Goal: Task Accomplishment & Management: Use online tool/utility

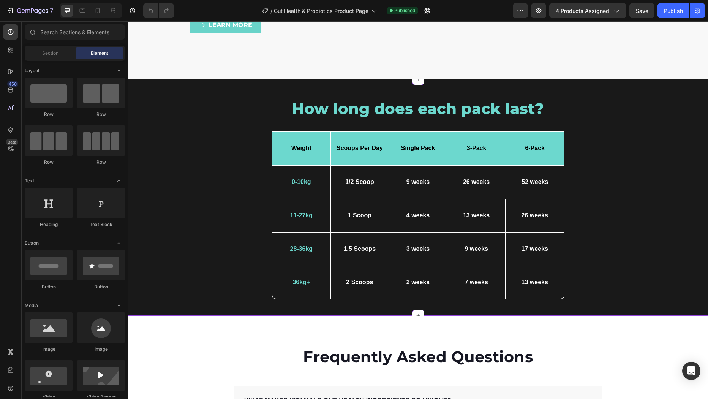
scroll to position [2946, 0]
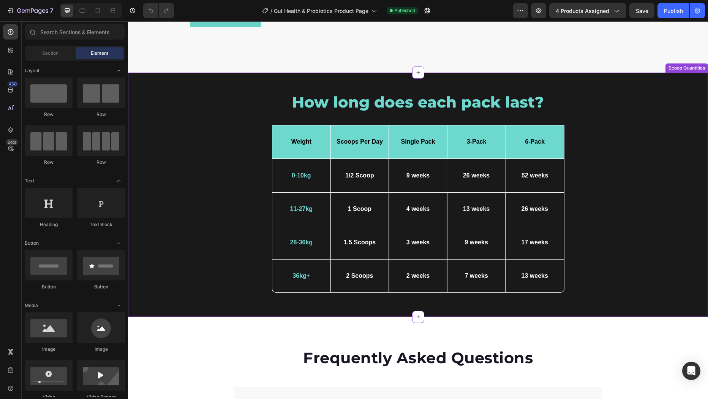
click at [161, 98] on div "How long does each pack last? Heading But I must explain Text Block Icon Row Dr…" at bounding box center [418, 195] width 569 height 207
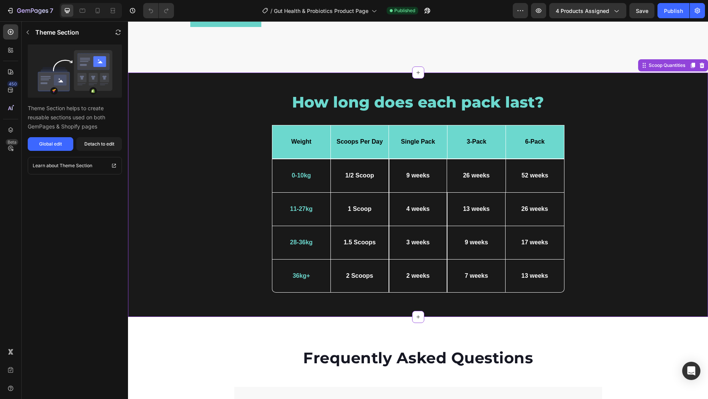
click at [309, 140] on strong "Weight" at bounding box center [301, 141] width 20 height 6
click at [194, 110] on div "How long does each pack last? Heading But I must explain Text Block Icon Row Dr…" at bounding box center [418, 195] width 569 height 207
click at [657, 68] on div "Scoop Quantities" at bounding box center [666, 65] width 39 height 7
click at [694, 64] on icon at bounding box center [693, 65] width 4 height 5
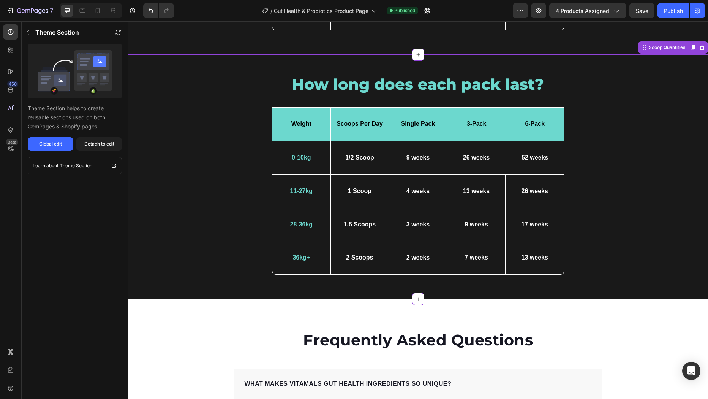
scroll to position [3212, 0]
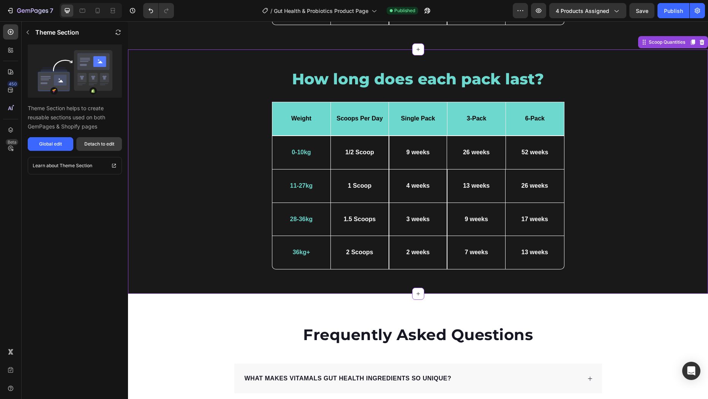
click at [96, 147] on div "Detach to edit" at bounding box center [99, 144] width 30 height 7
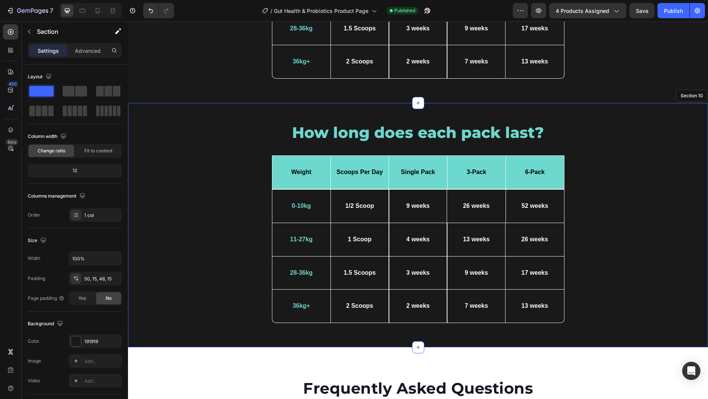
scroll to position [3161, 0]
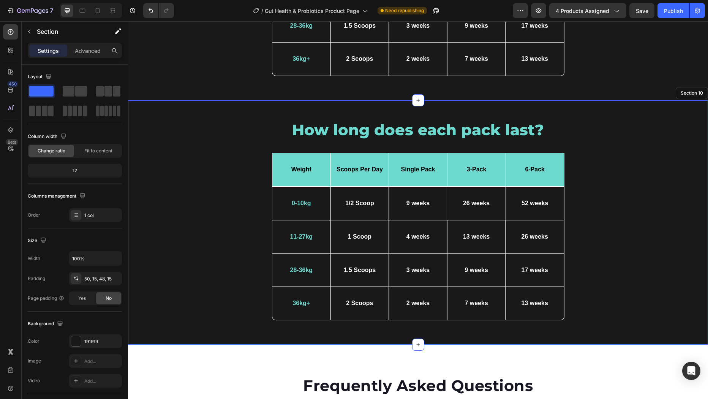
click at [215, 182] on div "How long does each pack last? Heading But I must explain Text Block Icon Row Dr…" at bounding box center [418, 222] width 569 height 207
click at [282, 157] on div "Text Block" at bounding box center [287, 160] width 26 height 7
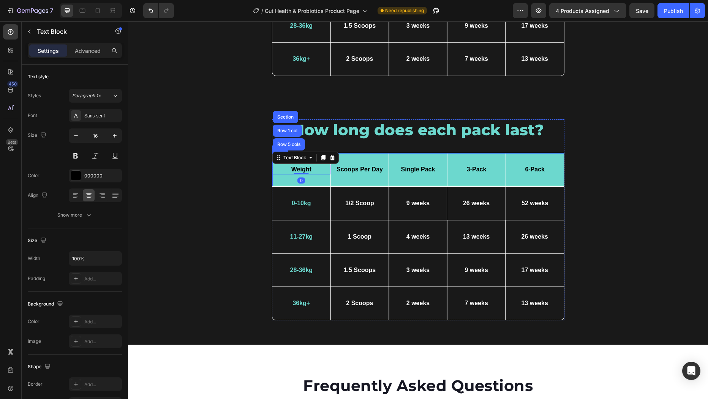
click at [286, 177] on div "Weight Text Block Row 5 cols Row 1 col Section 0" at bounding box center [301, 169] width 58 height 33
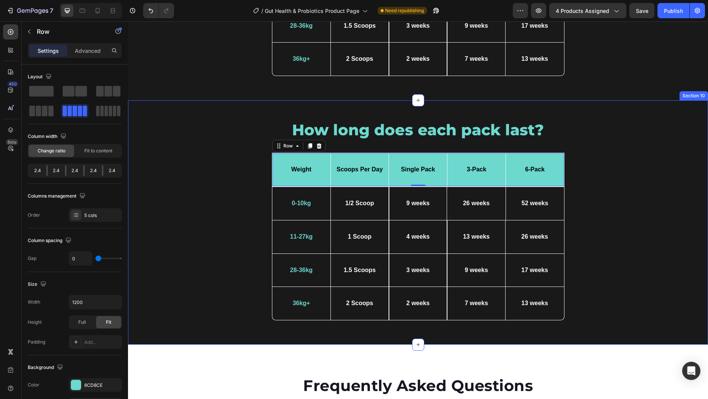
click at [163, 149] on div "How long does each pack last? Heading But I must explain Text Block Icon Row Dr…" at bounding box center [418, 222] width 569 height 207
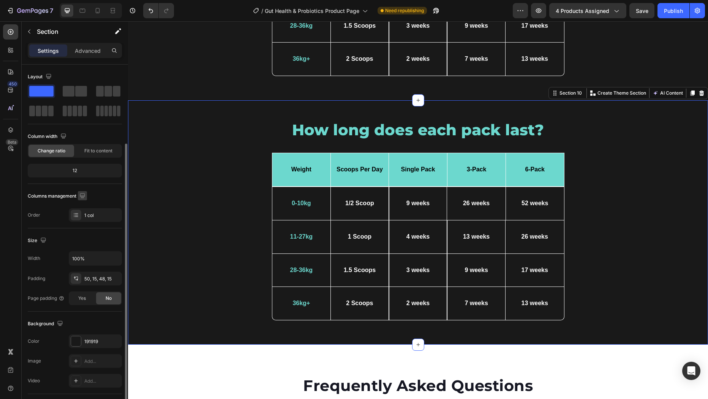
scroll to position [107, 0]
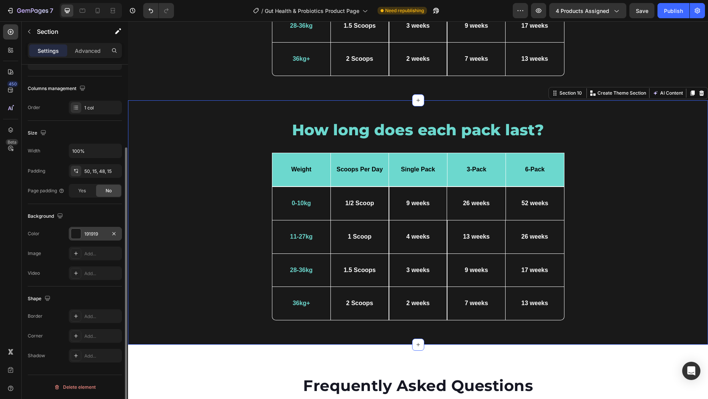
click at [76, 232] on div at bounding box center [76, 234] width 10 height 10
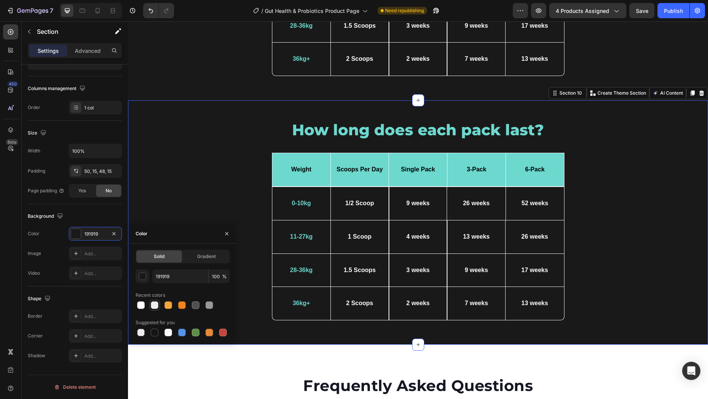
click at [157, 306] on div at bounding box center [155, 305] width 8 height 8
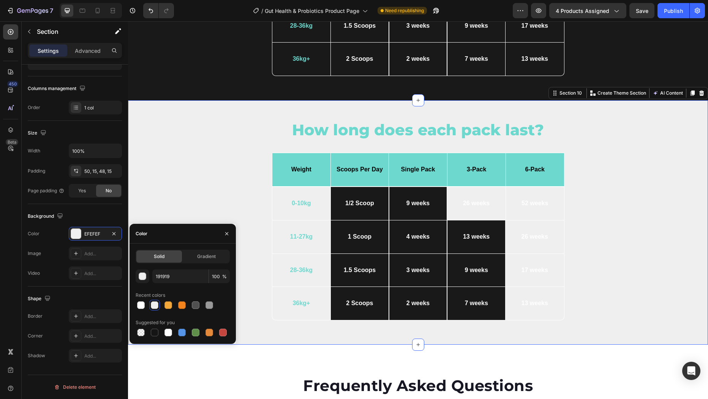
type input "EFEFEF"
click at [279, 154] on div "Weight Text Block" at bounding box center [301, 169] width 58 height 33
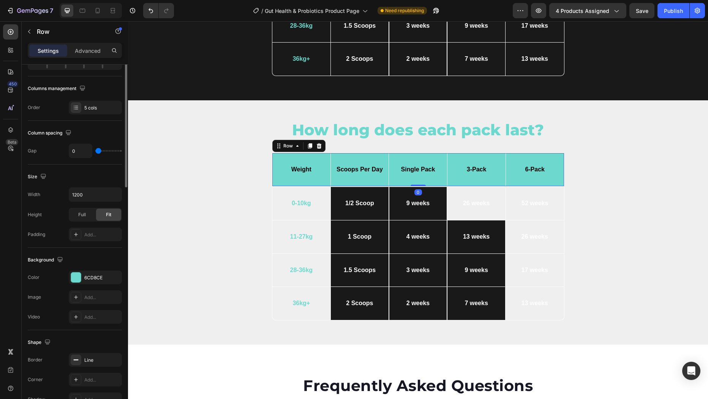
scroll to position [0, 0]
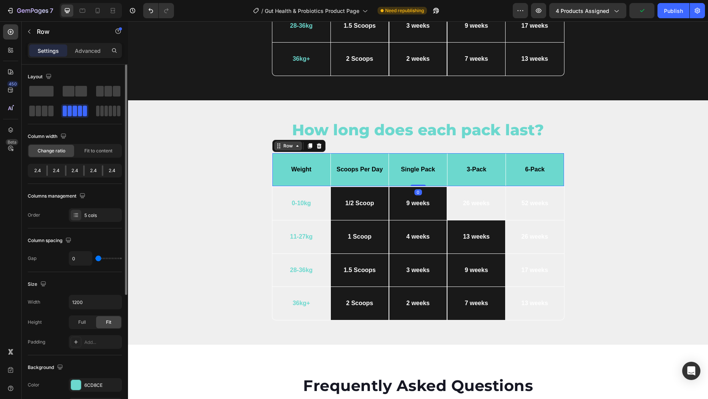
click at [290, 146] on div "Row" at bounding box center [288, 145] width 13 height 7
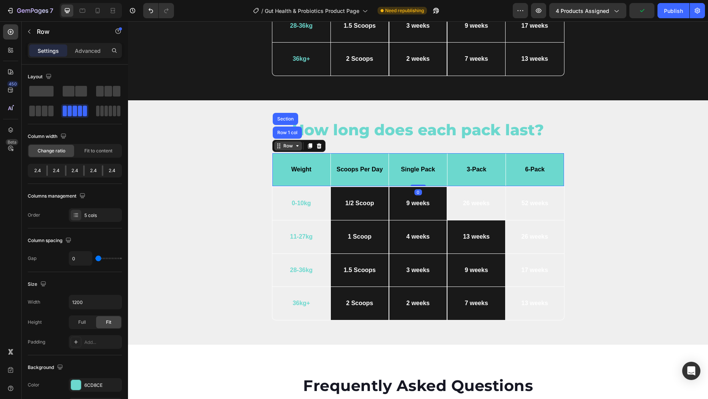
click at [290, 146] on div "Row" at bounding box center [288, 145] width 13 height 7
click at [293, 143] on div "Row" at bounding box center [288, 145] width 13 height 7
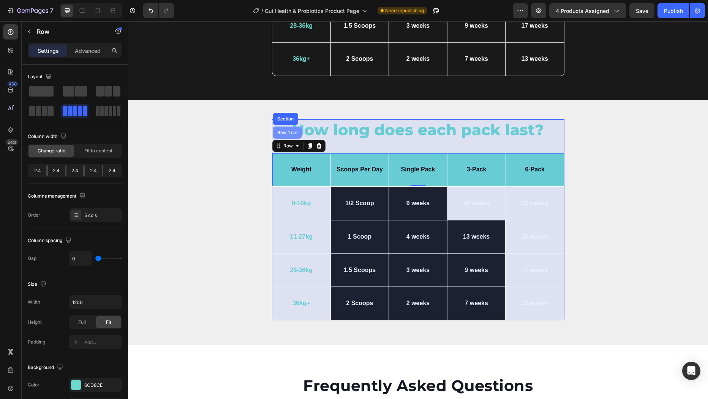
click at [288, 131] on div "Row 1 col" at bounding box center [287, 132] width 23 height 5
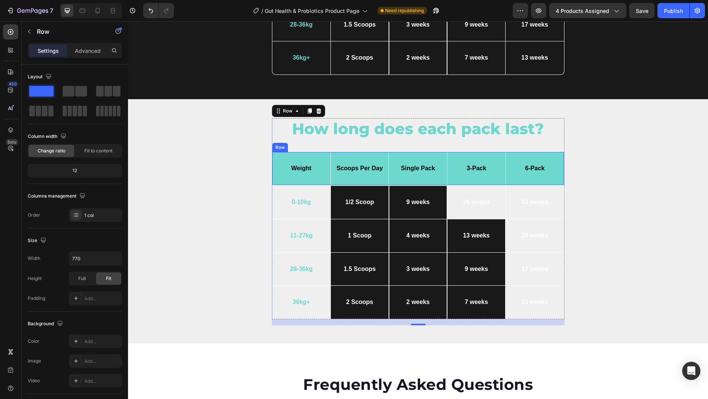
click at [282, 146] on div "Row" at bounding box center [280, 147] width 13 height 7
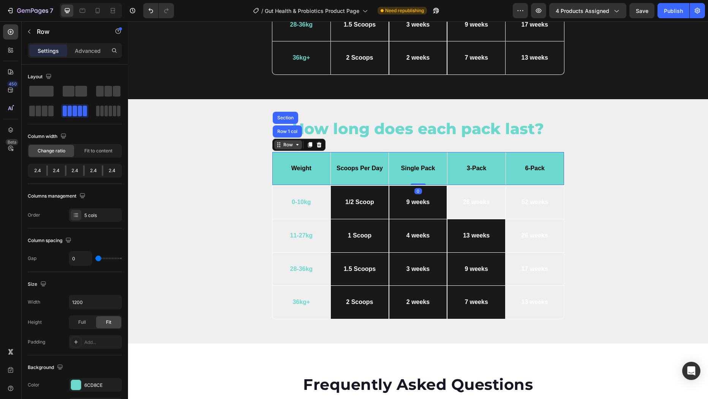
scroll to position [3163, 0]
click at [282, 142] on div "Row" at bounding box center [288, 144] width 13 height 7
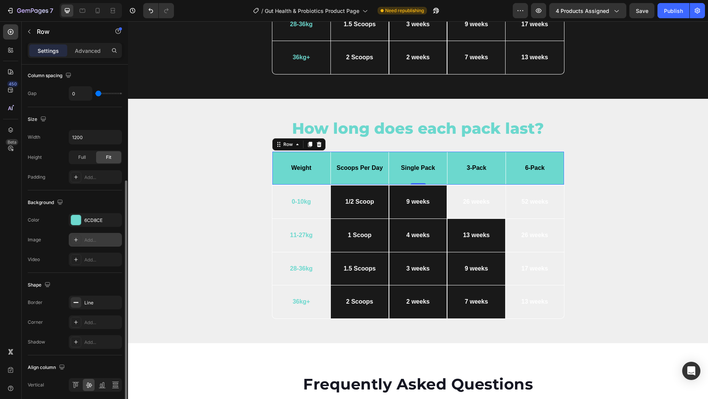
scroll to position [194, 0]
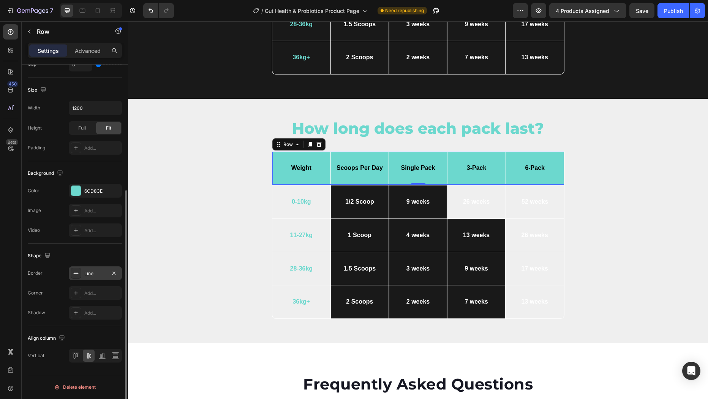
click at [93, 273] on div "Line" at bounding box center [95, 273] width 22 height 7
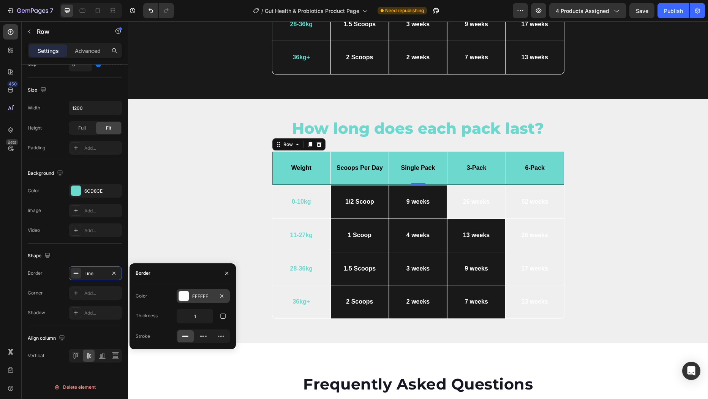
click at [186, 297] on div at bounding box center [184, 296] width 10 height 10
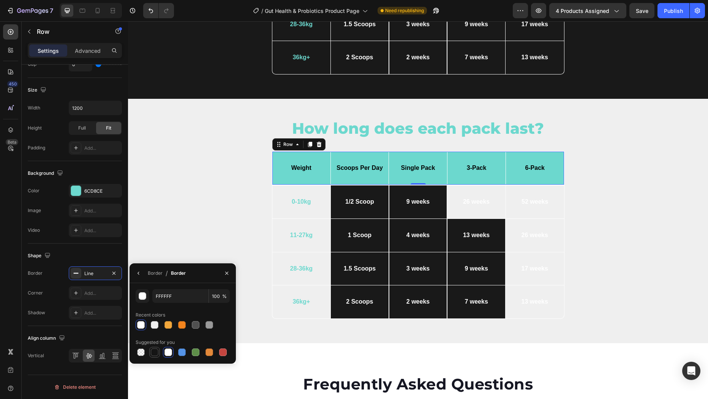
click at [156, 352] on div at bounding box center [155, 352] width 8 height 8
type input "151515"
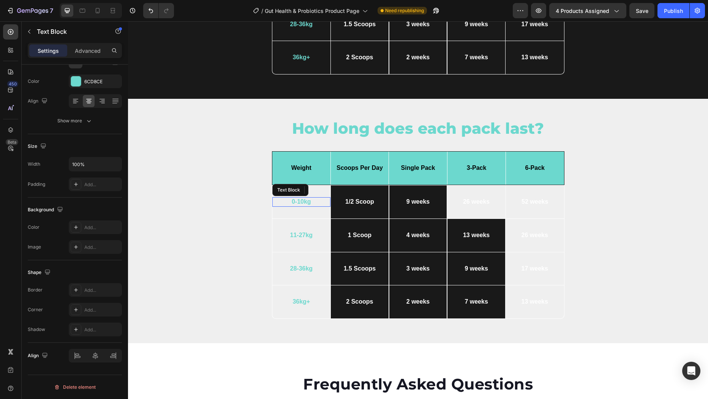
click at [278, 197] on div "0-10kg Text Block" at bounding box center [301, 201] width 58 height 9
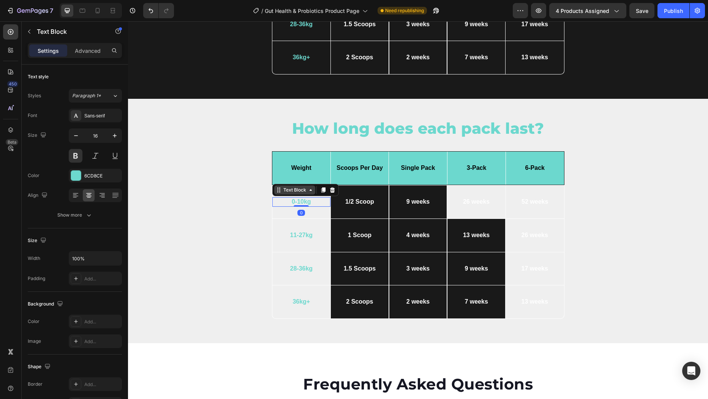
click at [307, 190] on div "Text Block" at bounding box center [295, 189] width 26 height 7
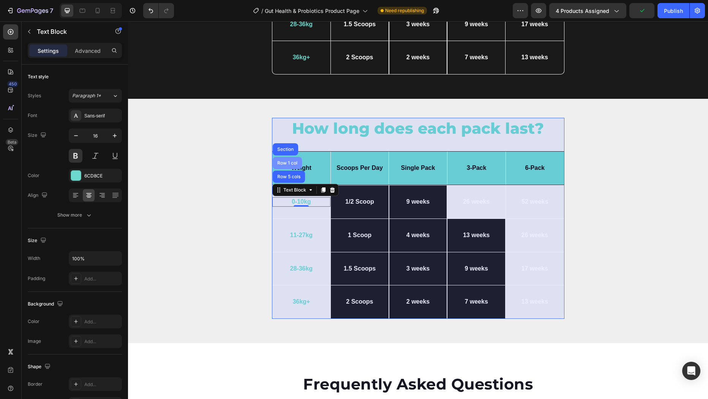
click at [292, 162] on div "Row 1 col" at bounding box center [287, 163] width 23 height 5
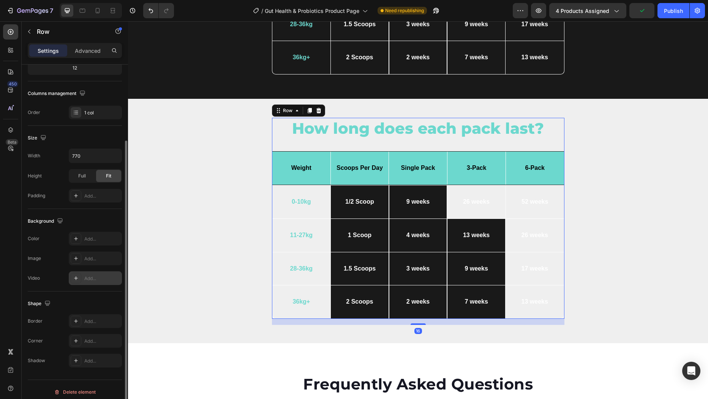
scroll to position [107, 0]
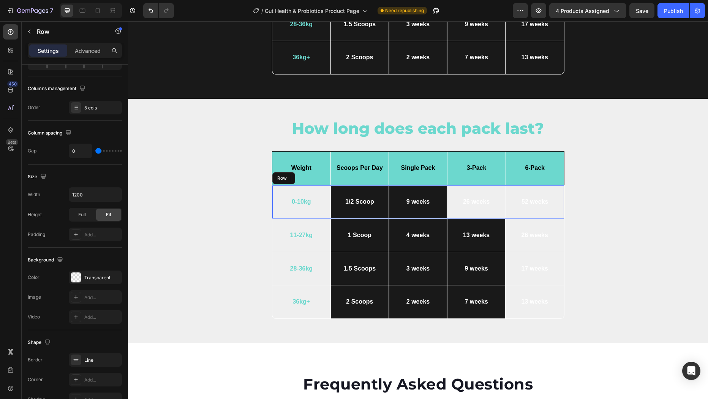
click at [309, 188] on div "0-10kg Text Block" at bounding box center [301, 201] width 58 height 33
click at [293, 178] on div "Row" at bounding box center [288, 178] width 13 height 7
click at [292, 178] on div "Row" at bounding box center [288, 178] width 13 height 7
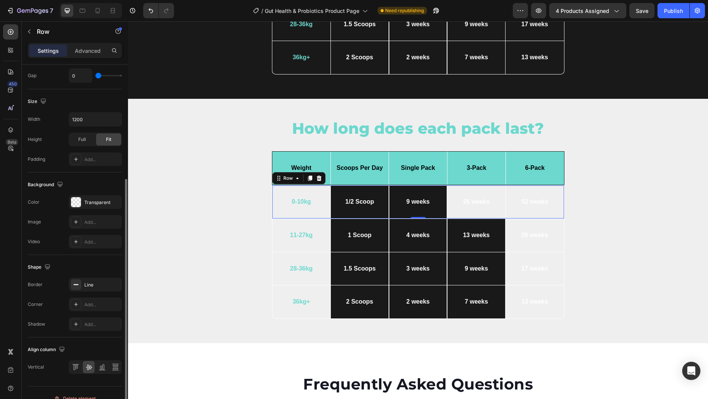
scroll to position [185, 0]
click at [94, 283] on div "Line" at bounding box center [95, 282] width 22 height 7
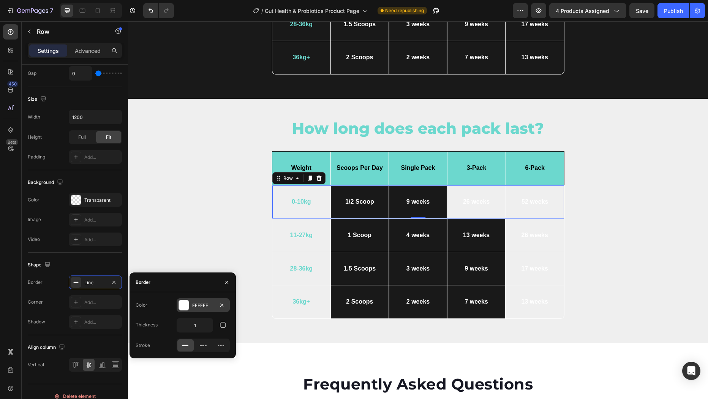
click at [182, 306] on div at bounding box center [184, 305] width 10 height 10
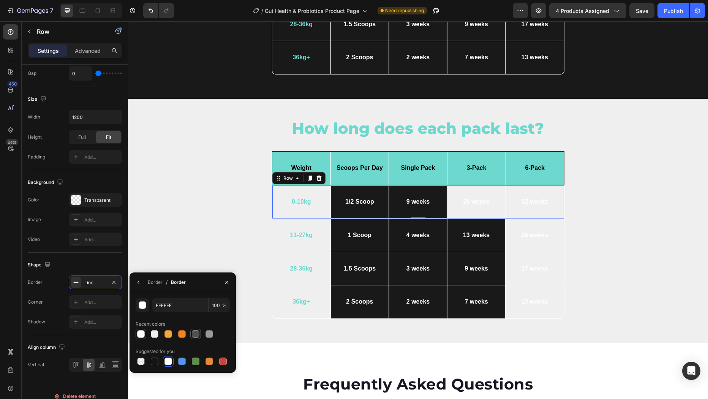
click at [195, 335] on div at bounding box center [196, 334] width 8 height 8
type input "505050"
click at [167, 306] on input "505050" at bounding box center [180, 305] width 56 height 14
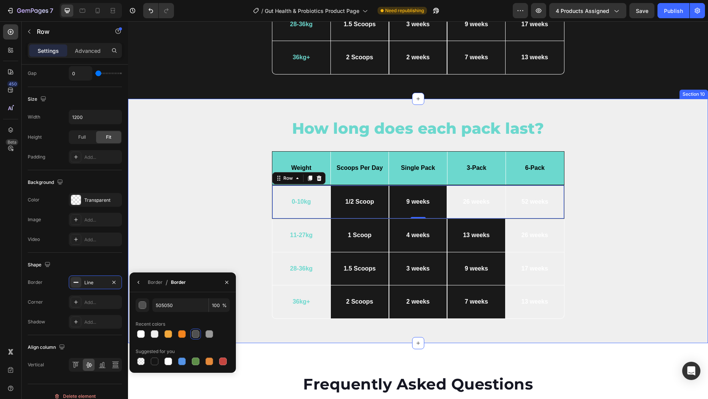
click at [253, 218] on div "How long does each pack last? Heading But I must explain Text Block Icon Row Dr…" at bounding box center [418, 221] width 569 height 207
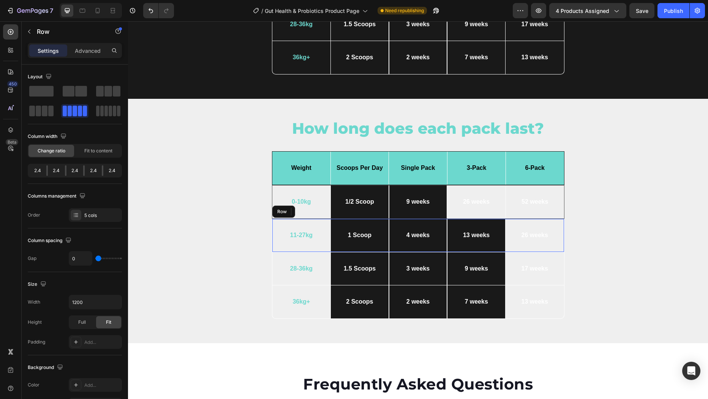
click at [277, 227] on div "11-27kg Text Block" at bounding box center [301, 235] width 58 height 33
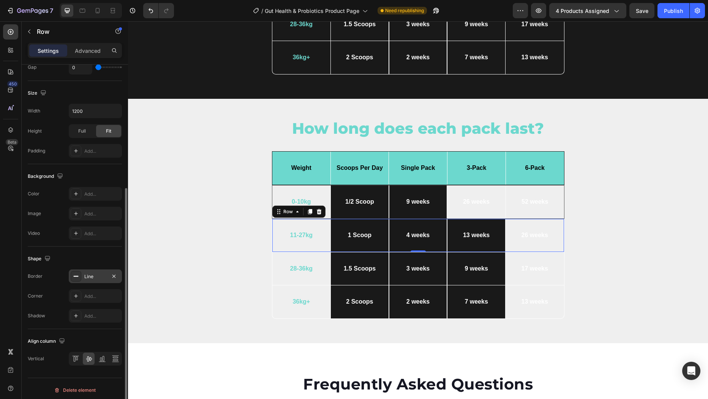
click at [100, 278] on div "Line" at bounding box center [95, 276] width 22 height 7
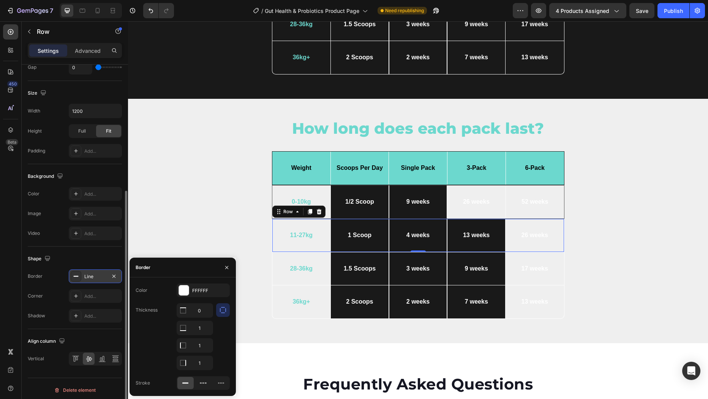
scroll to position [193, 0]
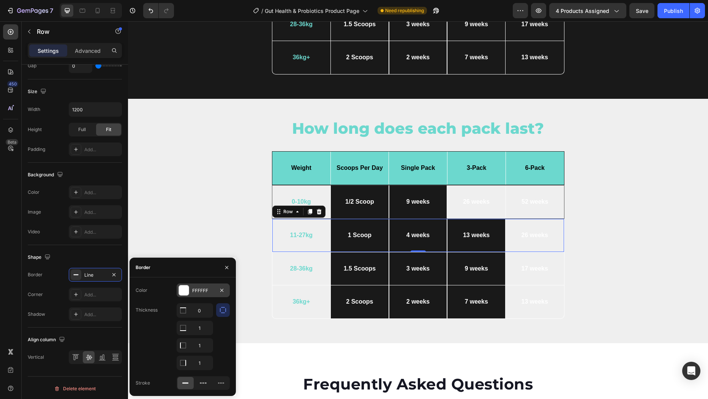
click at [199, 289] on div "FFFFFF" at bounding box center [203, 290] width 22 height 7
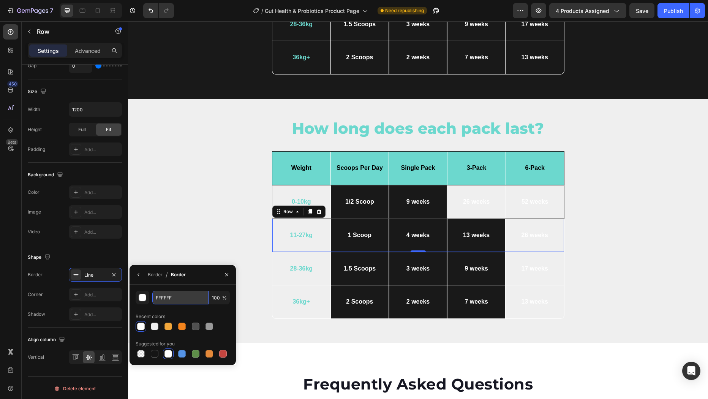
click at [189, 295] on input "FFFFFF" at bounding box center [180, 298] width 56 height 14
drag, startPoint x: 189, startPoint y: 295, endPoint x: 206, endPoint y: 320, distance: 30.2
click at [189, 295] on input "FFFFFF" at bounding box center [180, 298] width 56 height 14
click at [198, 326] on div at bounding box center [196, 326] width 8 height 8
type input "505050"
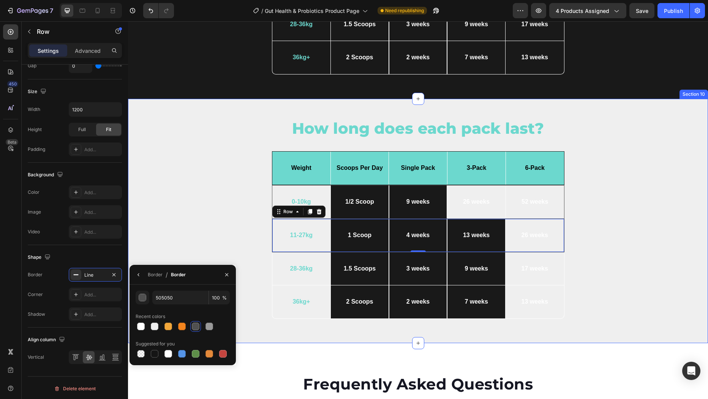
click at [216, 242] on div "How long does each pack last? Heading But I must explain Text Block Icon Row Dr…" at bounding box center [418, 221] width 569 height 207
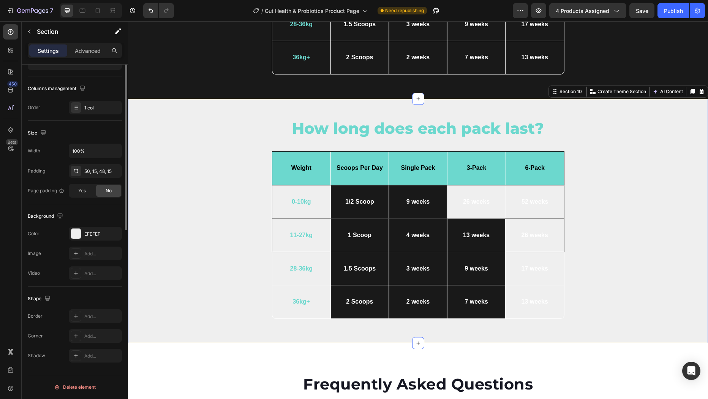
scroll to position [0, 0]
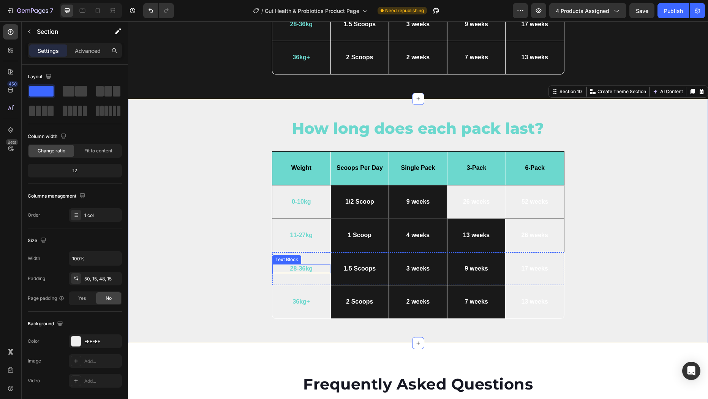
click at [281, 264] on div "28-36kg" at bounding box center [301, 268] width 40 height 9
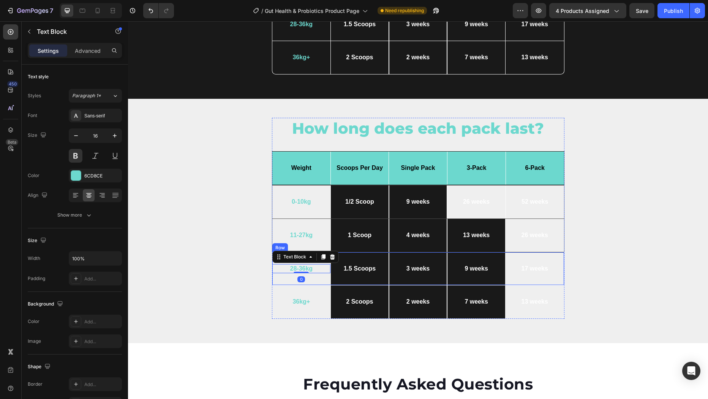
click at [542, 253] on div "17 weeks Text Block" at bounding box center [534, 268] width 58 height 33
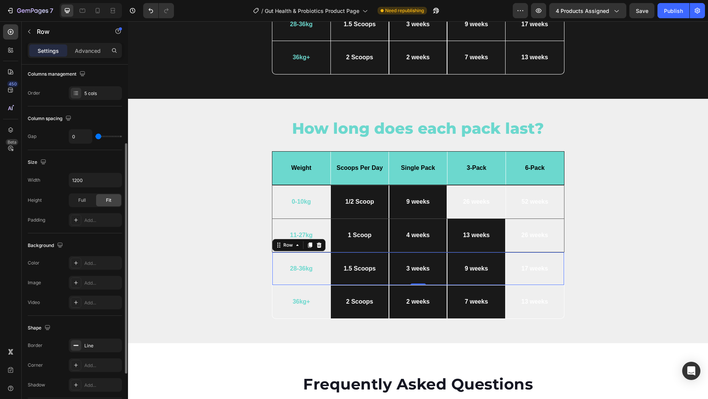
scroll to position [143, 0]
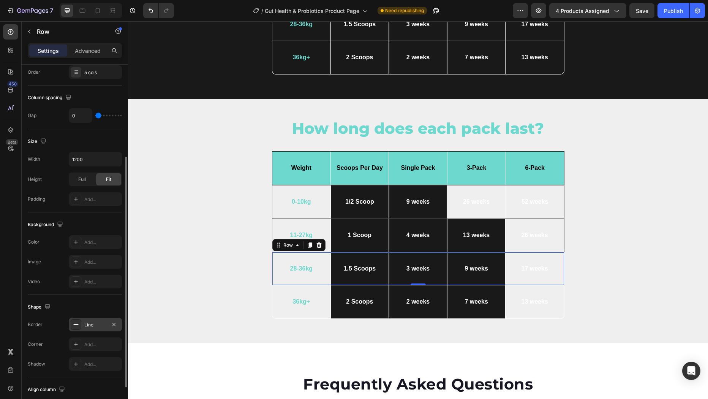
click at [98, 327] on div "Line" at bounding box center [95, 324] width 22 height 7
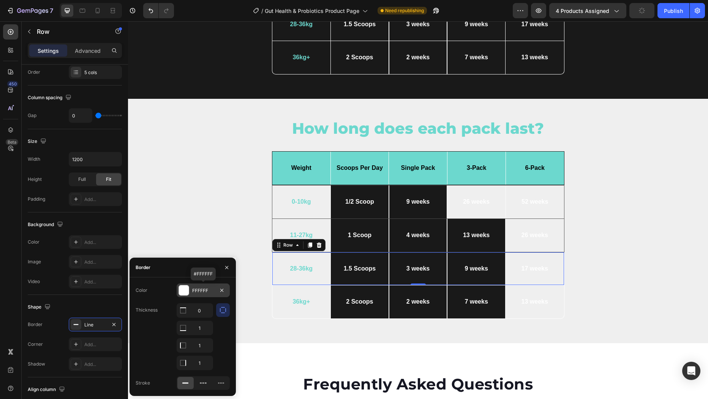
click at [186, 290] on div at bounding box center [184, 290] width 10 height 10
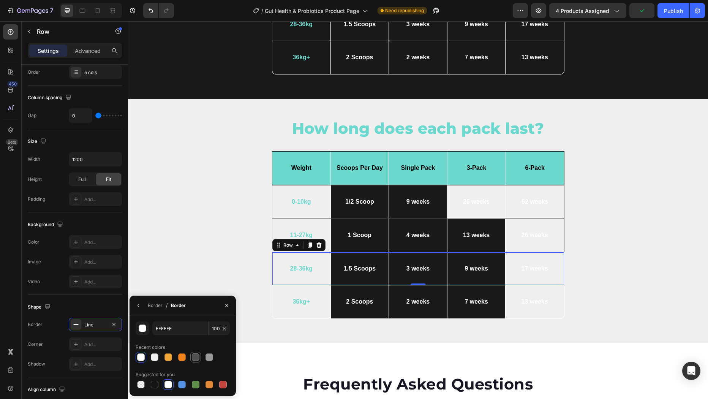
click at [197, 357] on div at bounding box center [196, 357] width 8 height 8
type input "505050"
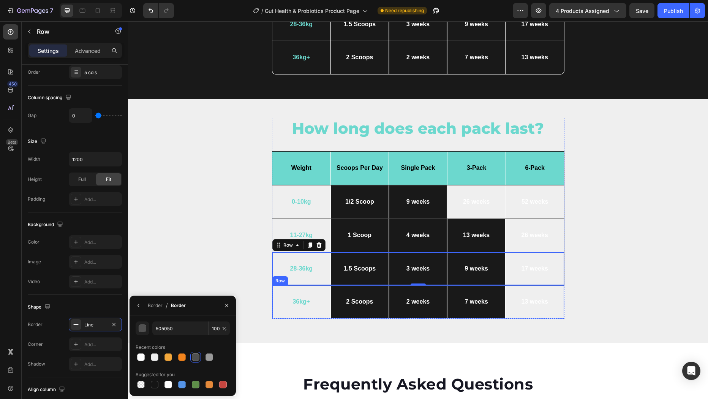
click at [283, 291] on div "36kg+ Text Block" at bounding box center [301, 301] width 58 height 33
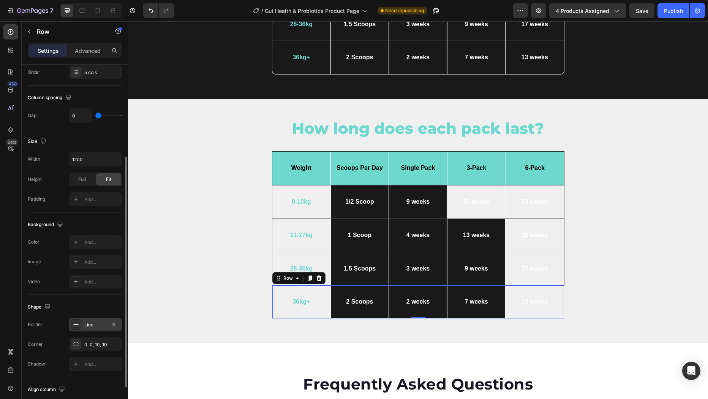
click at [100, 323] on div "Line" at bounding box center [95, 324] width 22 height 7
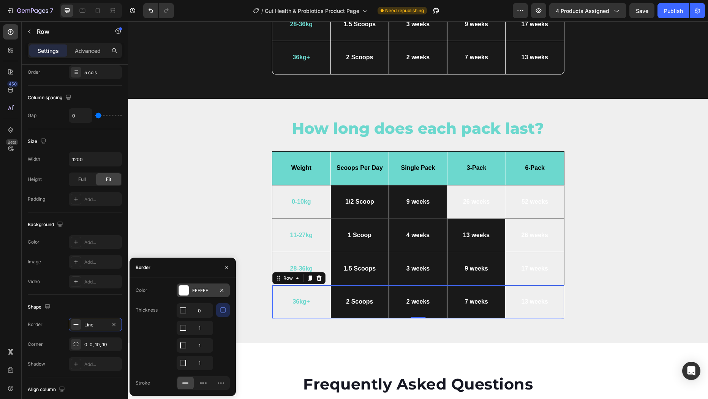
click at [194, 291] on div "FFFFFF" at bounding box center [203, 290] width 22 height 7
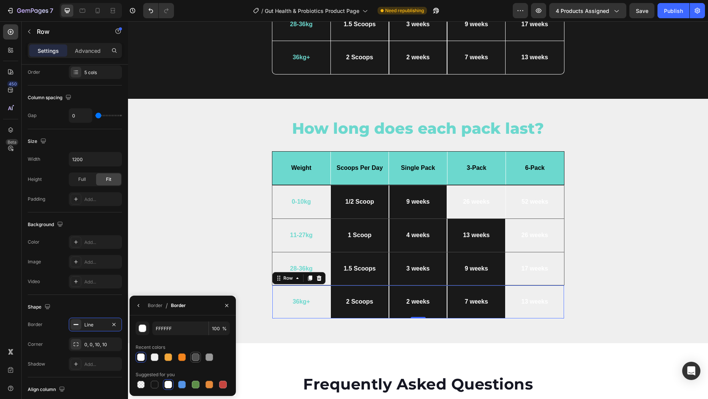
click at [197, 356] on div at bounding box center [196, 357] width 8 height 8
type input "505050"
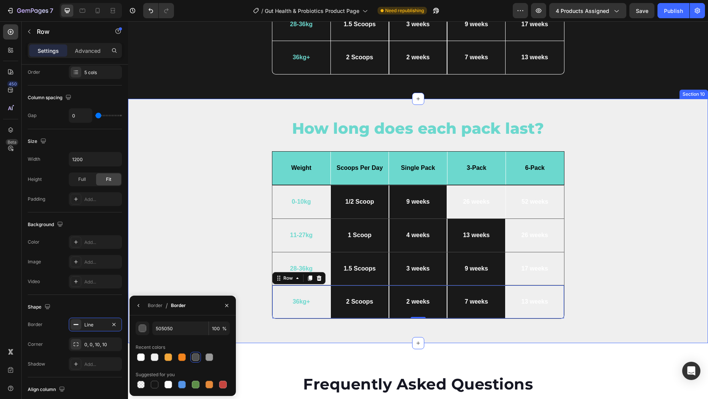
click at [587, 272] on div "How long does each pack last? Heading But I must explain Text Block Icon Row Dr…" at bounding box center [418, 221] width 569 height 207
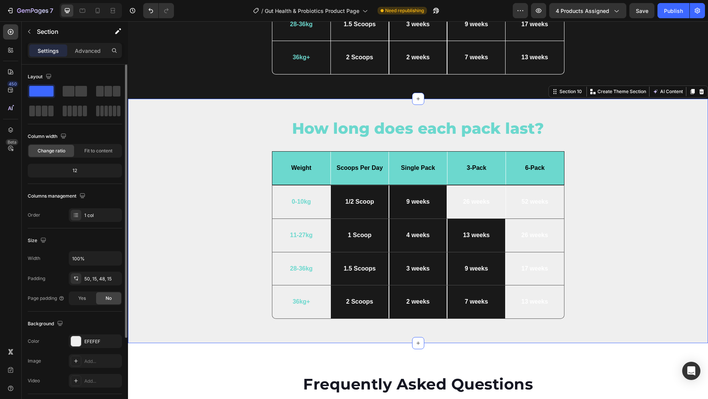
scroll to position [3163, 0]
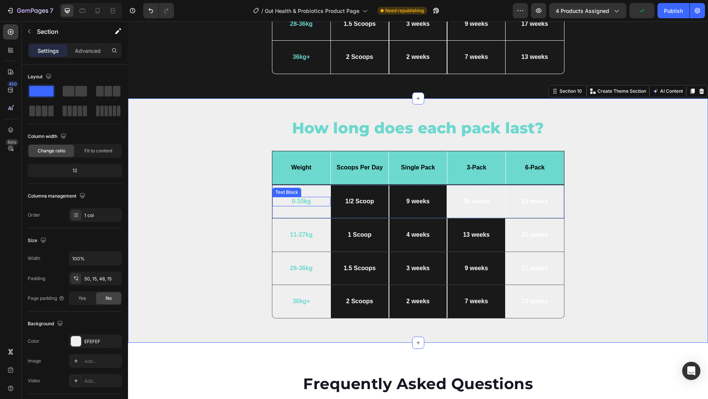
click at [294, 200] on p "0-10kg" at bounding box center [301, 201] width 39 height 8
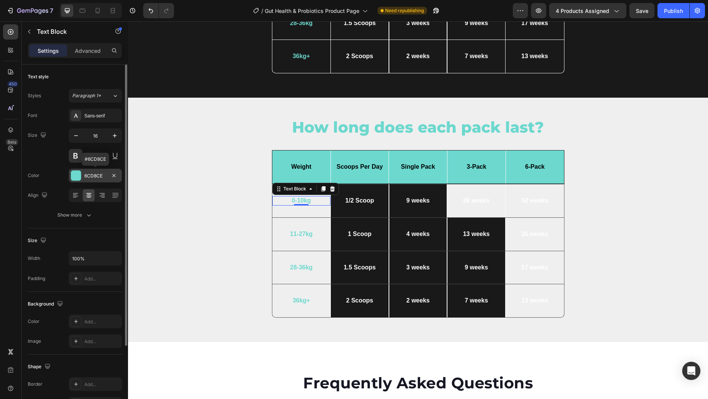
click at [78, 177] on div at bounding box center [76, 176] width 10 height 10
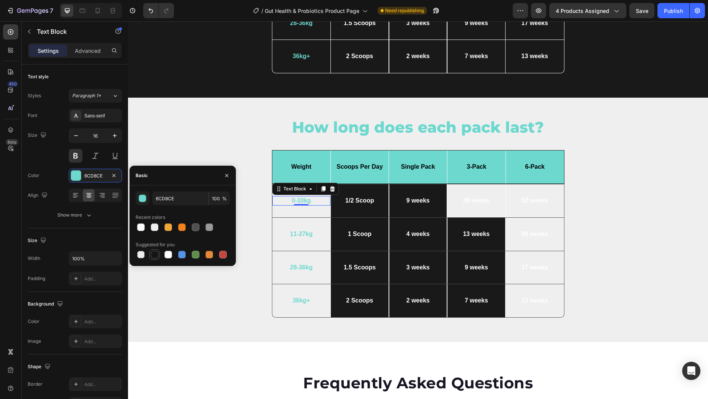
click at [155, 255] on div at bounding box center [155, 255] width 8 height 8
type input "151515"
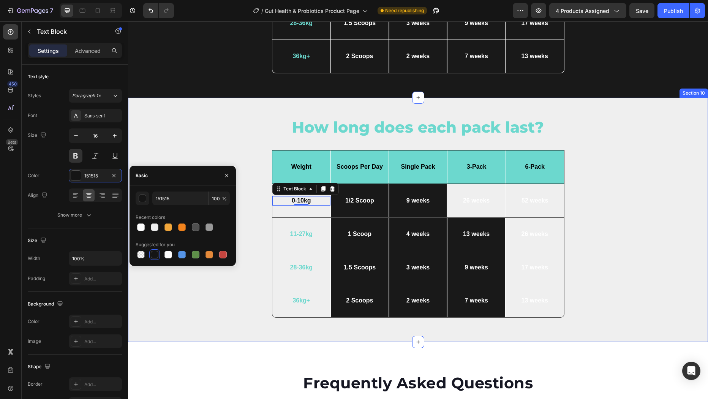
click at [251, 150] on div "How long does each pack last? Heading But I must explain Text Block Icon Row Dr…" at bounding box center [418, 220] width 569 height 207
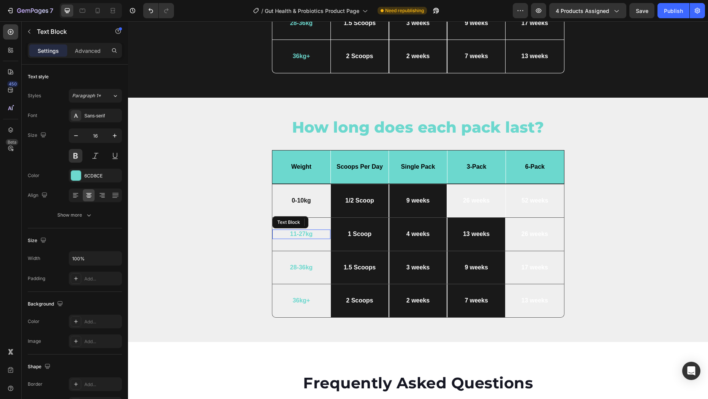
click at [303, 232] on p "11-27kg" at bounding box center [301, 234] width 39 height 8
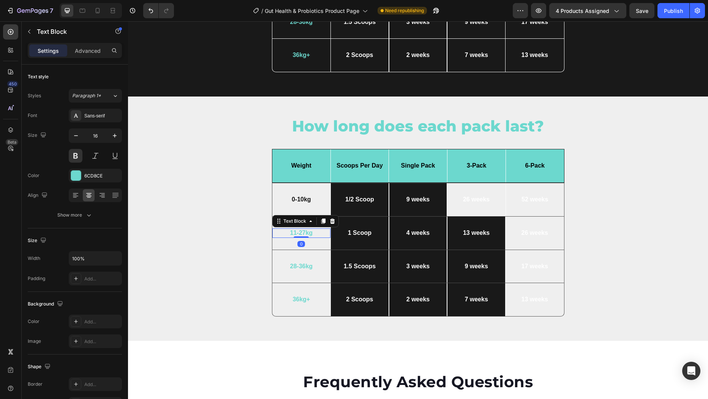
scroll to position [3166, 0]
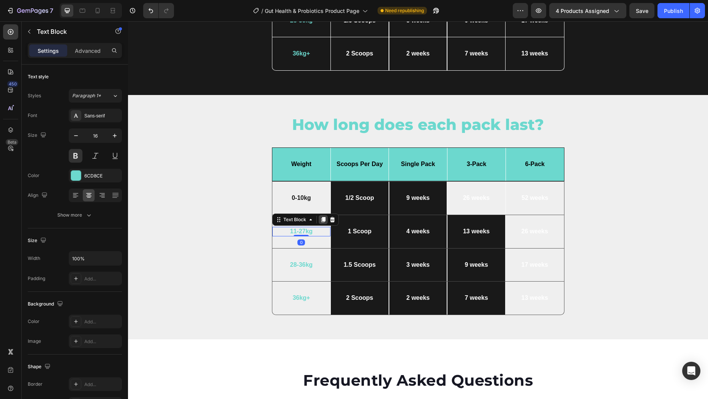
click at [322, 217] on icon at bounding box center [323, 219] width 4 height 5
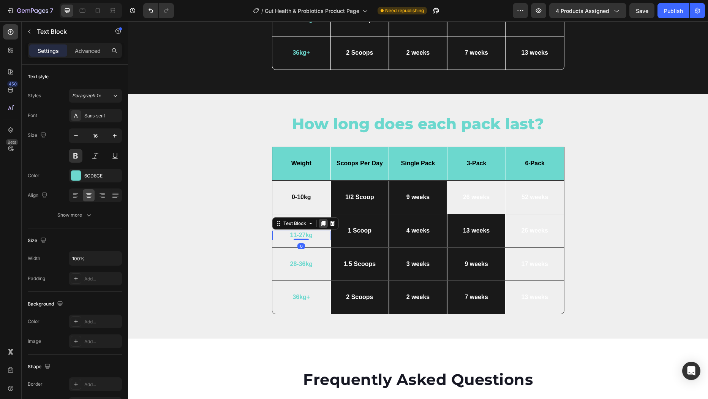
scroll to position [3168, 0]
click at [307, 221] on div "Text Block" at bounding box center [295, 223] width 26 height 7
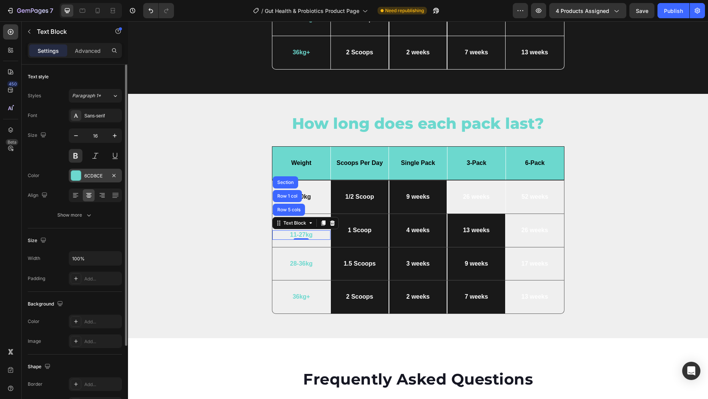
click at [79, 176] on div at bounding box center [76, 176] width 10 height 10
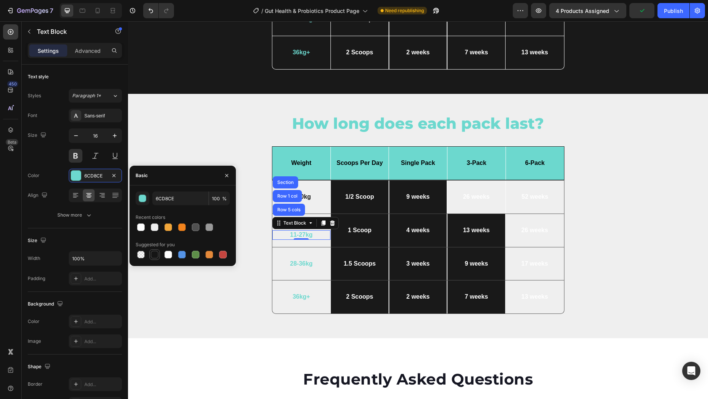
click at [155, 253] on div at bounding box center [155, 255] width 8 height 8
type input "151515"
click at [297, 263] on p "28-36kg" at bounding box center [301, 264] width 39 height 8
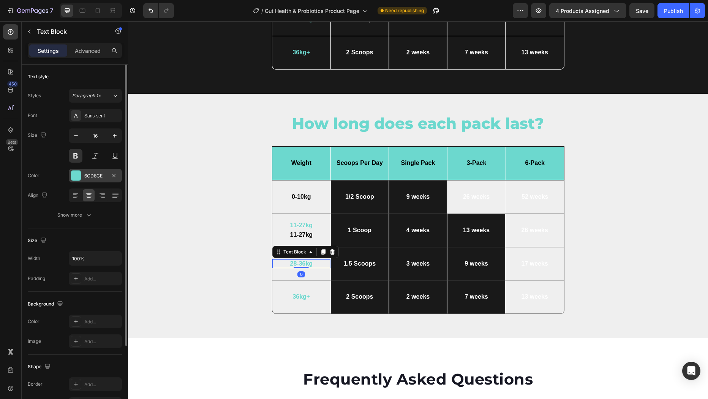
click at [77, 177] on div at bounding box center [76, 176] width 10 height 10
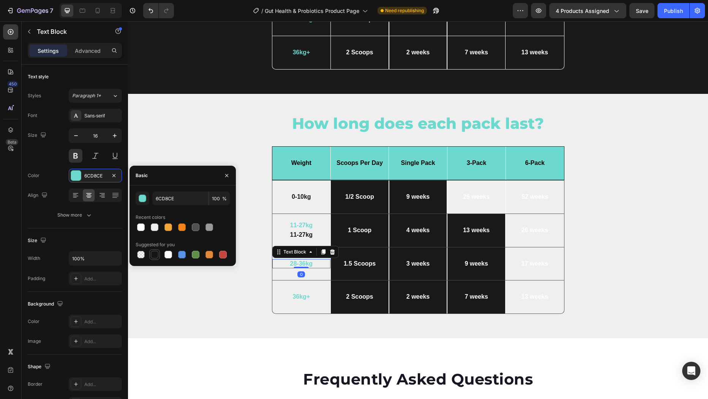
click at [153, 253] on div at bounding box center [155, 255] width 8 height 8
type input "151515"
click at [300, 293] on p "36kg+" at bounding box center [301, 297] width 39 height 8
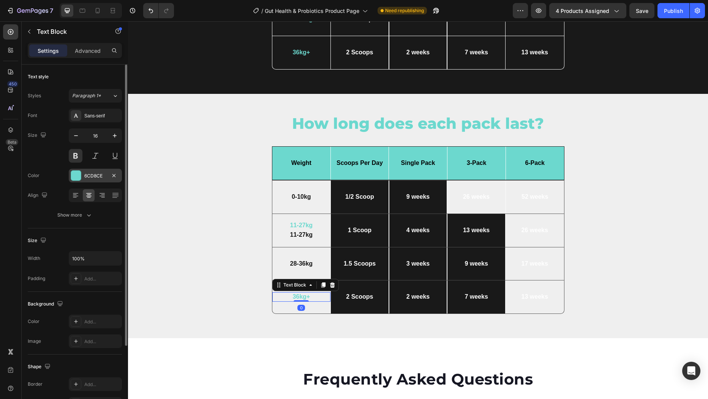
click at [78, 177] on div at bounding box center [76, 176] width 10 height 10
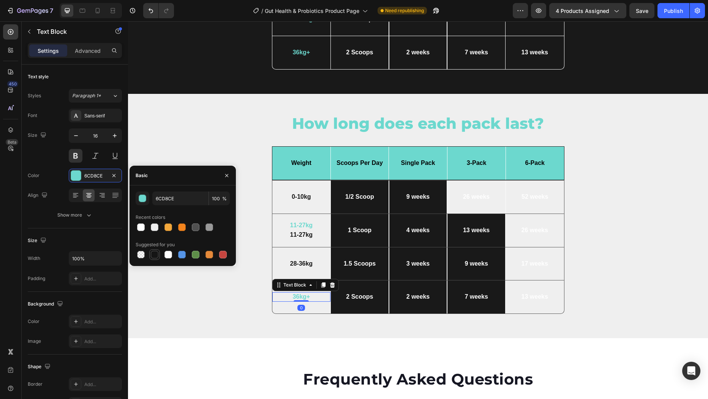
click at [158, 254] on div at bounding box center [155, 255] width 8 height 8
type input "151515"
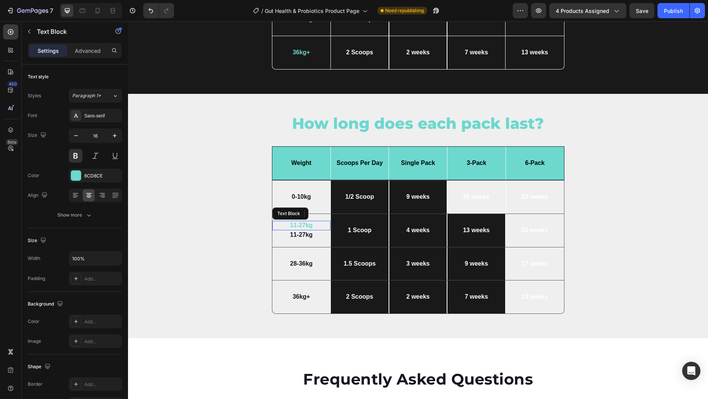
click at [306, 223] on p "11-27kg" at bounding box center [301, 225] width 39 height 8
click at [323, 212] on icon at bounding box center [323, 213] width 4 height 5
click at [333, 216] on icon at bounding box center [332, 218] width 5 height 5
click at [305, 222] on p "11-27kg" at bounding box center [301, 225] width 39 height 8
click at [333, 212] on icon at bounding box center [332, 213] width 6 height 6
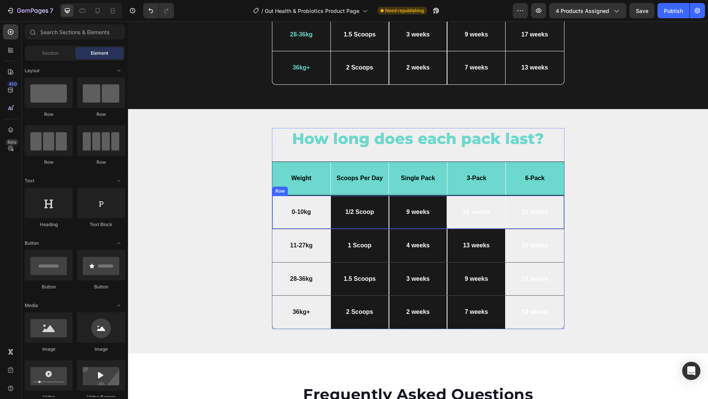
scroll to position [3157, 0]
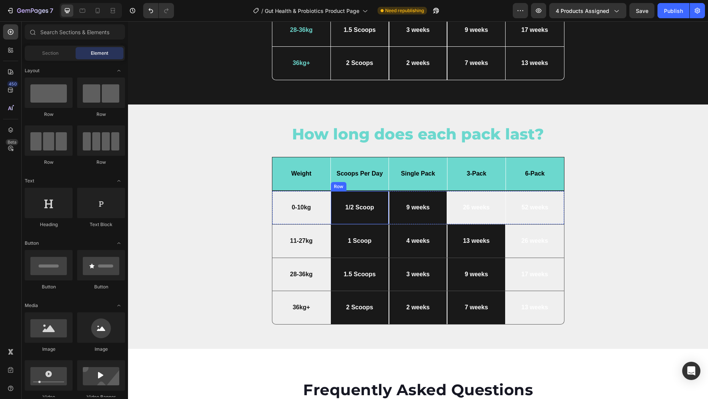
click at [372, 196] on div "1/2 Scoop Text Block Row" at bounding box center [359, 207] width 58 height 33
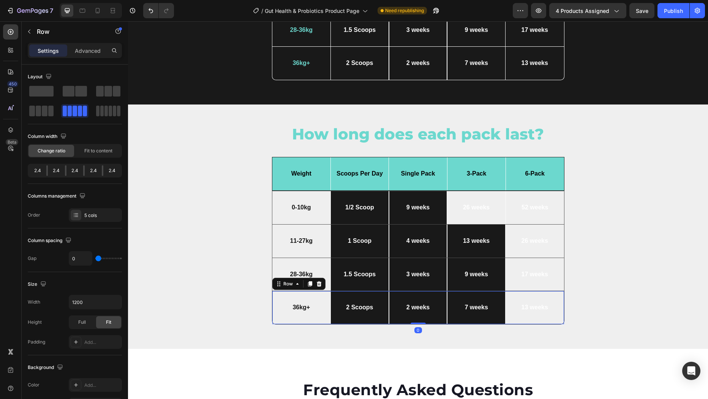
click at [535, 294] on div "13 weeks Text Block" at bounding box center [534, 307] width 58 height 33
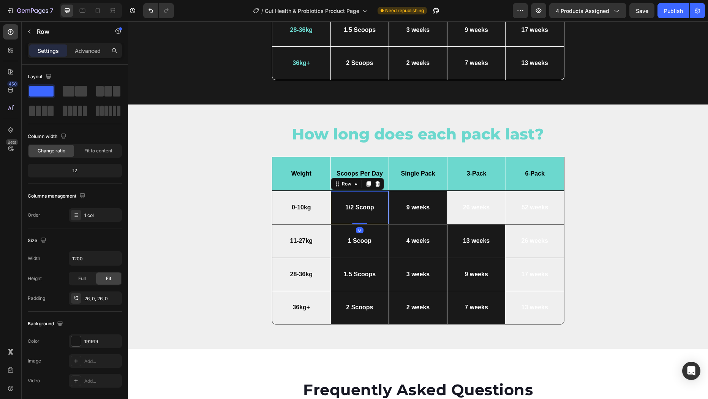
click at [369, 196] on div "1/2 Scoop Text Block Row 0" at bounding box center [359, 207] width 58 height 33
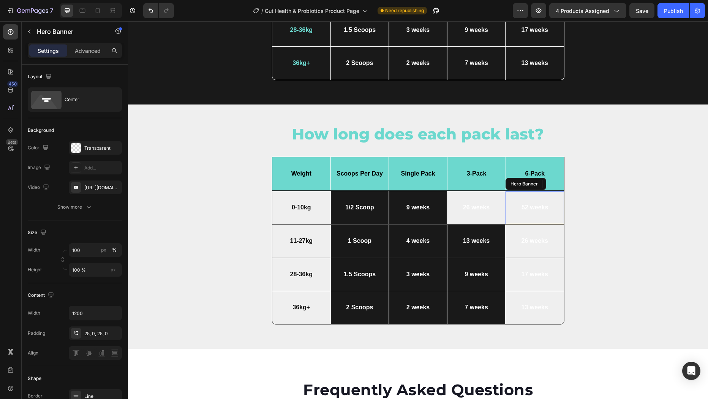
click at [525, 194] on div "52 weeks Text Block" at bounding box center [535, 207] width 58 height 32
click at [374, 197] on div "1/2 Scoop Text Block Row" at bounding box center [359, 207] width 58 height 33
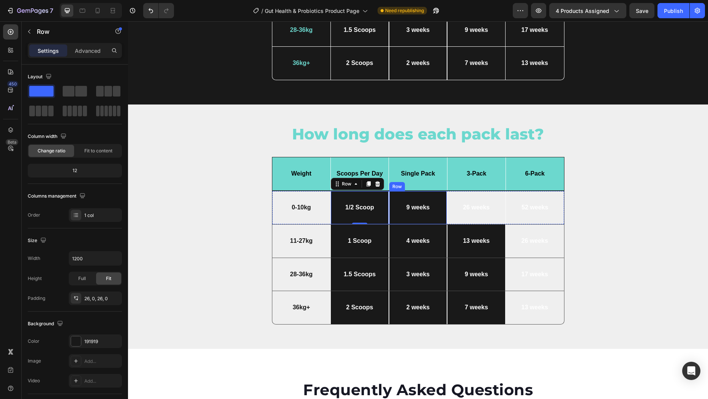
click at [420, 197] on div "9 weeks Text Block Row" at bounding box center [418, 207] width 58 height 33
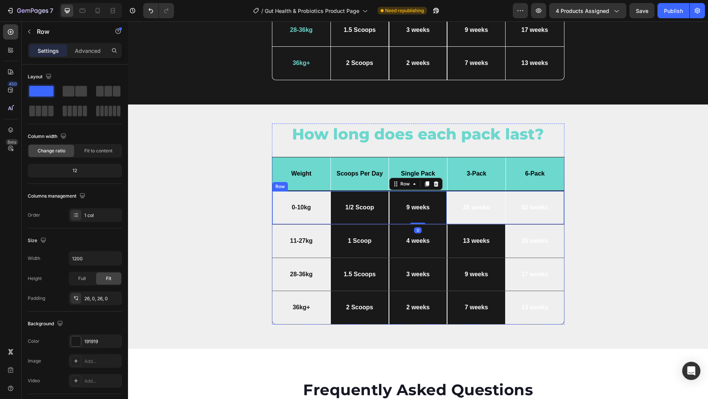
click at [297, 199] on div "0-10kg Text Block" at bounding box center [301, 207] width 58 height 33
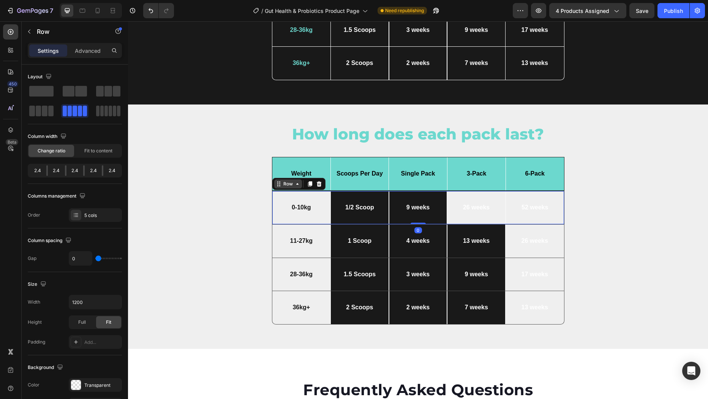
click at [288, 182] on div "Row" at bounding box center [288, 183] width 13 height 7
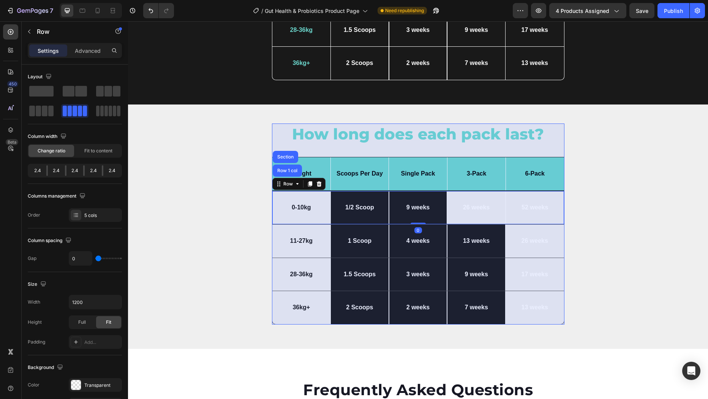
click at [286, 172] on div "Row 1 col" at bounding box center [287, 170] width 29 height 12
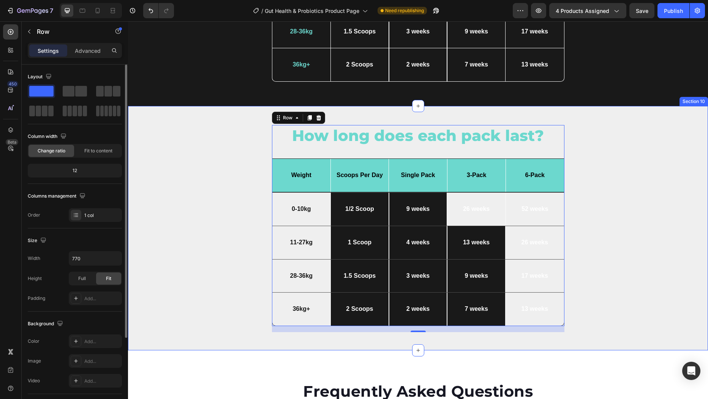
scroll to position [3155, 0]
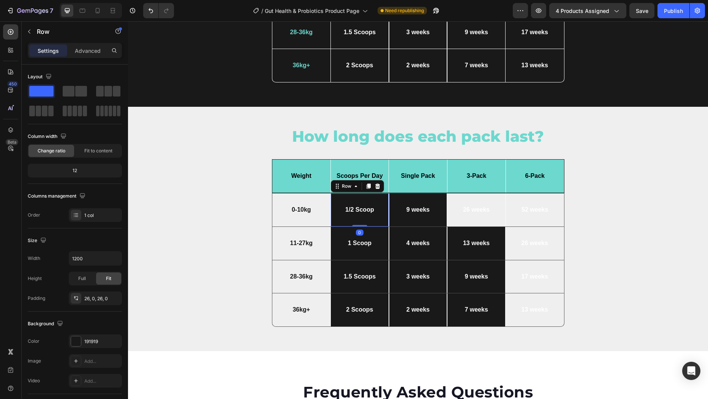
click at [371, 196] on div "1/2 Scoop Text Block Row 0" at bounding box center [359, 209] width 58 height 33
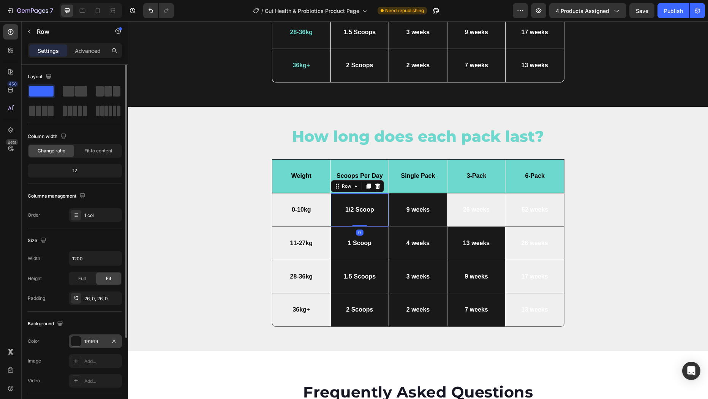
click at [79, 340] on div at bounding box center [76, 341] width 10 height 10
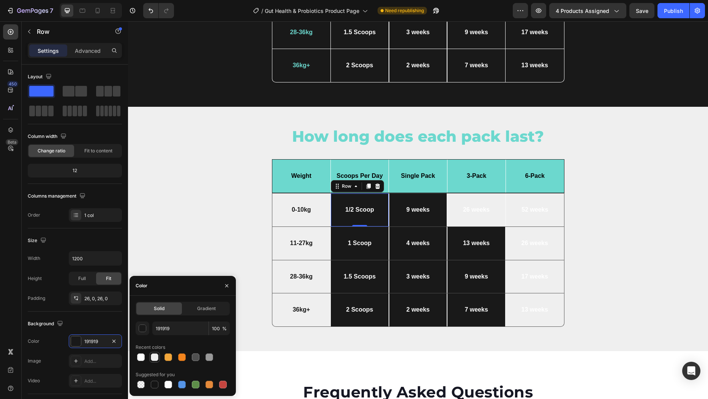
click at [152, 358] on div at bounding box center [155, 357] width 8 height 8
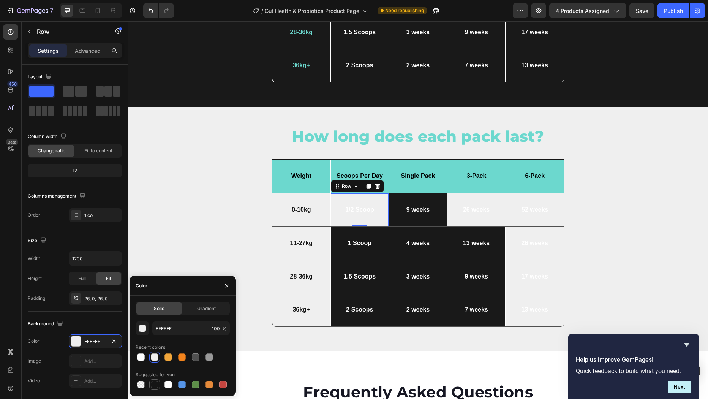
click at [156, 383] on div at bounding box center [155, 385] width 8 height 8
click at [155, 356] on div at bounding box center [155, 357] width 8 height 8
type input "EFEFEF"
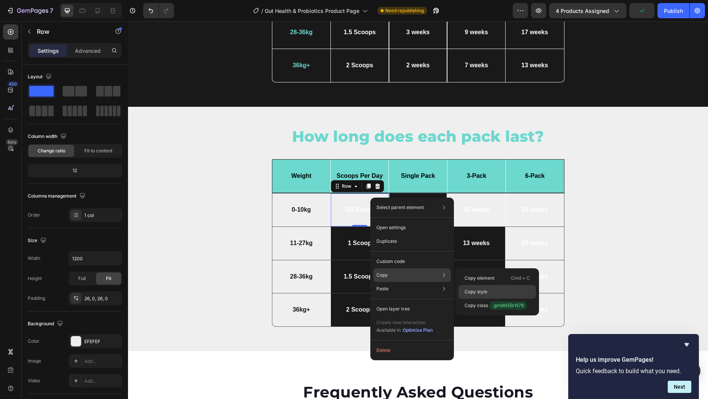
drag, startPoint x: 491, startPoint y: 289, endPoint x: 363, endPoint y: 268, distance: 129.7
click at [491, 289] on div "Copy style" at bounding box center [496, 292] width 77 height 14
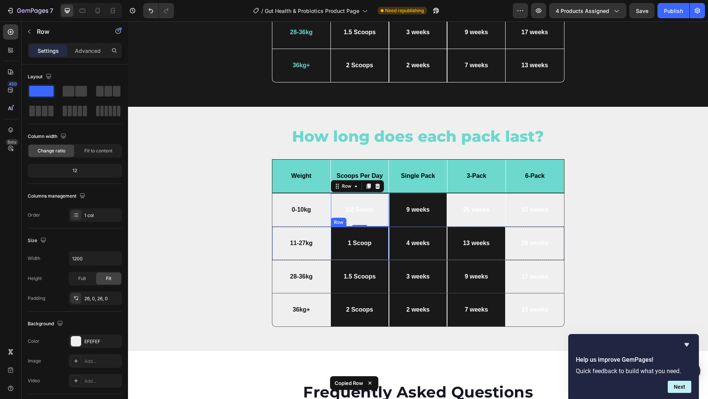
click at [370, 229] on div "1 Scoop Text Block Row" at bounding box center [359, 243] width 58 height 33
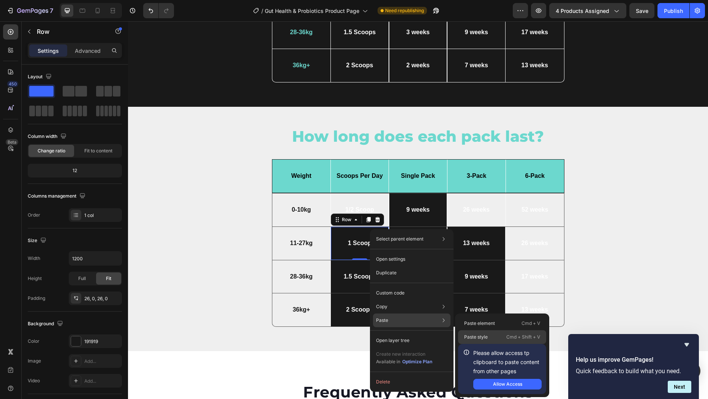
click at [486, 333] on p "Paste style" at bounding box center [476, 336] width 24 height 7
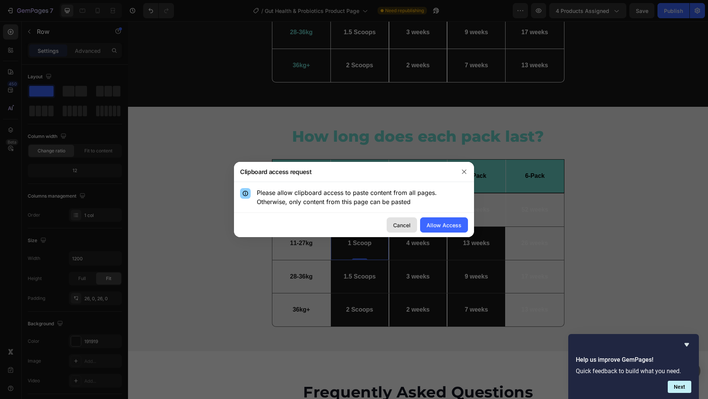
click at [405, 225] on div "Cancel" at bounding box center [401, 225] width 17 height 8
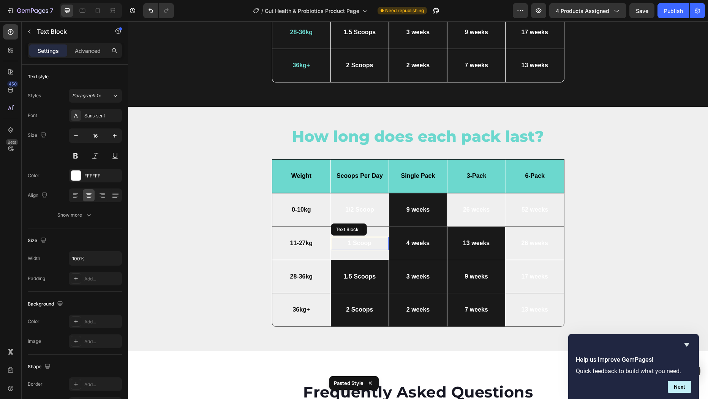
click at [353, 241] on p "1 Scoop" at bounding box center [359, 243] width 52 height 8
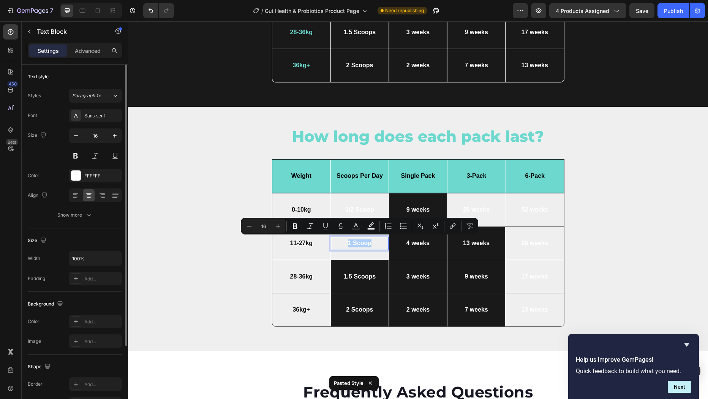
drag, startPoint x: 77, startPoint y: 175, endPoint x: 84, endPoint y: 199, distance: 24.5
click at [77, 175] on div at bounding box center [76, 176] width 10 height 10
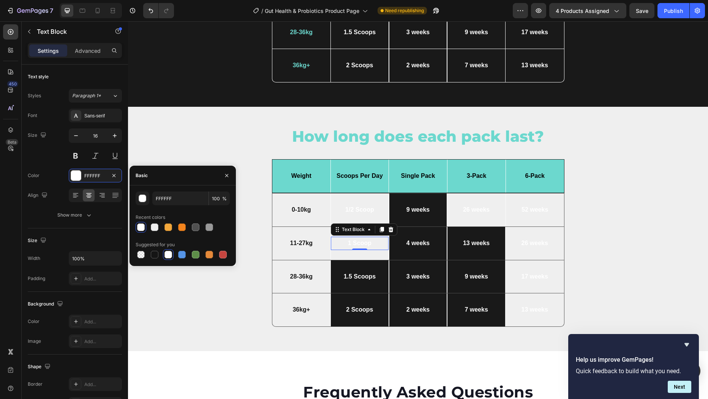
drag, startPoint x: 154, startPoint y: 254, endPoint x: 163, endPoint y: 254, distance: 9.5
click at [154, 254] on div at bounding box center [155, 255] width 8 height 8
type input "151515"
click at [368, 261] on div "1.5 Scoops Text Block Row" at bounding box center [359, 276] width 58 height 33
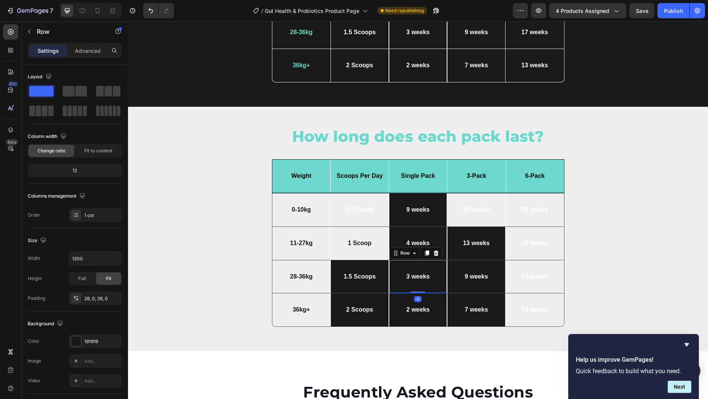
click at [412, 263] on div "3 weeks Text Block Row 0" at bounding box center [418, 276] width 58 height 33
click at [346, 263] on div "1.5 Scoops Text Block Row" at bounding box center [359, 276] width 58 height 33
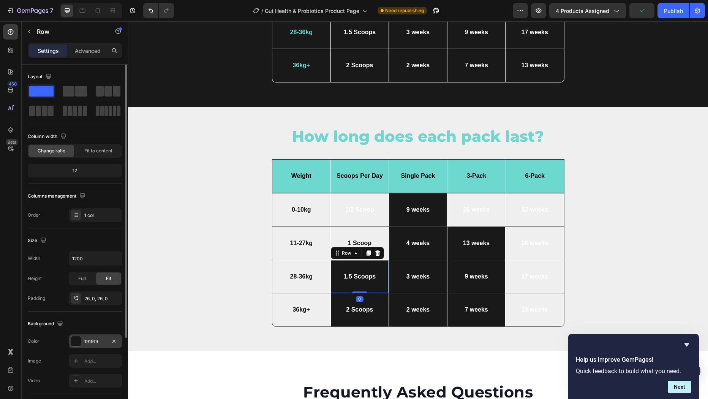
click at [77, 341] on div at bounding box center [76, 341] width 10 height 10
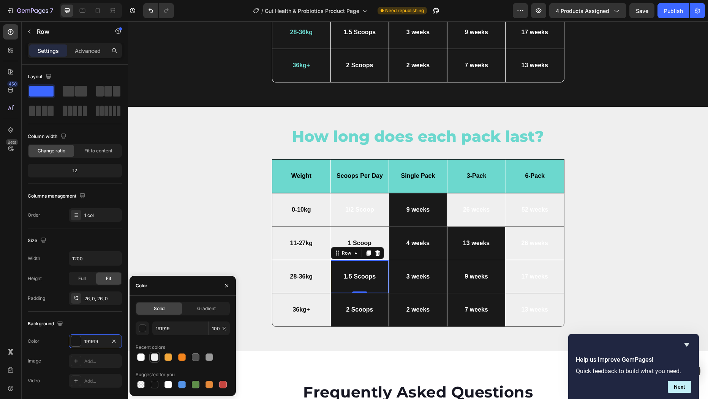
click at [152, 357] on div at bounding box center [155, 357] width 8 height 8
type input "EFEFEF"
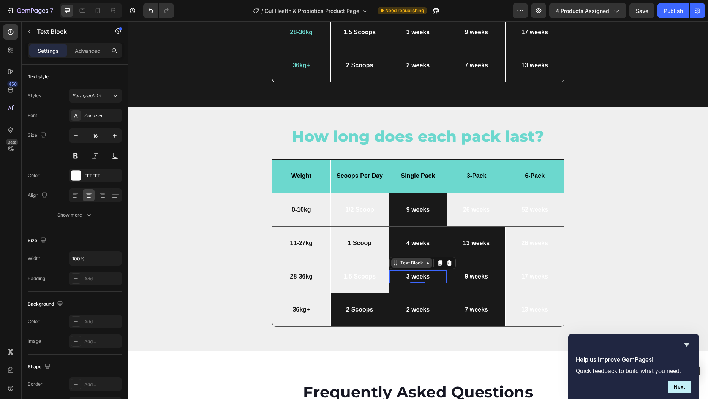
click at [402, 265] on div "Text Block" at bounding box center [422, 263] width 66 height 12
click at [400, 286] on div "3 weeks Text Block 0 Row" at bounding box center [418, 276] width 58 height 33
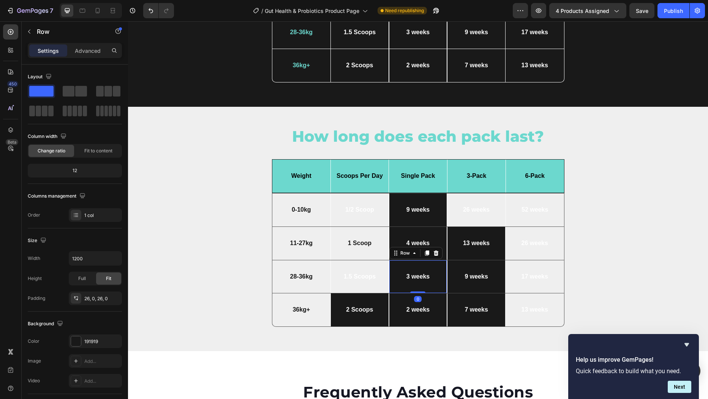
click at [403, 286] on div "3 weeks Text Block Row 0" at bounding box center [418, 276] width 58 height 33
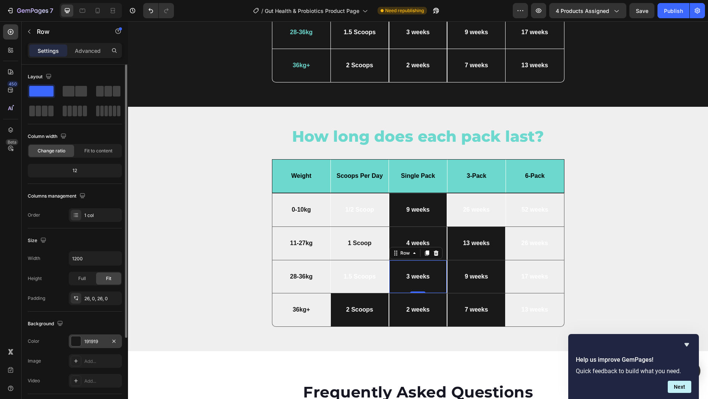
click at [77, 343] on div at bounding box center [76, 341] width 10 height 10
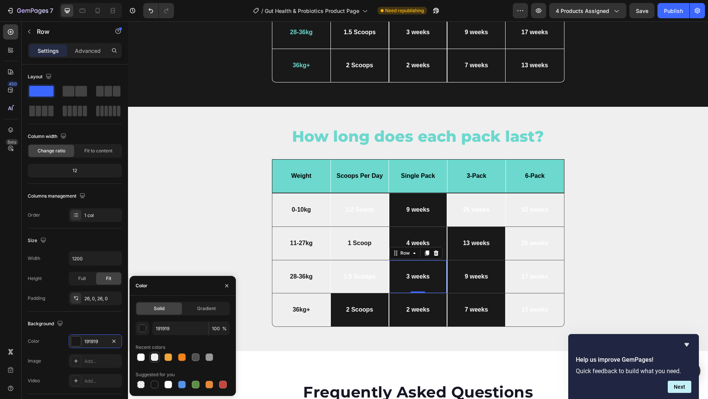
click at [151, 356] on div at bounding box center [155, 357] width 8 height 8
type input "EFEFEF"
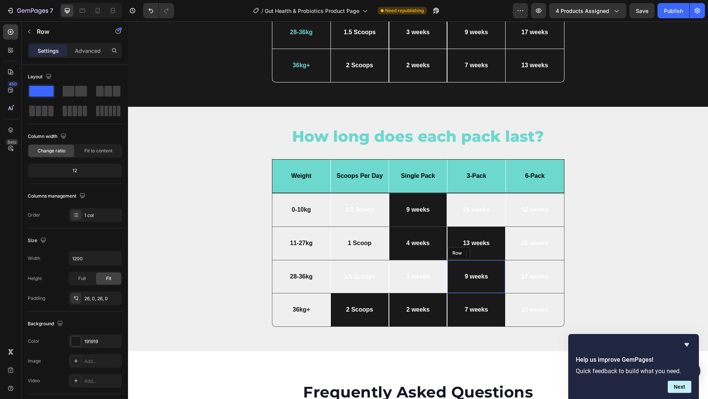
click at [456, 284] on div "9 weeks Text Block Row" at bounding box center [476, 276] width 58 height 33
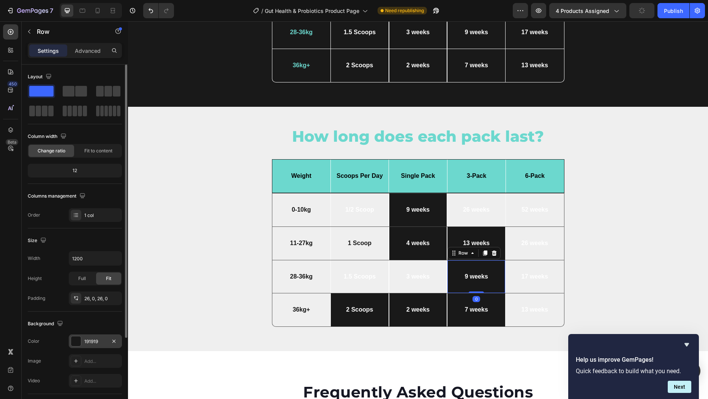
drag, startPoint x: 78, startPoint y: 341, endPoint x: 84, endPoint y: 344, distance: 6.3
click at [79, 341] on div at bounding box center [76, 341] width 10 height 10
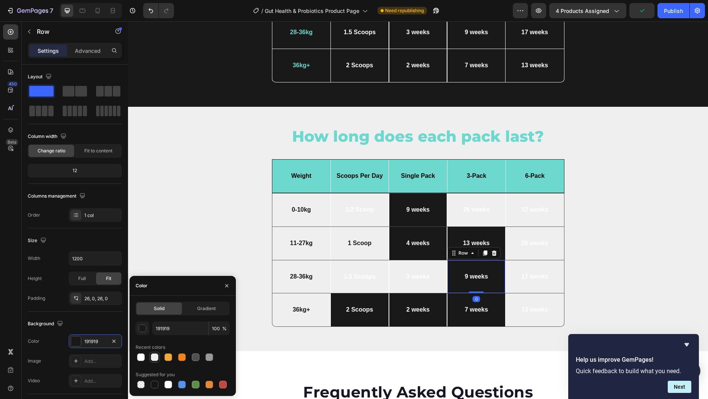
drag, startPoint x: 152, startPoint y: 355, endPoint x: 365, endPoint y: 267, distance: 231.5
click at [152, 355] on div at bounding box center [155, 357] width 8 height 8
type input "EFEFEF"
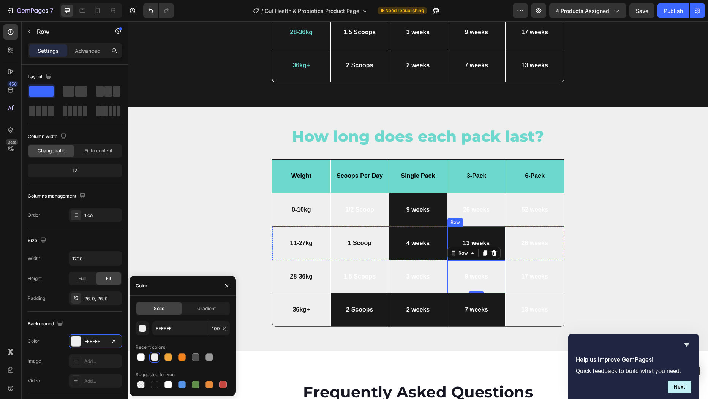
click at [500, 227] on div "13 weeks Text Block Row" at bounding box center [476, 243] width 58 height 33
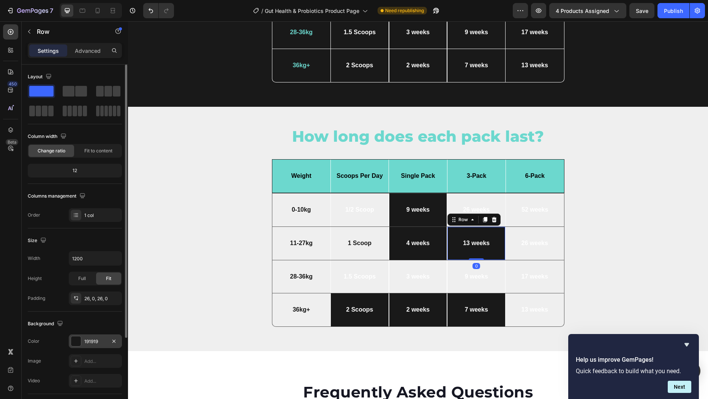
click at [77, 342] on div at bounding box center [76, 341] width 10 height 10
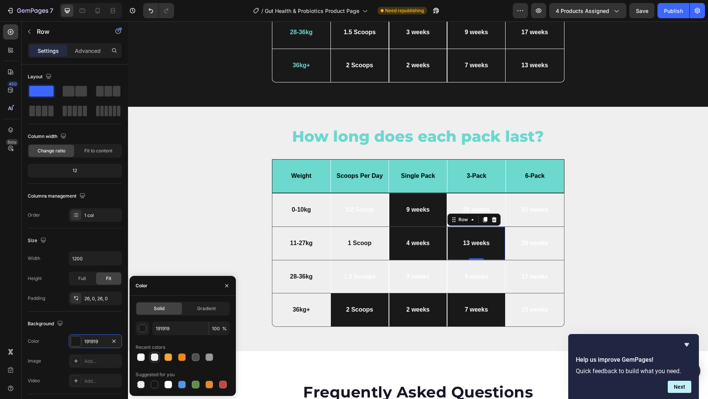
drag, startPoint x: 158, startPoint y: 355, endPoint x: 209, endPoint y: 234, distance: 131.4
click at [158, 355] on div at bounding box center [155, 357] width 8 height 8
type input "EFEFEF"
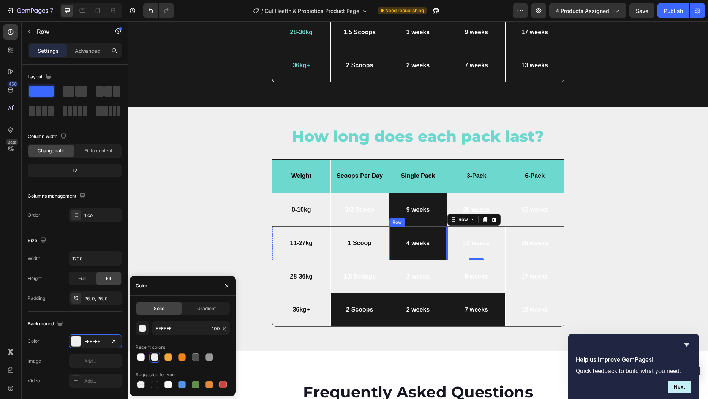
click at [394, 253] on div "4 weeks Text Block Row" at bounding box center [418, 243] width 58 height 33
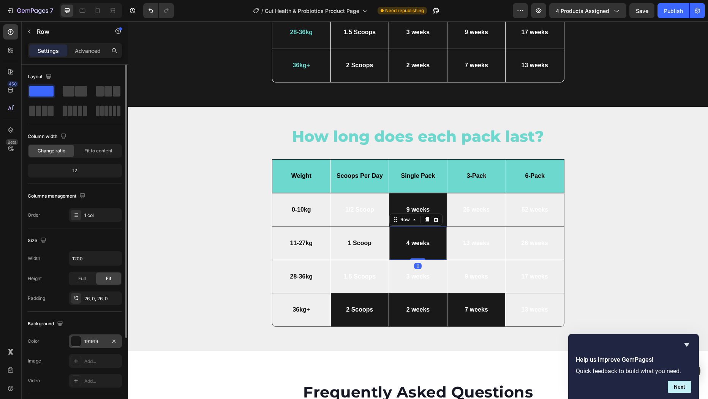
click at [77, 344] on div at bounding box center [76, 341] width 10 height 10
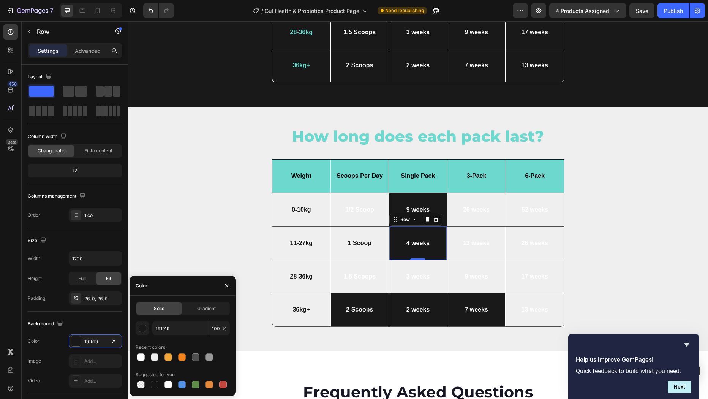
drag, startPoint x: 153, startPoint y: 353, endPoint x: 165, endPoint y: 348, distance: 12.3
click at [153, 353] on div at bounding box center [154, 356] width 9 height 9
type input "EFEFEF"
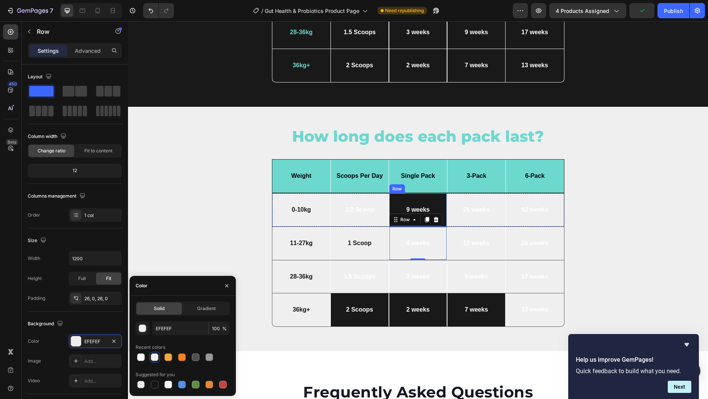
click at [434, 195] on div "9 weeks Text Block Row" at bounding box center [418, 209] width 58 height 33
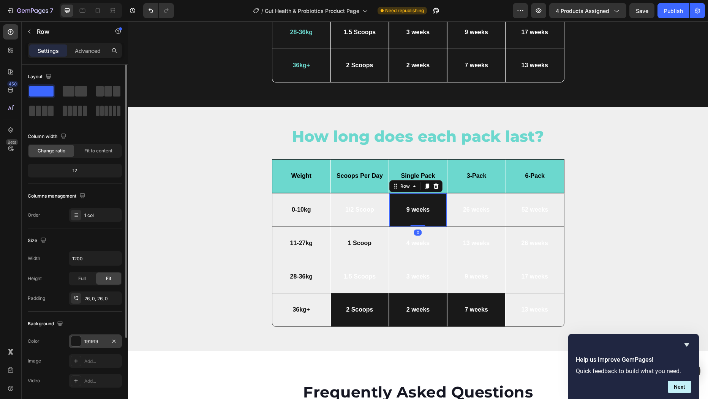
click at [74, 341] on div at bounding box center [76, 341] width 10 height 10
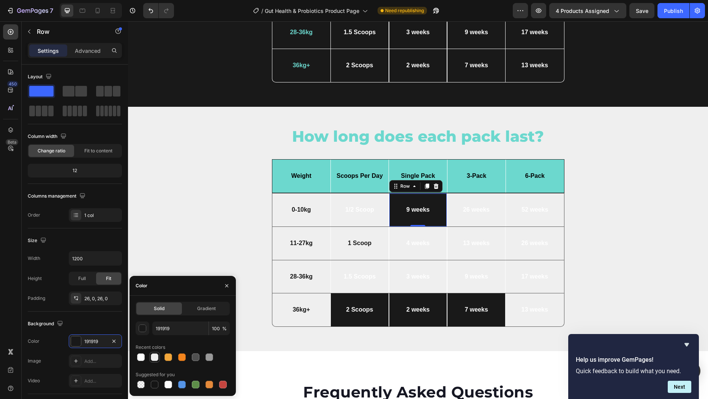
click at [153, 357] on div at bounding box center [155, 357] width 8 height 8
type input "EFEFEF"
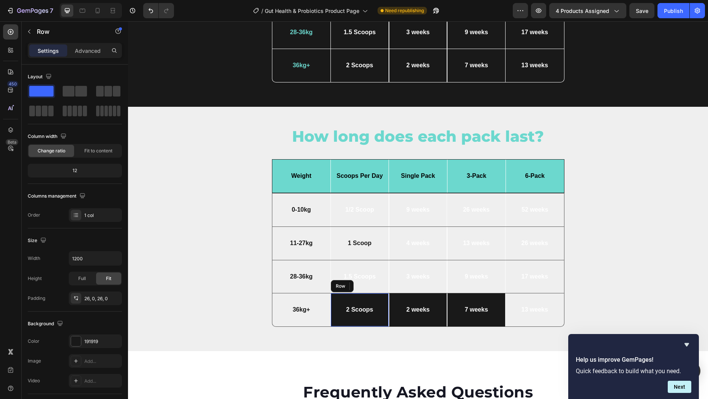
click at [379, 295] on div "2 Scoops Text Block Row" at bounding box center [359, 309] width 58 height 33
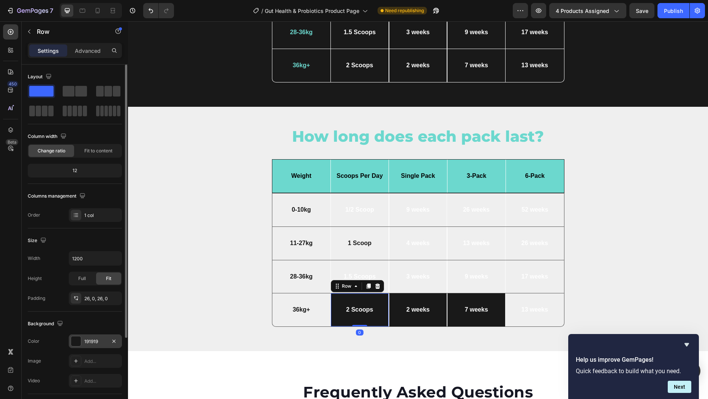
click at [74, 341] on div at bounding box center [76, 341] width 10 height 10
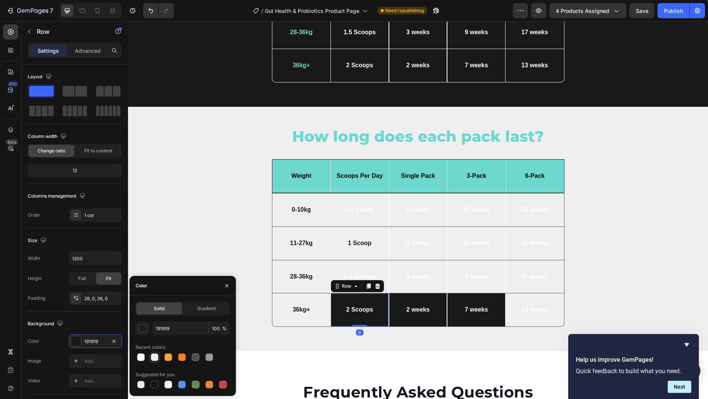
click at [156, 358] on div at bounding box center [155, 357] width 8 height 8
type input "EFEFEF"
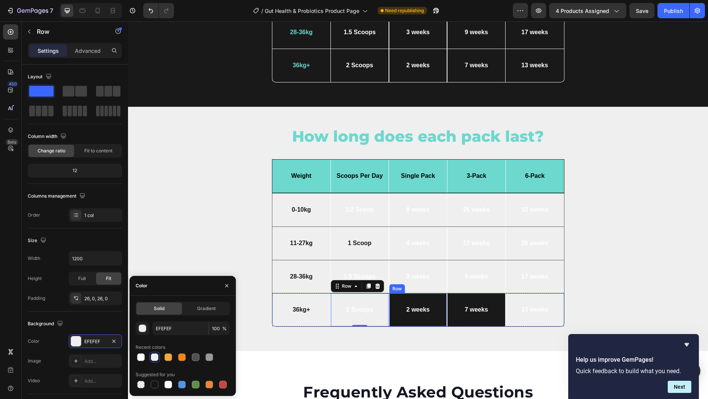
click at [431, 295] on div "2 weeks Text Block Row" at bounding box center [418, 309] width 58 height 33
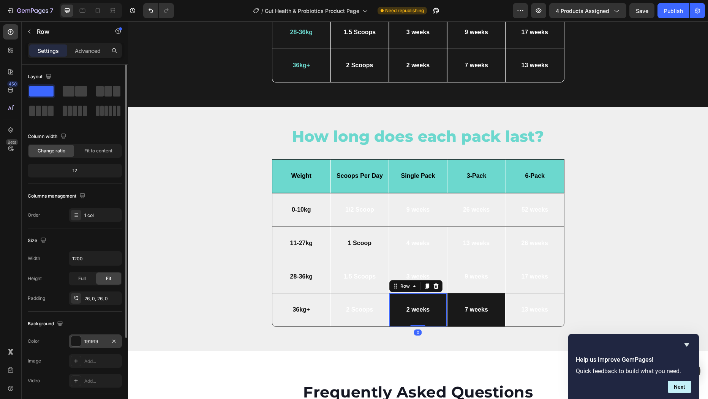
click at [74, 342] on div at bounding box center [76, 341] width 10 height 10
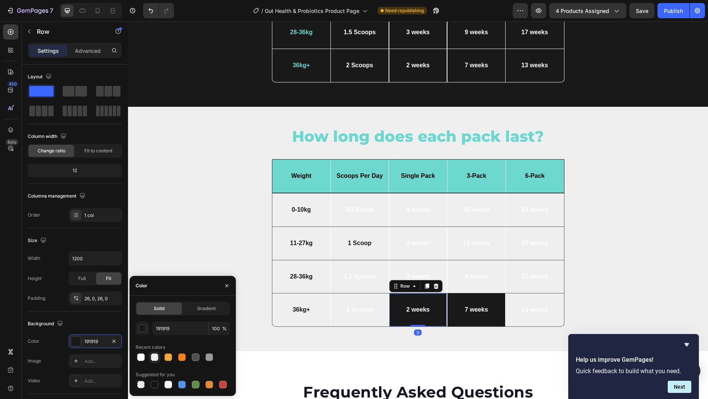
click at [156, 355] on div at bounding box center [155, 357] width 8 height 8
type input "EFEFEF"
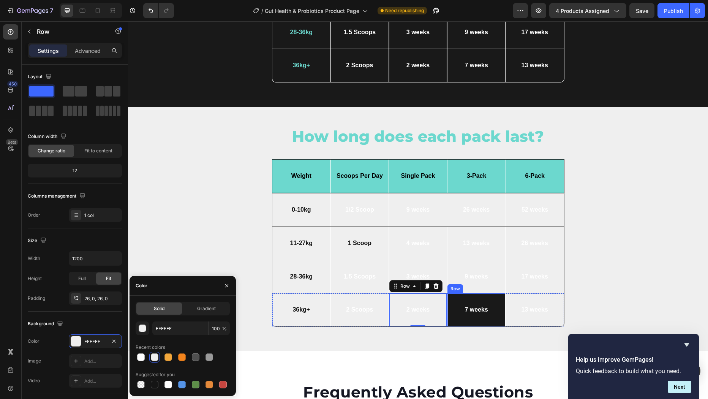
click at [498, 294] on div "7 weeks Text Block Row" at bounding box center [476, 309] width 58 height 33
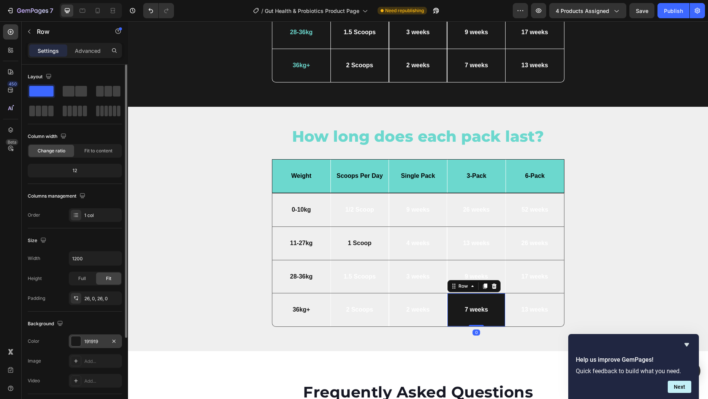
click at [79, 340] on div at bounding box center [76, 341] width 10 height 10
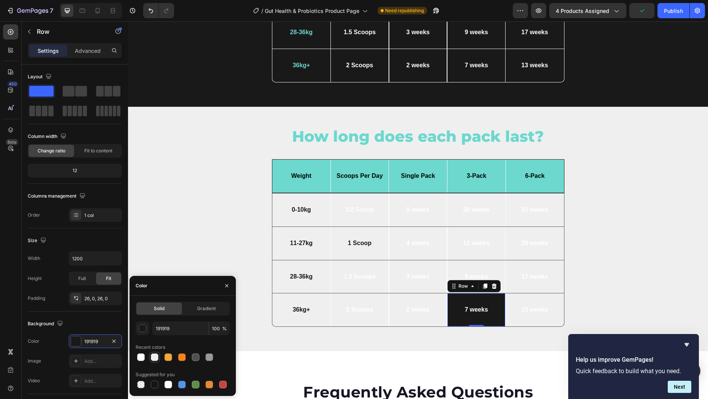
click at [152, 355] on div at bounding box center [155, 357] width 8 height 8
type input "EFEFEF"
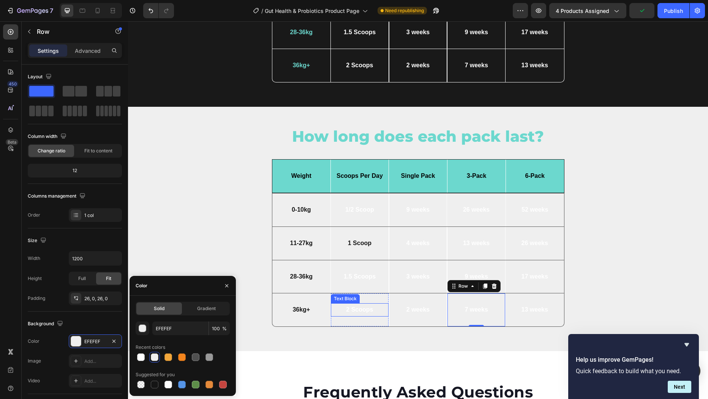
click at [356, 310] on p "2 Scoops" at bounding box center [359, 310] width 52 height 8
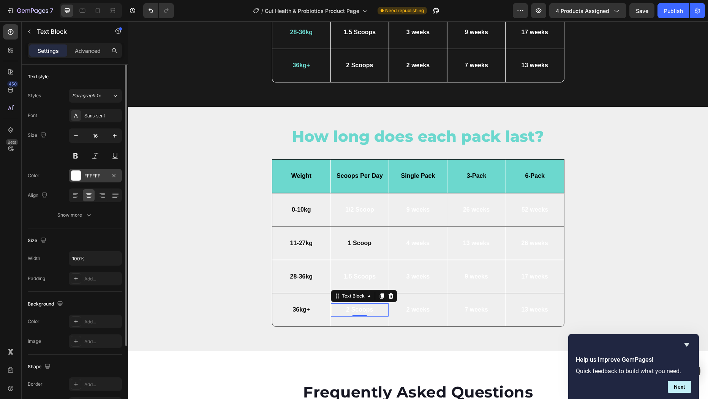
click at [79, 175] on div at bounding box center [76, 176] width 10 height 10
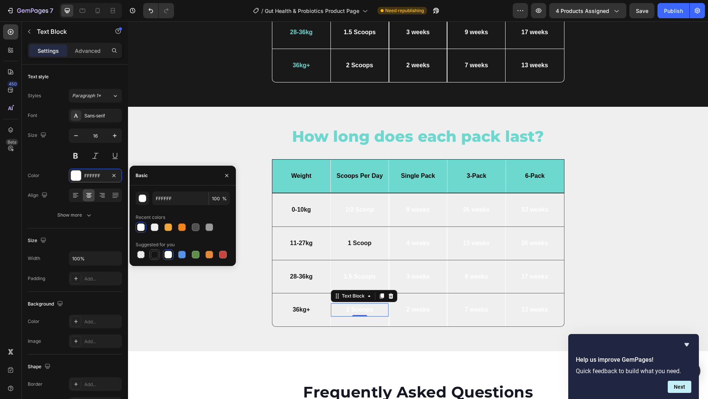
drag, startPoint x: 154, startPoint y: 254, endPoint x: 205, endPoint y: 282, distance: 57.8
click at [154, 254] on div at bounding box center [155, 255] width 8 height 8
type input "151515"
click at [407, 306] on p "2 weeks" at bounding box center [418, 310] width 52 height 8
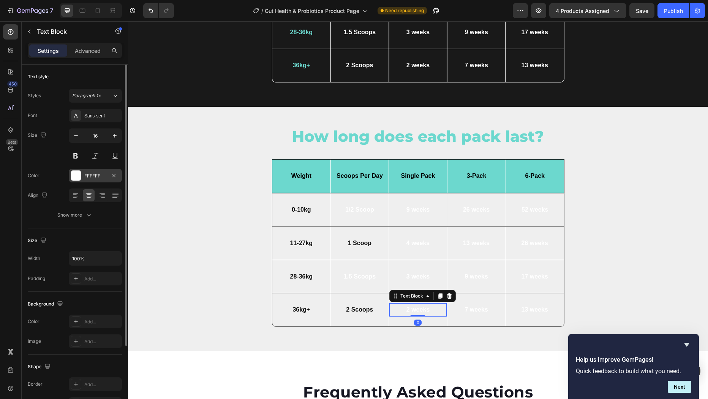
click at [87, 176] on div "FFFFFF" at bounding box center [95, 175] width 22 height 7
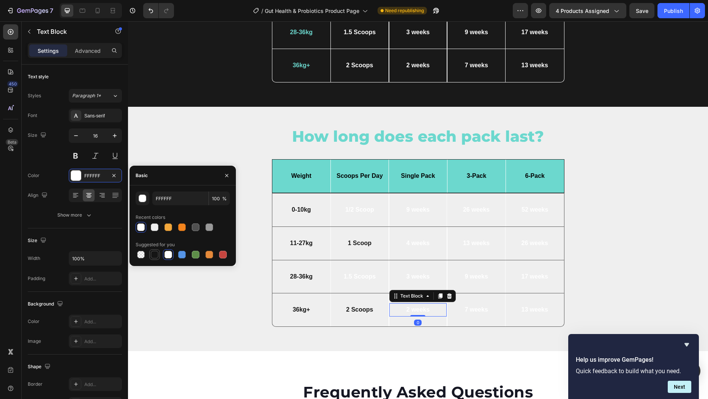
click at [155, 251] on div at bounding box center [155, 255] width 8 height 8
type input "151515"
click at [472, 307] on p "7 weeks" at bounding box center [476, 310] width 52 height 8
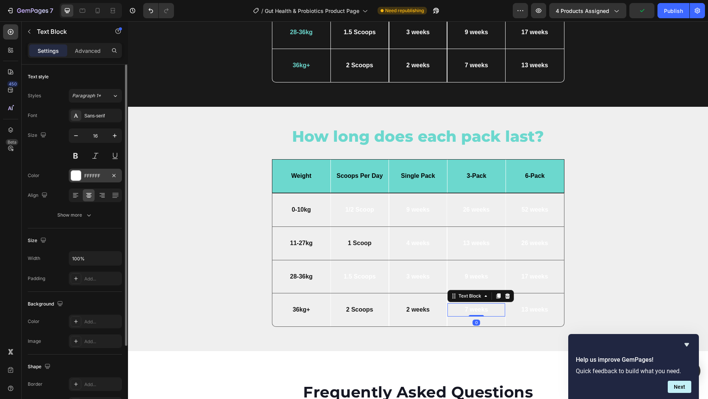
click at [76, 174] on div at bounding box center [76, 176] width 10 height 10
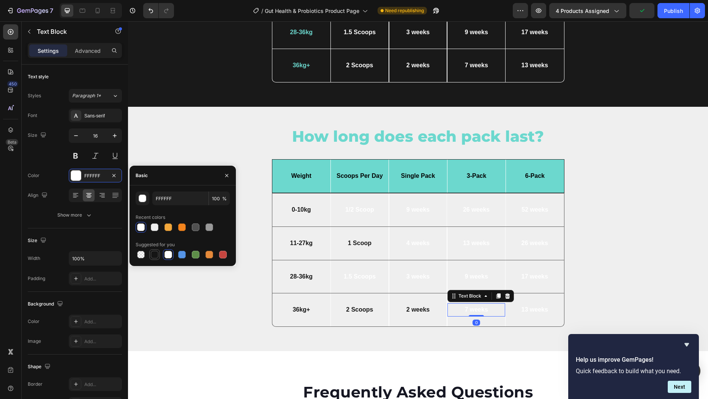
click at [155, 250] on div at bounding box center [154, 254] width 9 height 9
type input "151515"
click at [526, 309] on p "13 weeks" at bounding box center [534, 310] width 53 height 8
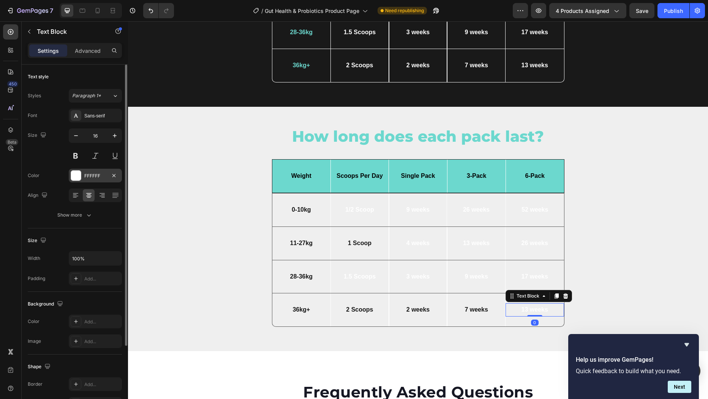
click at [77, 175] on div at bounding box center [76, 176] width 10 height 10
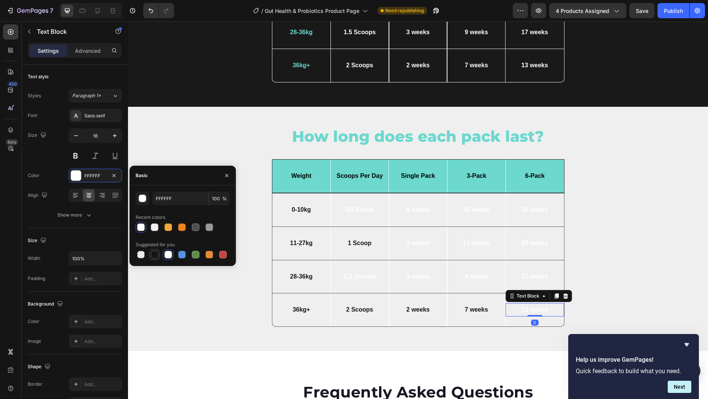
click at [156, 253] on div at bounding box center [155, 255] width 8 height 8
type input "151515"
click at [535, 275] on p "17 weeks" at bounding box center [534, 277] width 53 height 8
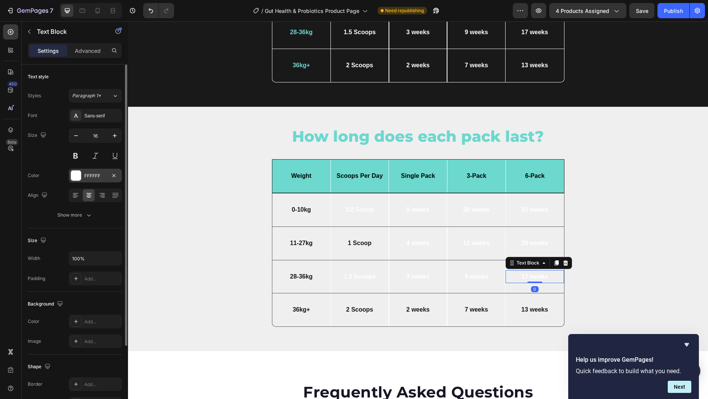
click at [76, 176] on div at bounding box center [76, 176] width 10 height 10
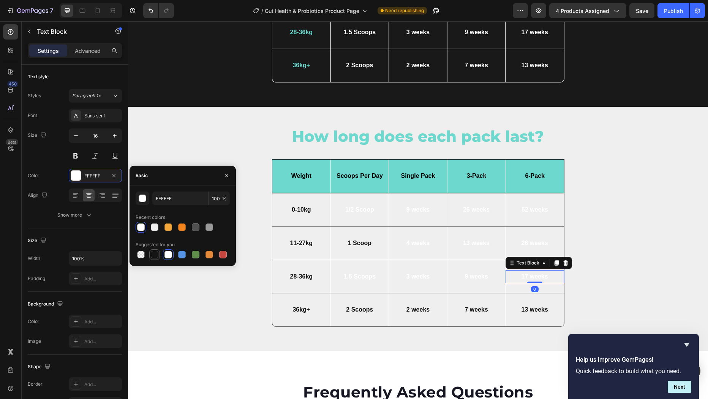
click at [154, 252] on div at bounding box center [155, 255] width 8 height 8
type input "151515"
click at [465, 273] on p "9 weeks" at bounding box center [476, 277] width 52 height 8
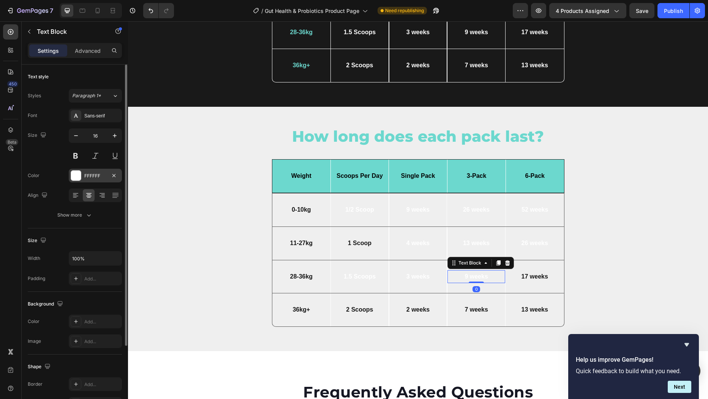
click at [77, 176] on div at bounding box center [76, 176] width 10 height 10
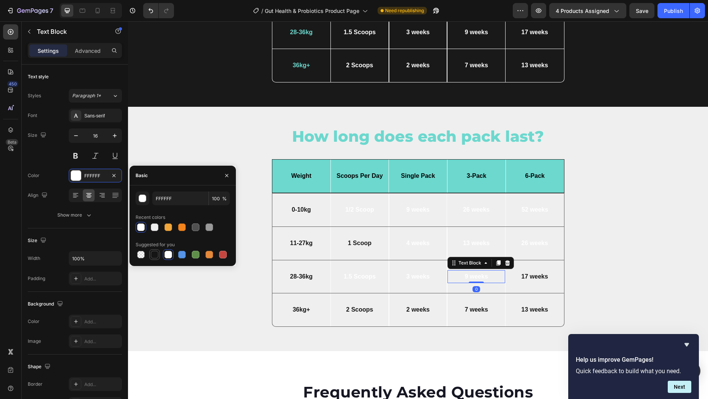
click at [155, 256] on div at bounding box center [155, 255] width 8 height 8
type input "151515"
click at [414, 275] on p "3 weeks" at bounding box center [418, 277] width 52 height 8
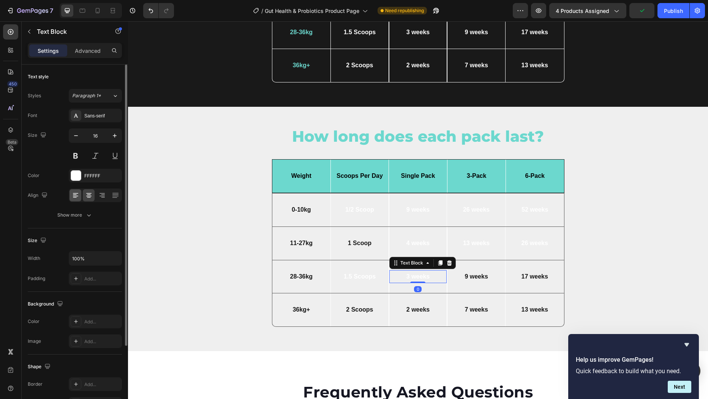
drag, startPoint x: 76, startPoint y: 175, endPoint x: 79, endPoint y: 192, distance: 17.0
click at [76, 175] on div at bounding box center [76, 176] width 10 height 10
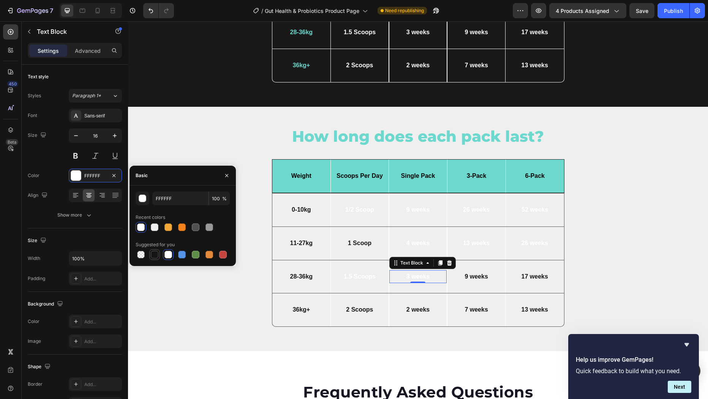
click at [156, 254] on div at bounding box center [155, 255] width 8 height 8
type input "151515"
click at [349, 273] on p "1.5 Scoops" at bounding box center [359, 277] width 52 height 8
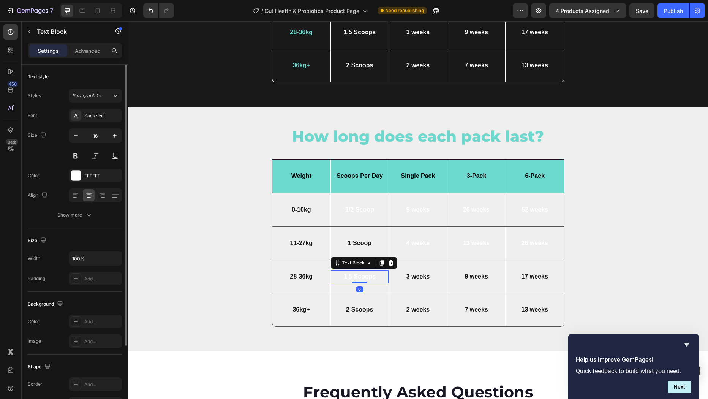
drag, startPoint x: 81, startPoint y: 174, endPoint x: 94, endPoint y: 185, distance: 16.5
click at [81, 175] on div "FFFFFF" at bounding box center [95, 176] width 53 height 14
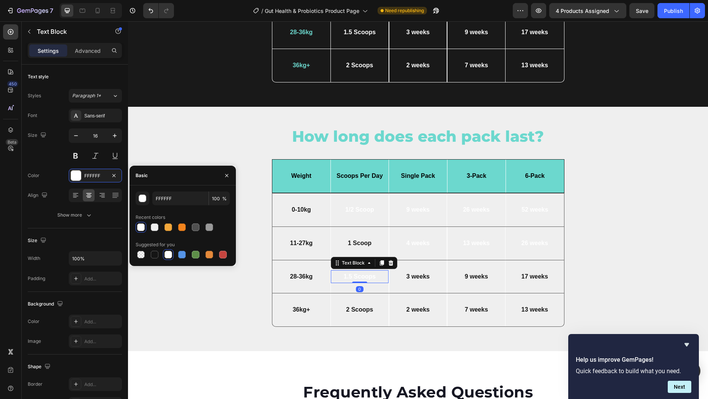
drag, startPoint x: 153, startPoint y: 252, endPoint x: 200, endPoint y: 248, distance: 46.5
click at [153, 252] on div at bounding box center [155, 255] width 8 height 8
type input "151515"
click at [407, 243] on p "4 weeks" at bounding box center [418, 243] width 52 height 8
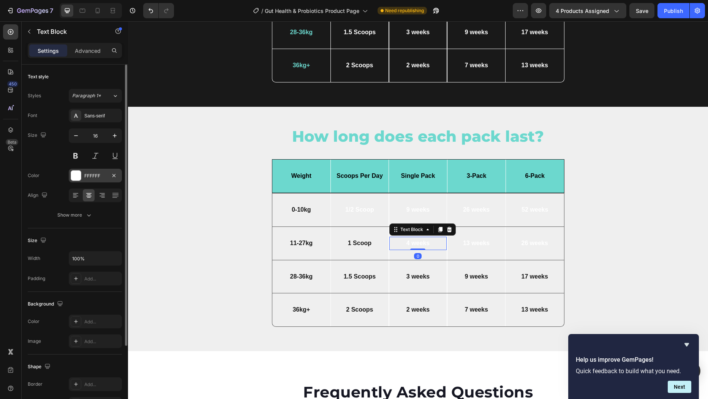
click at [74, 178] on div at bounding box center [76, 176] width 10 height 10
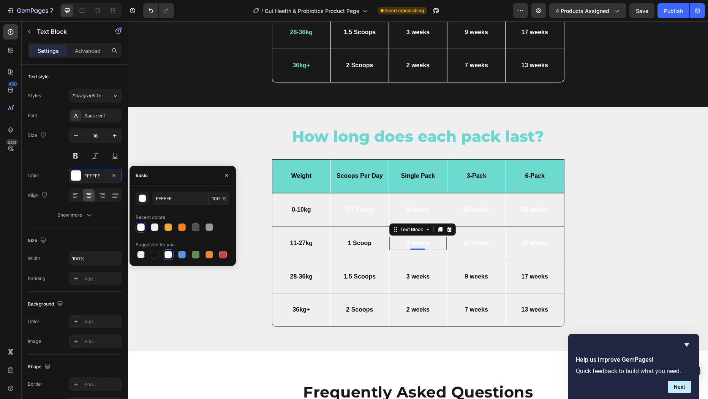
drag, startPoint x: 156, startPoint y: 252, endPoint x: 150, endPoint y: 244, distance: 9.5
click at [156, 252] on div at bounding box center [155, 255] width 8 height 8
type input "151515"
click at [485, 240] on p "13 weeks" at bounding box center [476, 243] width 52 height 8
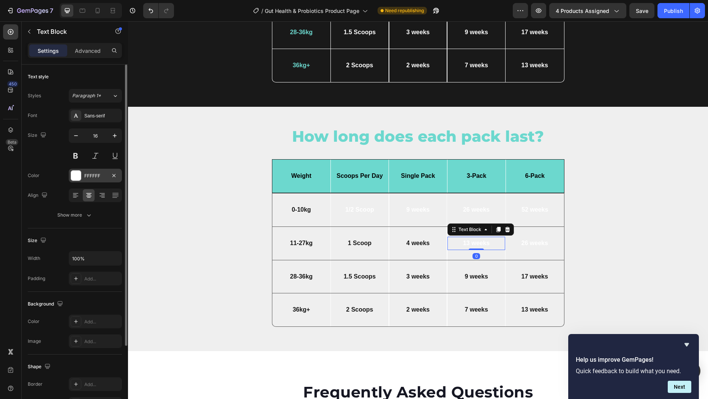
click at [77, 177] on div at bounding box center [76, 176] width 10 height 10
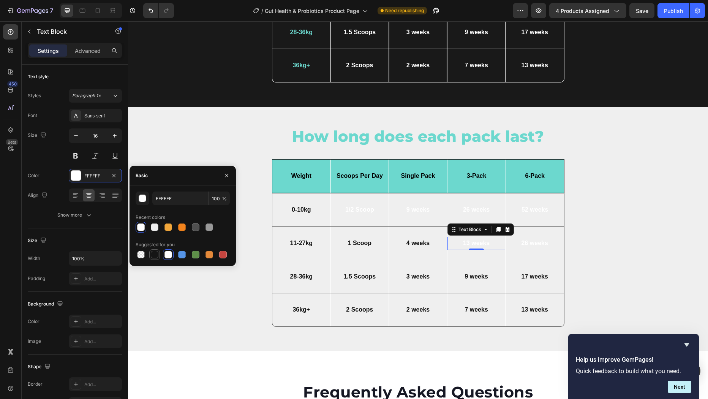
click at [154, 254] on div at bounding box center [155, 255] width 8 height 8
type input "151515"
click at [530, 241] on p "26 weeks" at bounding box center [534, 243] width 53 height 8
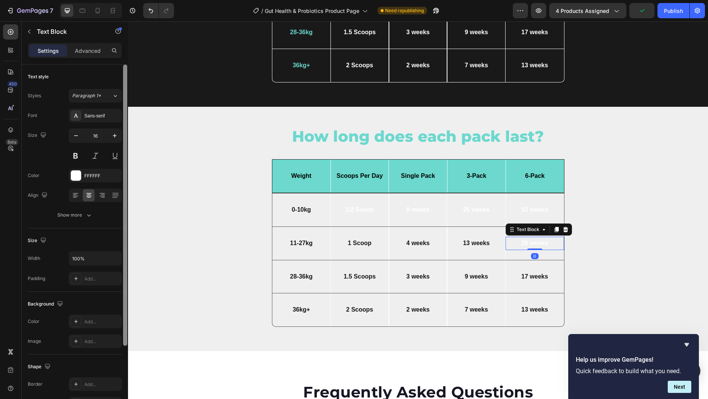
drag, startPoint x: 75, startPoint y: 176, endPoint x: 125, endPoint y: 216, distance: 64.6
click at [75, 176] on div at bounding box center [76, 176] width 10 height 10
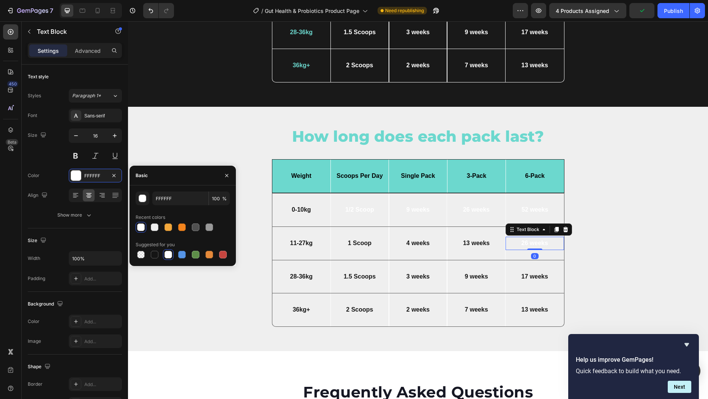
drag, startPoint x: 155, startPoint y: 252, endPoint x: 214, endPoint y: 248, distance: 58.6
click at [156, 252] on div at bounding box center [155, 255] width 8 height 8
type input "151515"
click at [368, 209] on p "1/2 Scoop" at bounding box center [359, 210] width 52 height 8
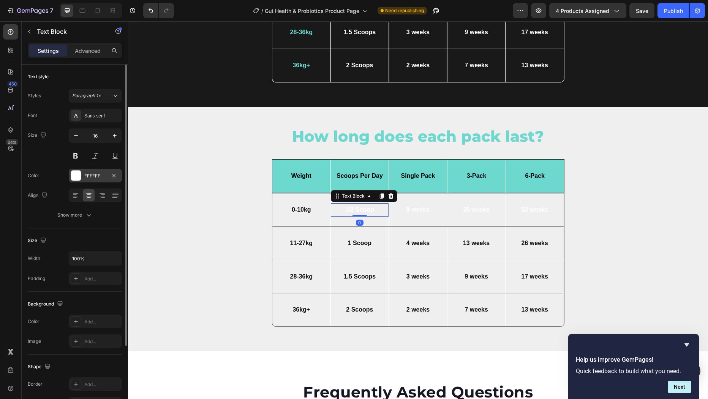
click at [72, 175] on div at bounding box center [76, 176] width 10 height 10
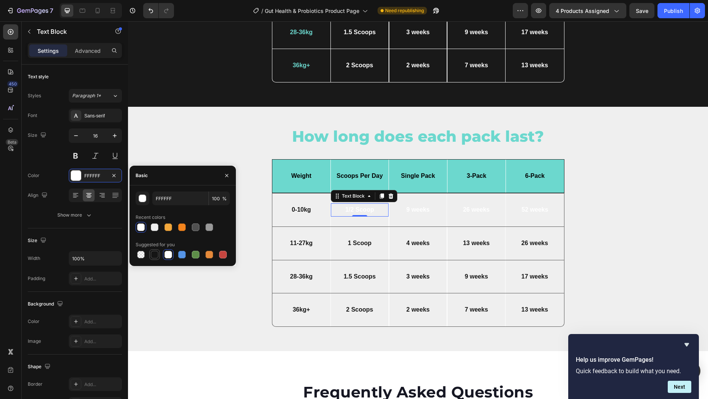
click at [157, 252] on div at bounding box center [155, 255] width 8 height 8
type input "151515"
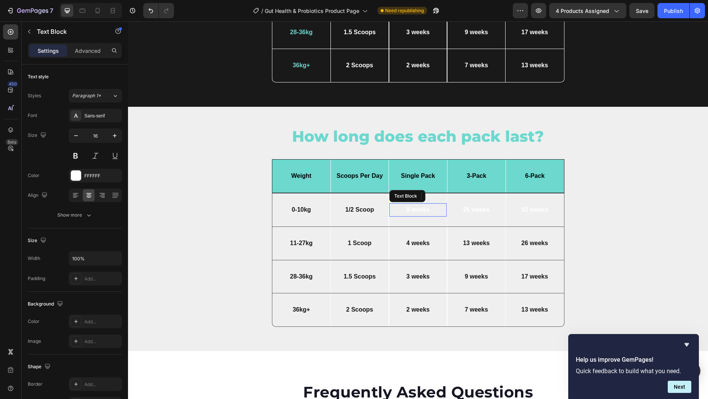
click at [413, 210] on p "9 weeks" at bounding box center [418, 210] width 52 height 8
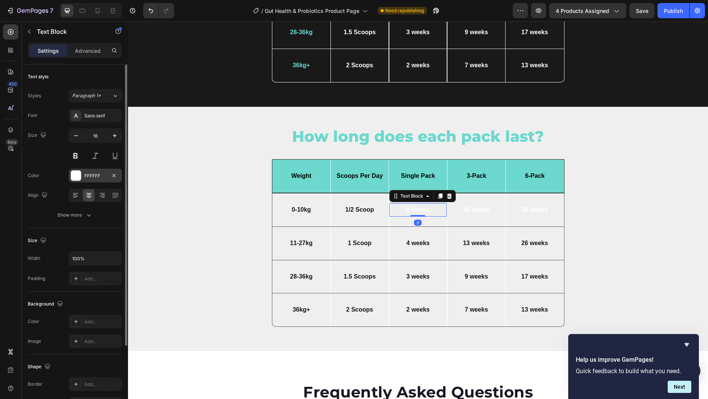
click at [76, 172] on div at bounding box center [76, 176] width 10 height 10
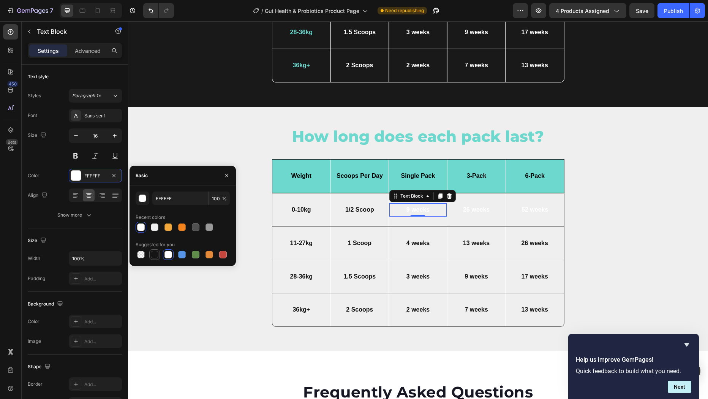
click at [152, 253] on div at bounding box center [155, 255] width 8 height 8
type input "151515"
click at [471, 210] on p "26 weeks" at bounding box center [476, 210] width 53 height 8
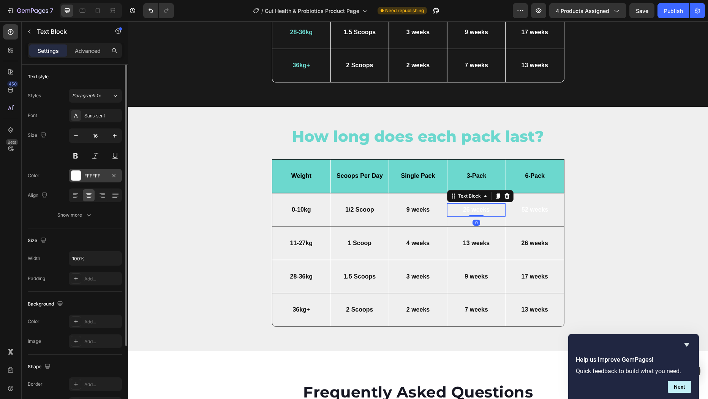
click at [76, 176] on div at bounding box center [76, 176] width 10 height 10
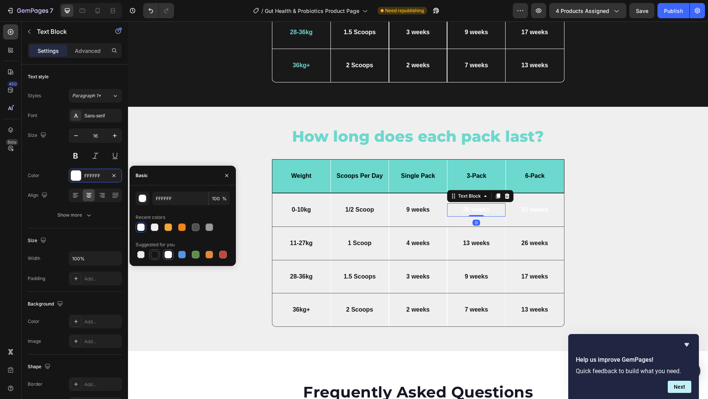
click at [158, 254] on div at bounding box center [155, 255] width 8 height 8
type input "151515"
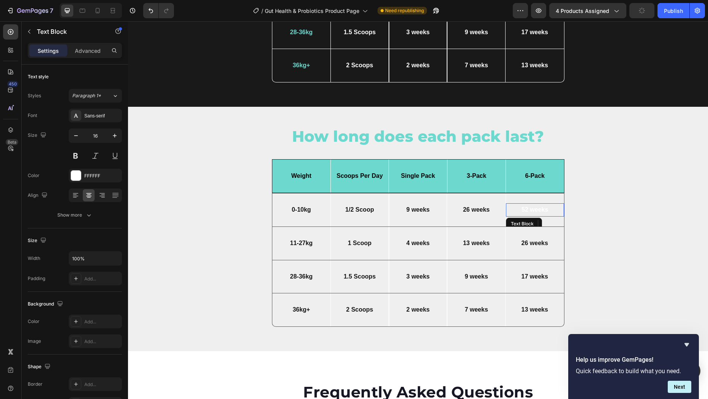
click at [536, 209] on p "52 weeks" at bounding box center [535, 210] width 53 height 8
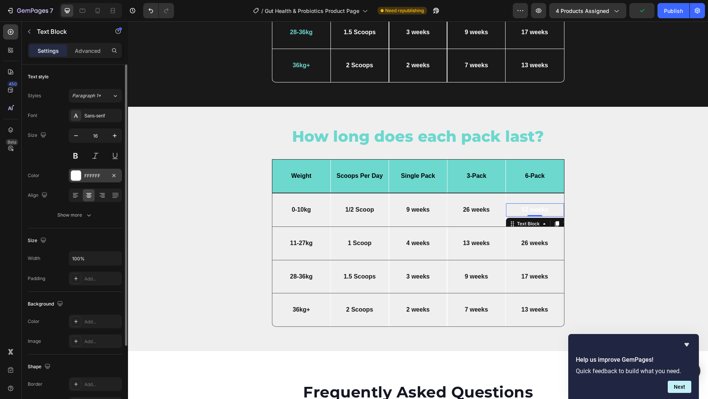
drag, startPoint x: 74, startPoint y: 177, endPoint x: 78, endPoint y: 180, distance: 5.6
click at [74, 177] on div at bounding box center [76, 176] width 10 height 10
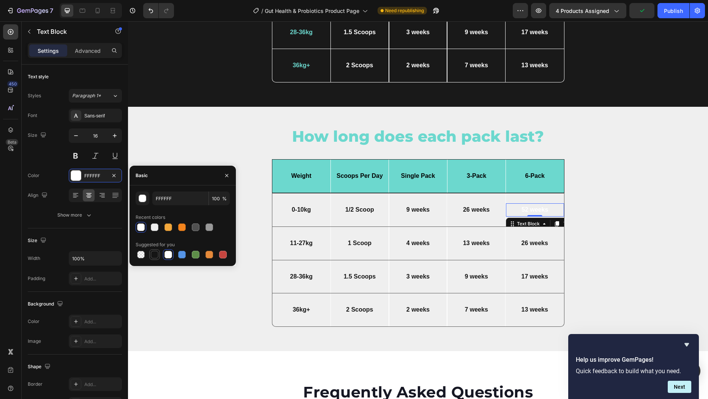
click at [153, 257] on div at bounding box center [155, 255] width 8 height 8
type input "151515"
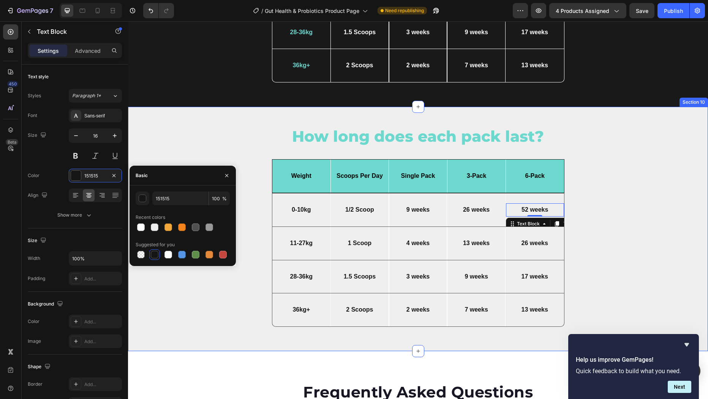
click at [610, 208] on div "How long does each pack last? Heading But I must explain Text Block Icon Row Dr…" at bounding box center [418, 229] width 569 height 207
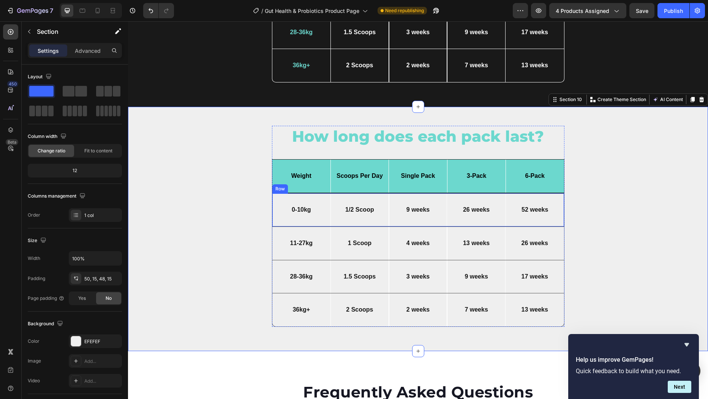
click at [312, 199] on div "0-10kg Text Block" at bounding box center [301, 209] width 58 height 33
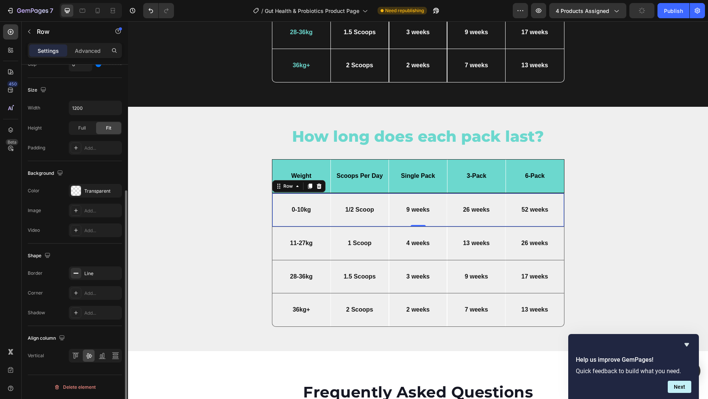
scroll to position [194, 0]
click at [98, 270] on div "Line" at bounding box center [95, 273] width 22 height 7
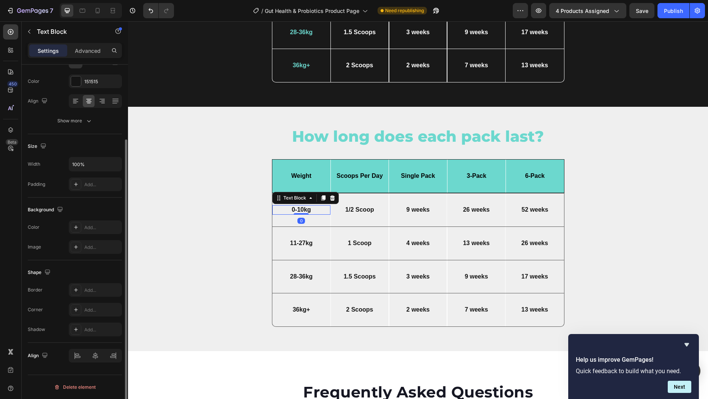
click at [325, 212] on div "0-10kg Text Block 0" at bounding box center [301, 209] width 58 height 9
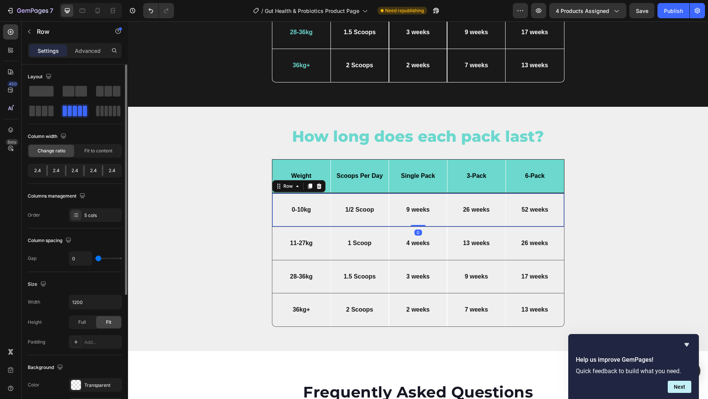
click at [320, 221] on div "0-10kg Text Block" at bounding box center [301, 209] width 58 height 33
click at [320, 218] on div "0-10kg Text Block" at bounding box center [301, 209] width 58 height 33
click at [329, 165] on div "Weight Text Block" at bounding box center [301, 176] width 58 height 33
click at [400, 237] on div "4 weeks Text Block" at bounding box center [418, 243] width 58 height 13
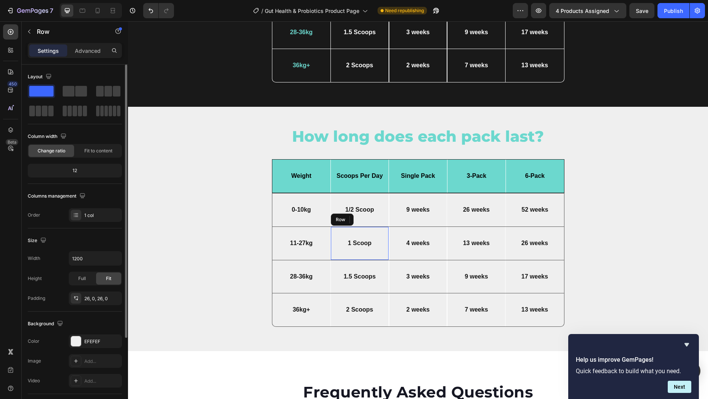
click at [367, 229] on div "1 Scoop Text Block Row" at bounding box center [359, 243] width 58 height 33
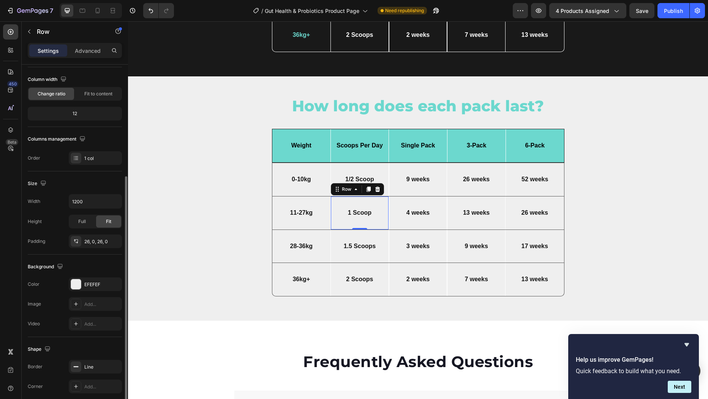
scroll to position [107, 0]
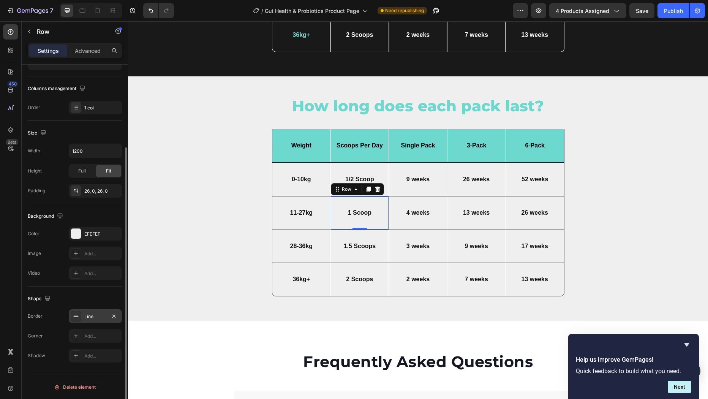
click at [98, 314] on div "Line" at bounding box center [95, 316] width 22 height 7
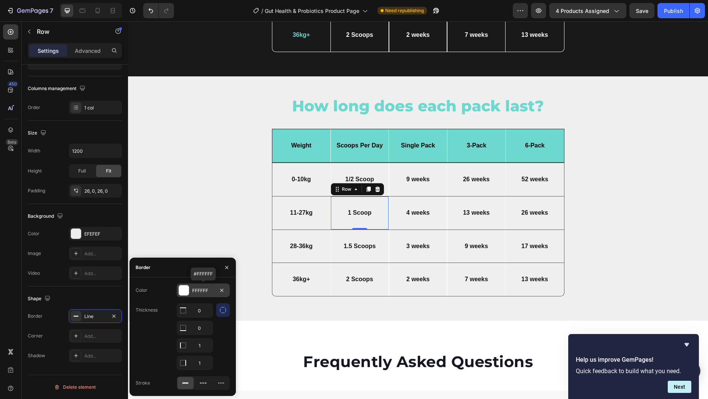
click at [183, 291] on div at bounding box center [184, 290] width 10 height 10
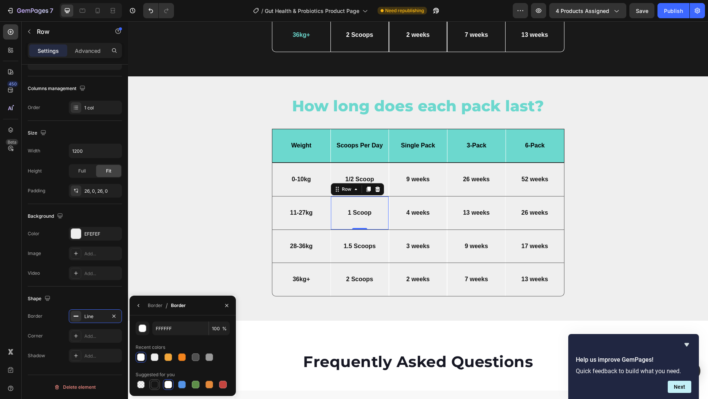
click at [155, 384] on div at bounding box center [155, 385] width 8 height 8
type input "151515"
click at [413, 206] on div "4 weeks Text Block" at bounding box center [418, 212] width 58 height 13
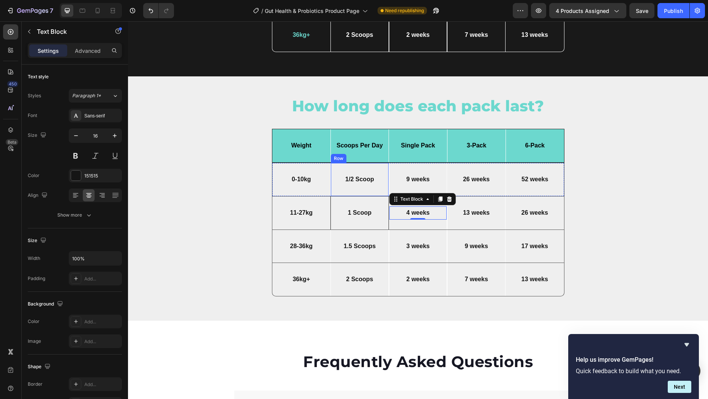
click at [373, 165] on div "1/2 Scoop Text Block Row" at bounding box center [359, 179] width 58 height 33
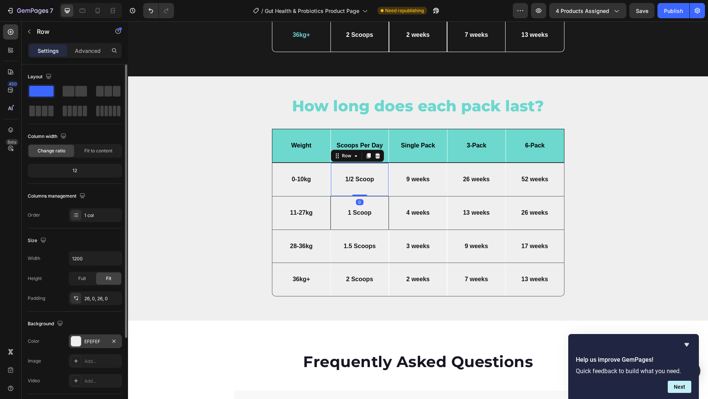
drag, startPoint x: 92, startPoint y: 343, endPoint x: 96, endPoint y: 343, distance: 3.8
click at [92, 343] on div "EFEFEF" at bounding box center [95, 341] width 22 height 7
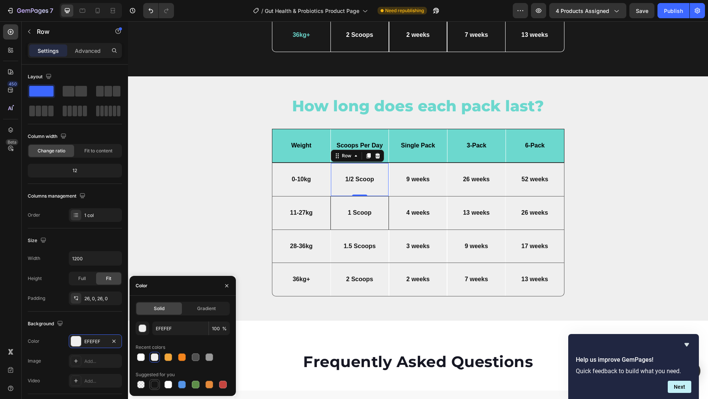
click at [153, 385] on div at bounding box center [155, 385] width 8 height 8
click at [156, 356] on div at bounding box center [155, 357] width 8 height 8
type input "EFEFEF"
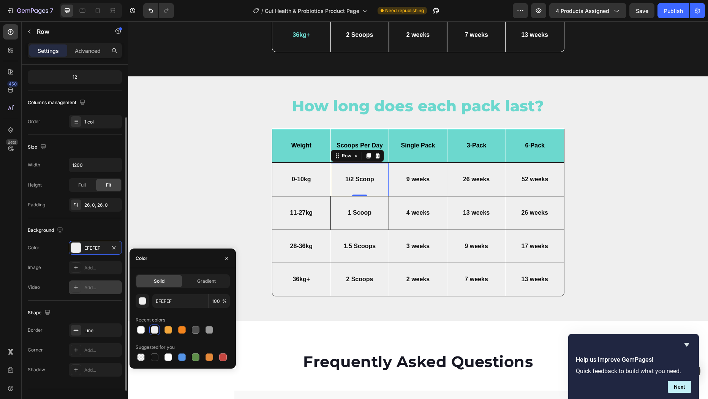
scroll to position [94, 0]
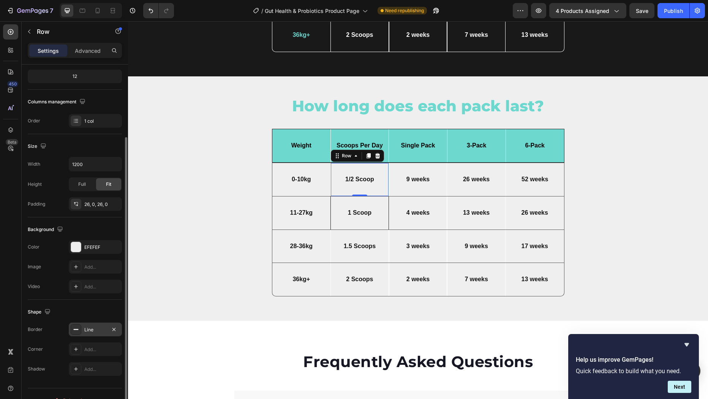
click at [102, 326] on div "Line" at bounding box center [95, 329] width 22 height 7
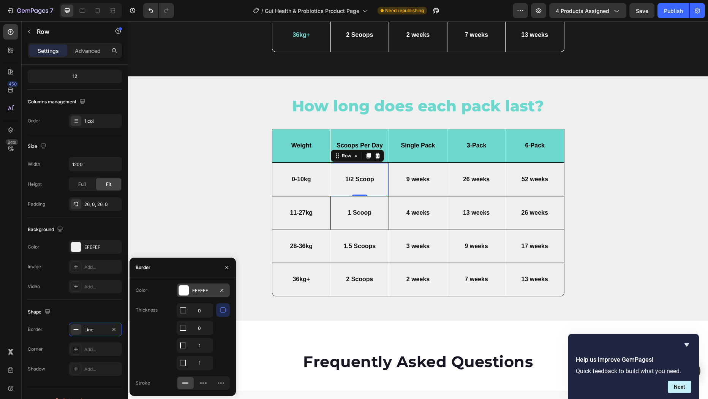
click at [191, 289] on div "FFFFFF" at bounding box center [203, 290] width 53 height 14
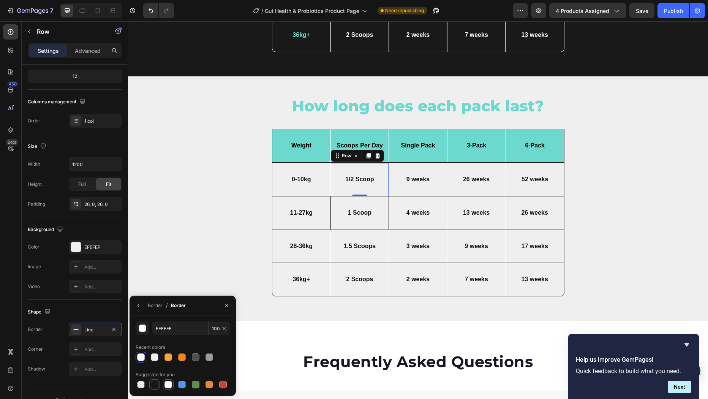
click at [155, 384] on div at bounding box center [155, 385] width 8 height 8
type input "151515"
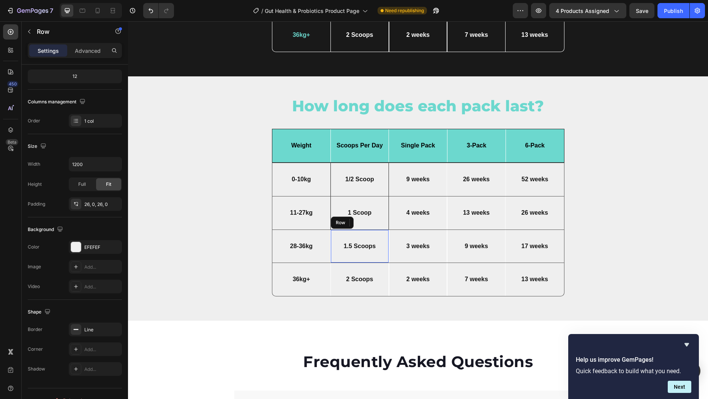
drag, startPoint x: 377, startPoint y: 232, endPoint x: 374, endPoint y: 234, distance: 4.2
click at [377, 232] on div "1.5 Scoops Text Block Row" at bounding box center [359, 246] width 58 height 33
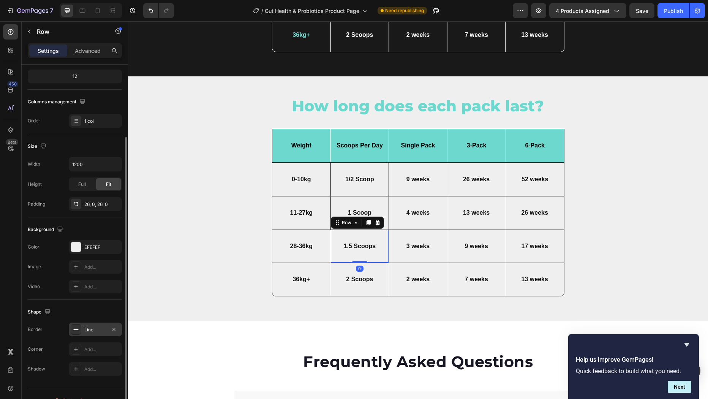
click at [104, 326] on div "Line" at bounding box center [95, 329] width 22 height 7
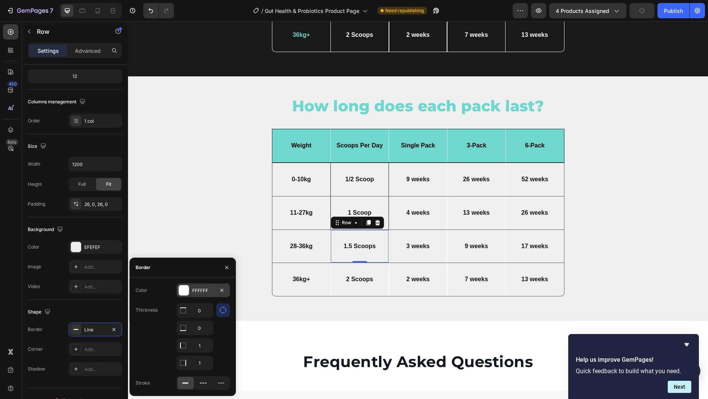
click at [187, 288] on div at bounding box center [184, 290] width 10 height 10
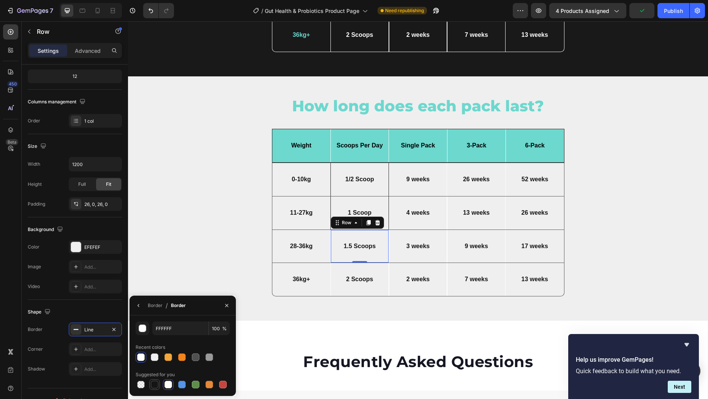
click at [155, 382] on div at bounding box center [155, 385] width 8 height 8
type input "151515"
click at [368, 266] on div "2 Scoops Text Block Row" at bounding box center [359, 279] width 58 height 33
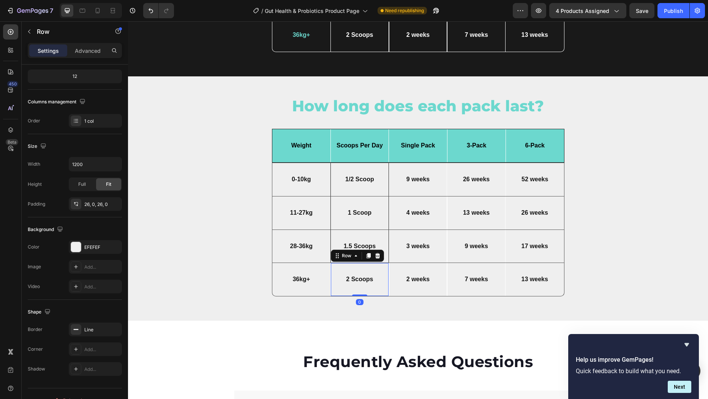
scroll to position [3186, 0]
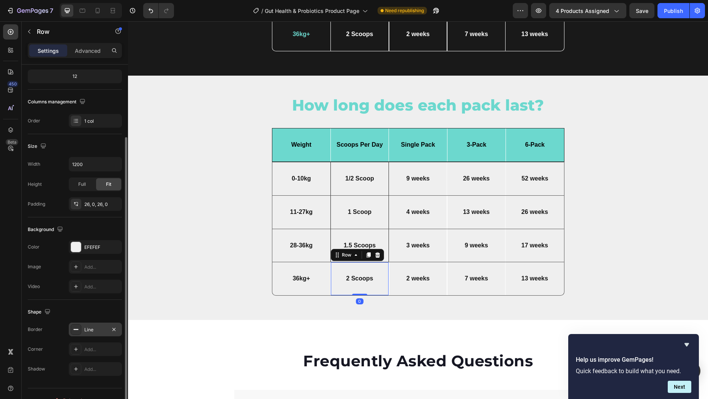
click at [98, 330] on div "Line" at bounding box center [95, 329] width 22 height 7
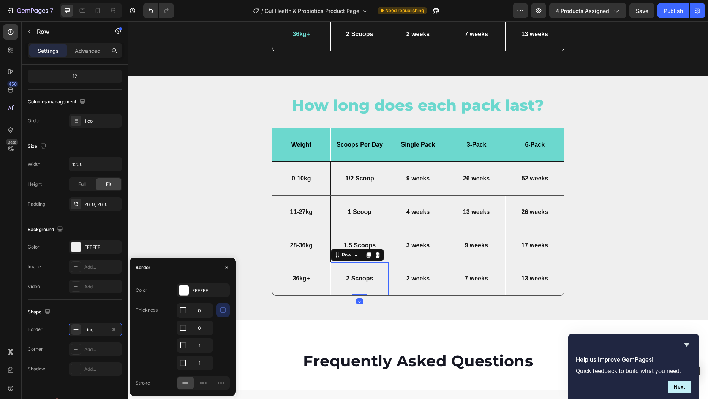
scroll to position [95, 0]
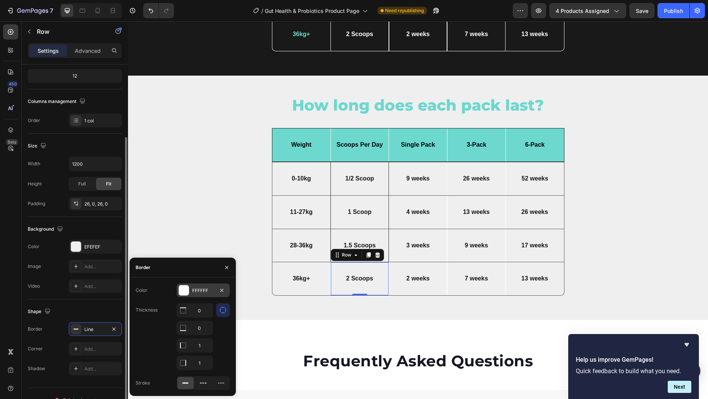
drag, startPoint x: 191, startPoint y: 290, endPoint x: 64, endPoint y: 269, distance: 129.0
click at [191, 290] on div "FFFFFF" at bounding box center [203, 290] width 53 height 14
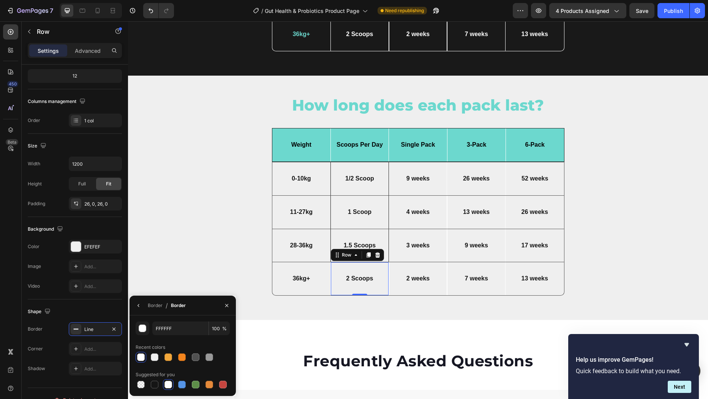
drag, startPoint x: 157, startPoint y: 385, endPoint x: 167, endPoint y: 380, distance: 10.9
click at [157, 385] on div at bounding box center [155, 385] width 8 height 8
type input "151515"
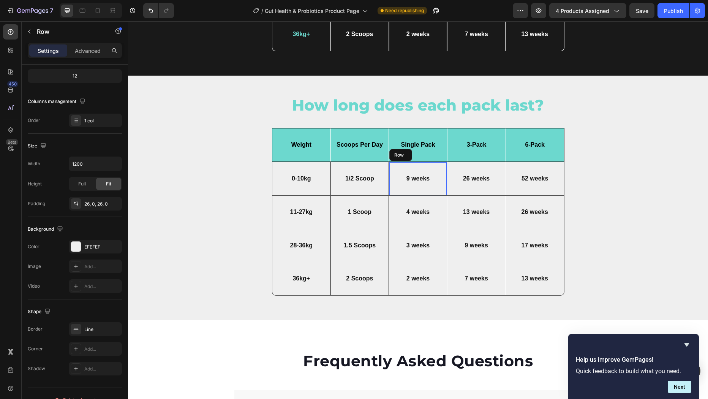
click at [431, 170] on div "9 weeks Text Block Row" at bounding box center [418, 178] width 58 height 33
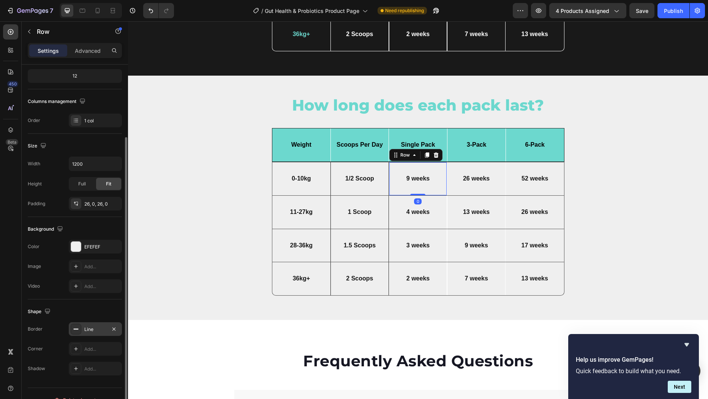
click at [99, 326] on div "Line" at bounding box center [95, 329] width 22 height 7
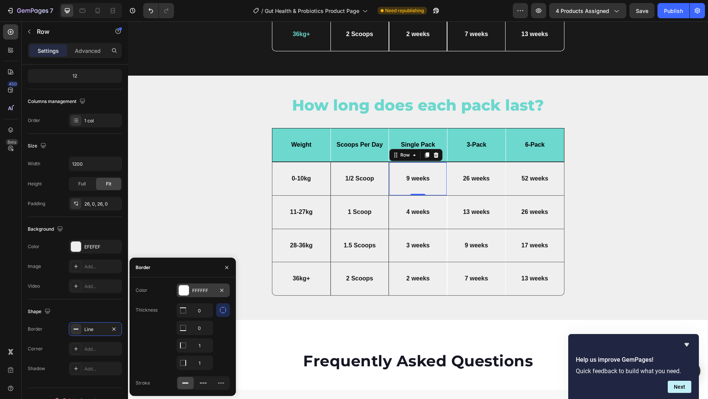
click at [185, 291] on div at bounding box center [184, 290] width 10 height 10
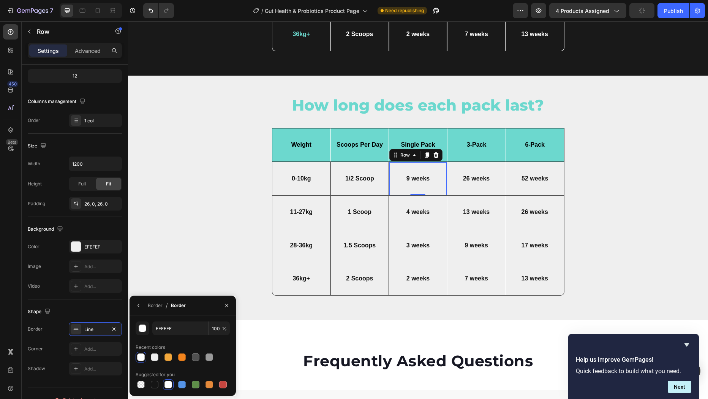
drag, startPoint x: 153, startPoint y: 384, endPoint x: 169, endPoint y: 373, distance: 19.3
click at [153, 384] on div at bounding box center [155, 385] width 8 height 8
type input "151515"
click at [439, 199] on div "4 weeks Text Block Row" at bounding box center [418, 212] width 58 height 33
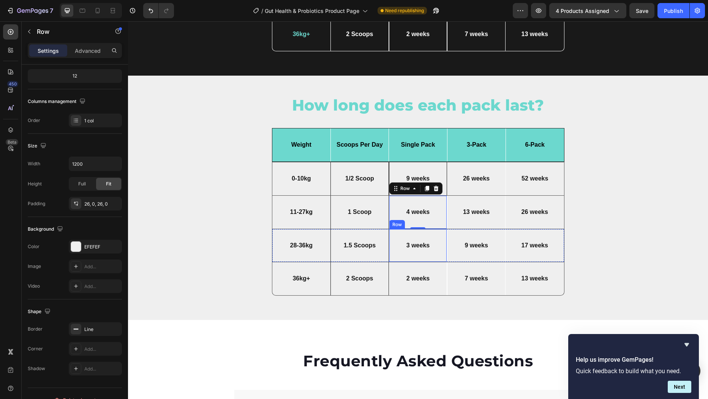
click at [436, 253] on div "3 weeks Text Block Row" at bounding box center [418, 245] width 58 height 33
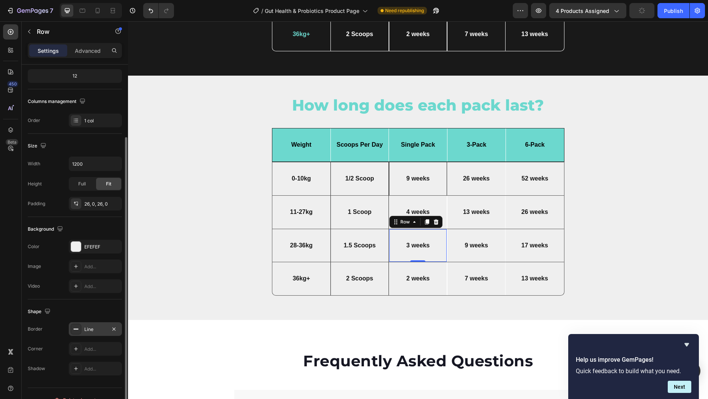
click at [96, 328] on div "Line" at bounding box center [95, 329] width 22 height 7
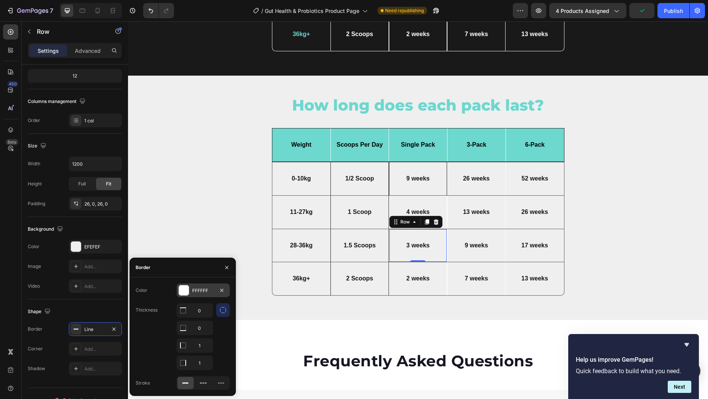
click at [191, 291] on div "FFFFFF" at bounding box center [203, 290] width 53 height 14
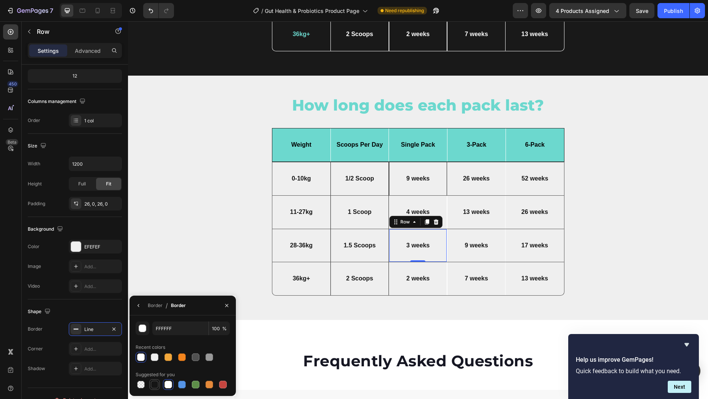
click at [154, 384] on div at bounding box center [155, 385] width 8 height 8
type input "151515"
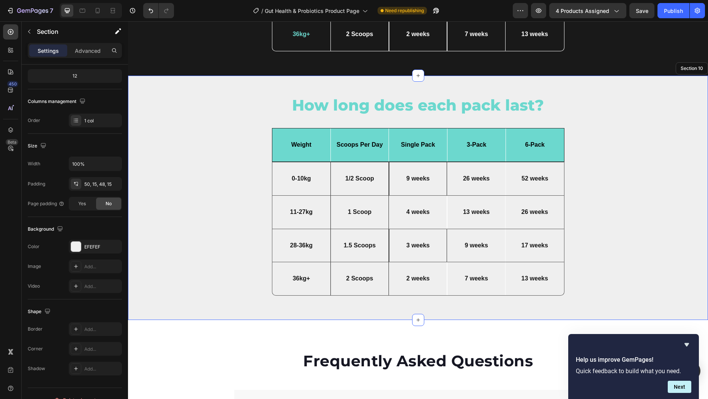
click at [591, 224] on div "How long does each pack last? Heading But I must explain Text Block Icon Row Dr…" at bounding box center [418, 198] width 569 height 207
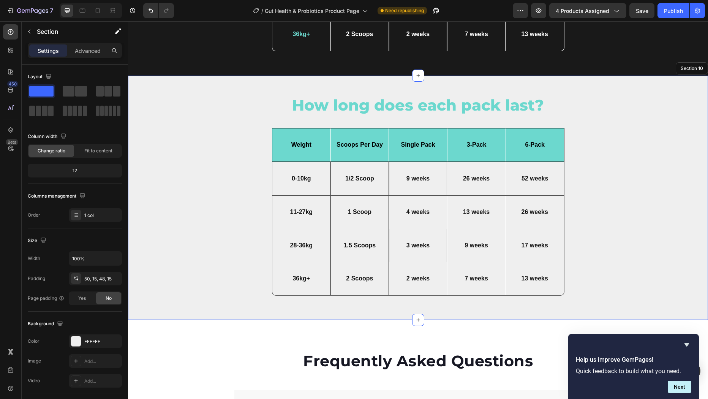
scroll to position [3187, 0]
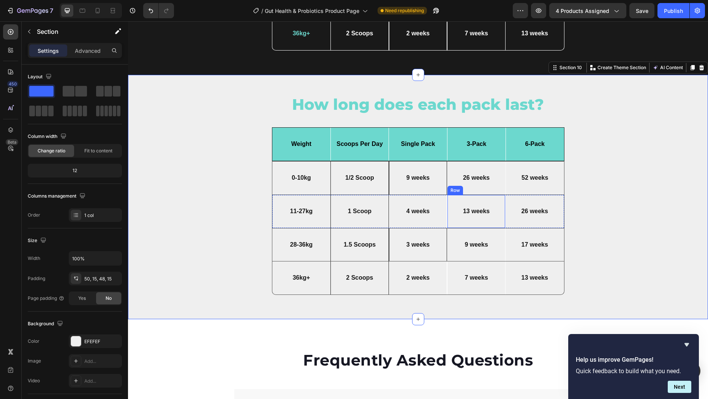
click at [493, 196] on div "13 weeks Text Block Row" at bounding box center [476, 211] width 58 height 33
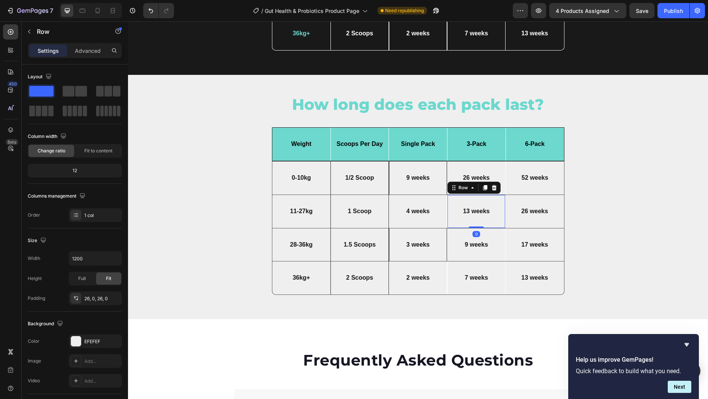
scroll to position [3187, 0]
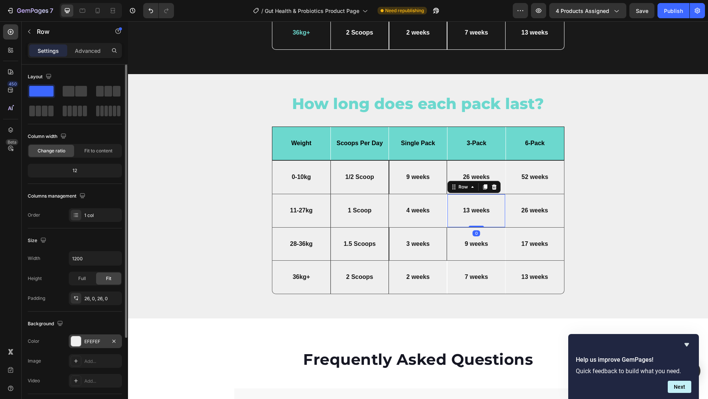
click at [74, 341] on div at bounding box center [76, 341] width 10 height 10
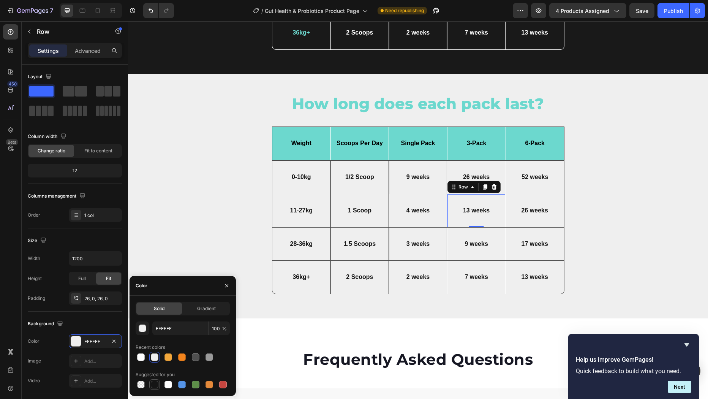
click at [154, 382] on div at bounding box center [155, 385] width 8 height 8
click at [156, 358] on div at bounding box center [155, 357] width 8 height 8
type input "EFEFEF"
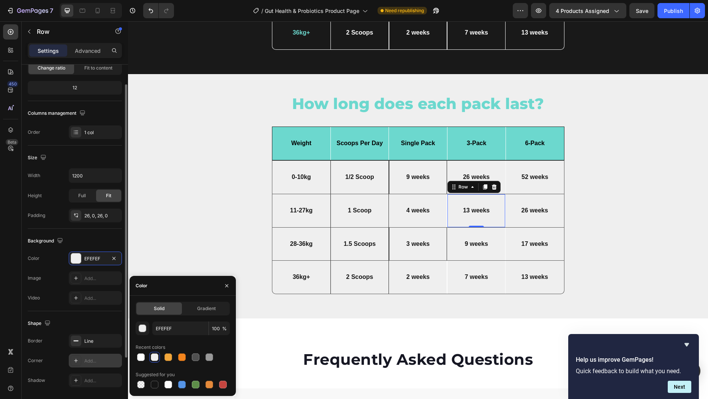
scroll to position [91, 0]
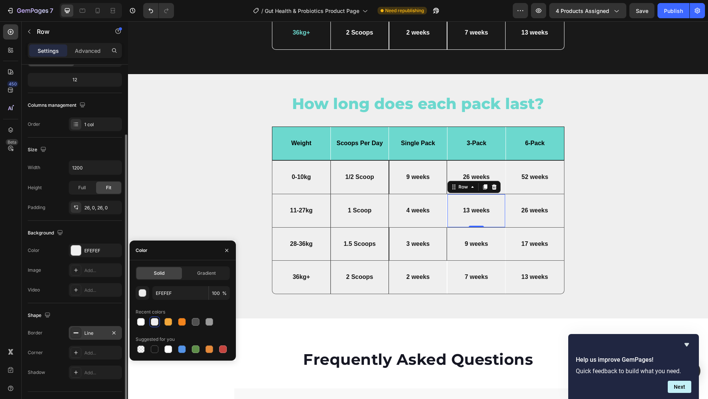
click at [99, 334] on div "Line" at bounding box center [95, 333] width 22 height 7
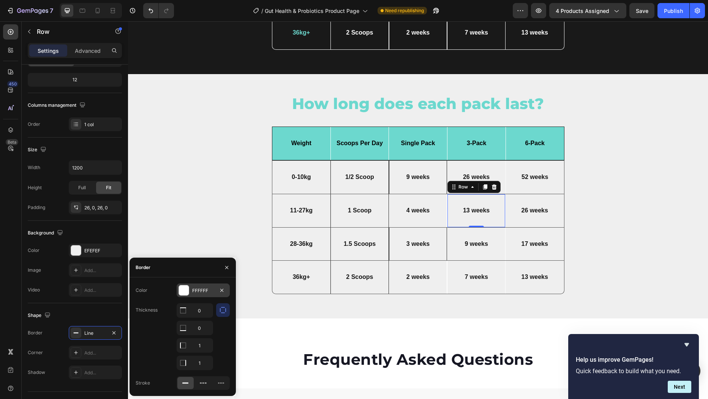
drag, startPoint x: 184, startPoint y: 292, endPoint x: 60, endPoint y: 276, distance: 125.2
click at [184, 292] on div at bounding box center [184, 290] width 10 height 10
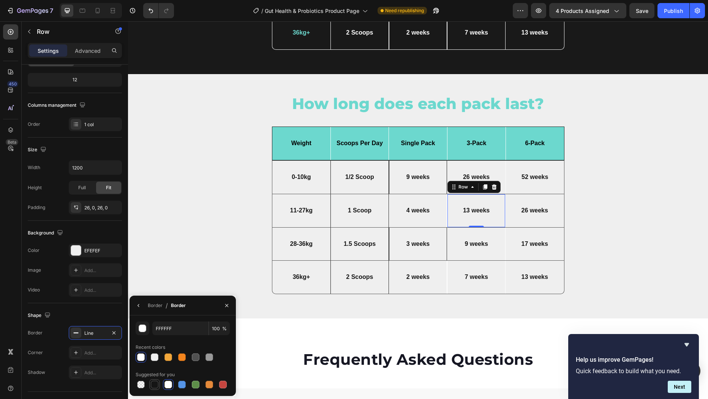
click at [154, 385] on div at bounding box center [155, 385] width 8 height 8
type input "151515"
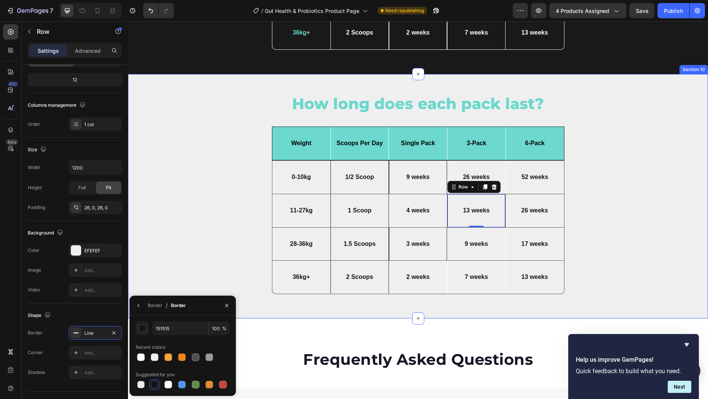
click at [590, 201] on div "How long does each pack last? Heading But I must explain Text Block Icon Row Dr…" at bounding box center [418, 196] width 569 height 207
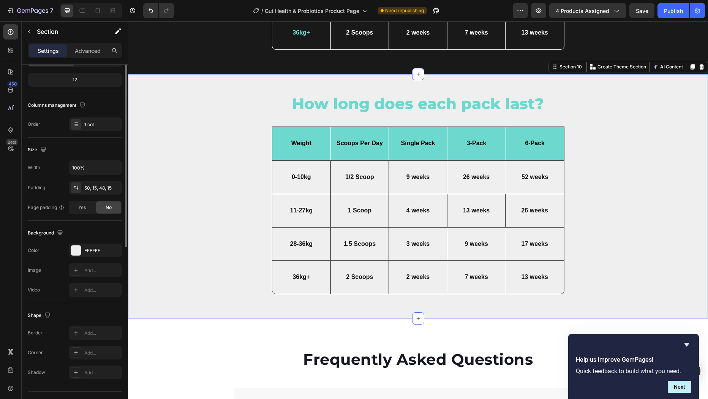
scroll to position [0, 0]
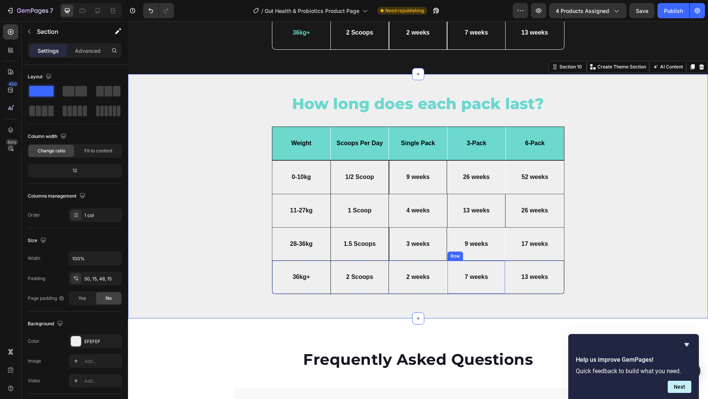
click at [498, 264] on div "7 weeks Text Block Row" at bounding box center [476, 277] width 58 height 33
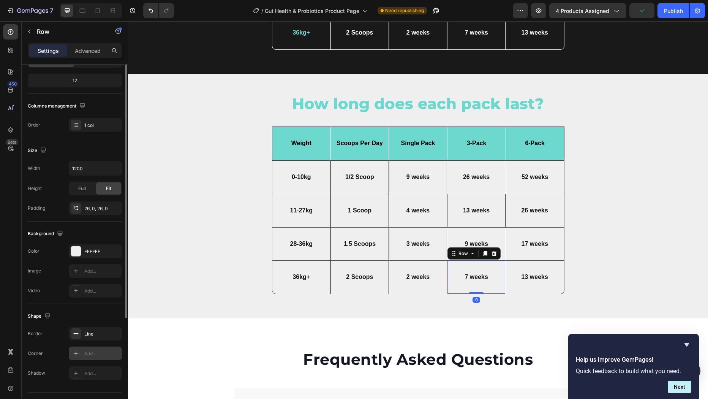
scroll to position [107, 0]
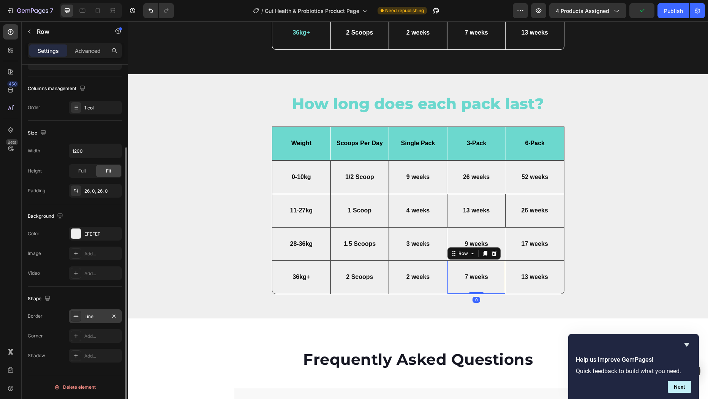
click at [97, 317] on div "Line" at bounding box center [95, 316] width 22 height 7
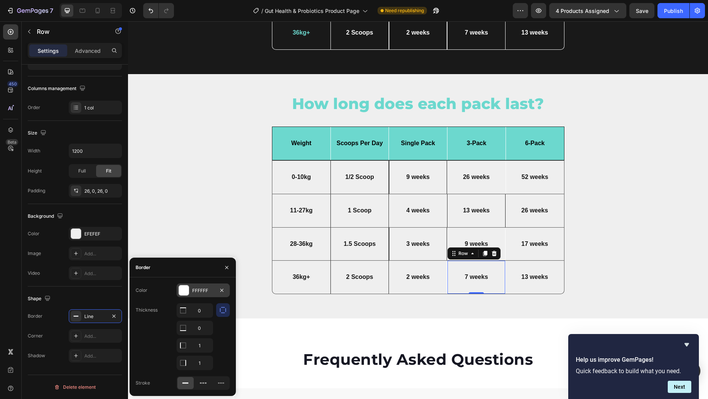
click at [202, 290] on div "FFFFFF" at bounding box center [203, 290] width 22 height 7
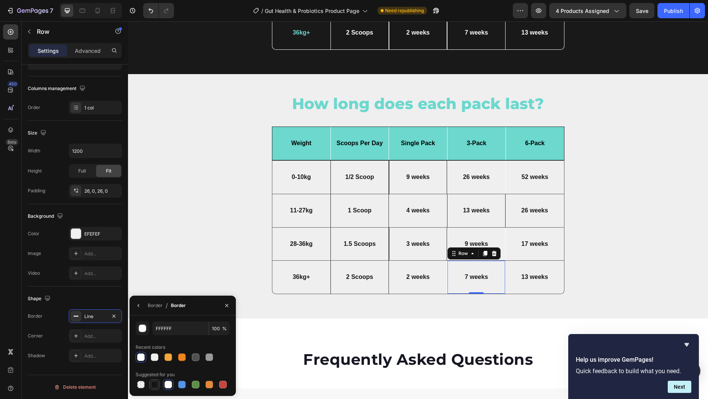
click at [155, 383] on div at bounding box center [155, 385] width 8 height 8
type input "151515"
click at [517, 164] on div "52 weeks Text Block" at bounding box center [535, 177] width 58 height 32
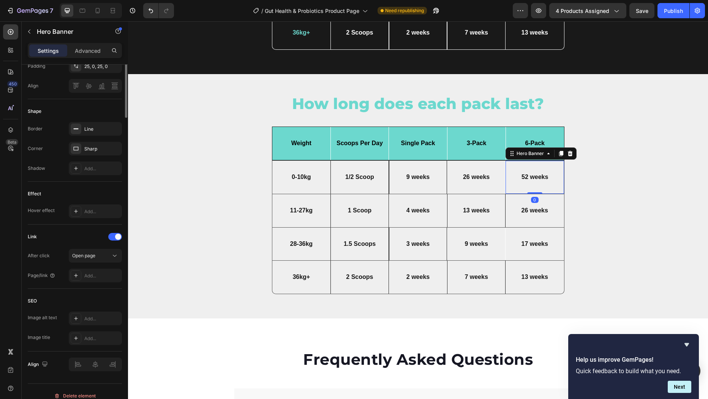
scroll to position [276, 0]
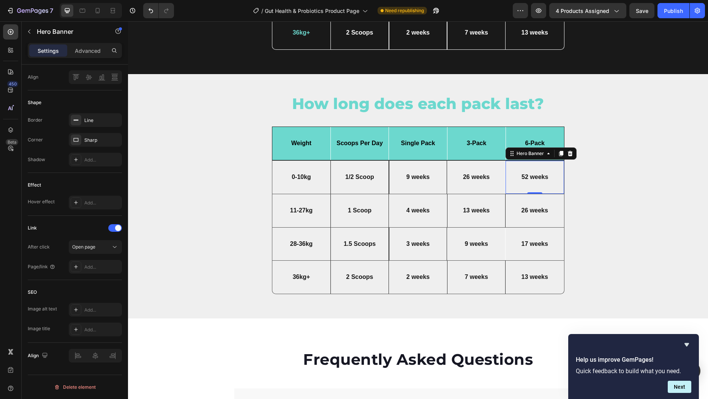
click at [517, 163] on div "52 weeks Text Block" at bounding box center [535, 177] width 58 height 32
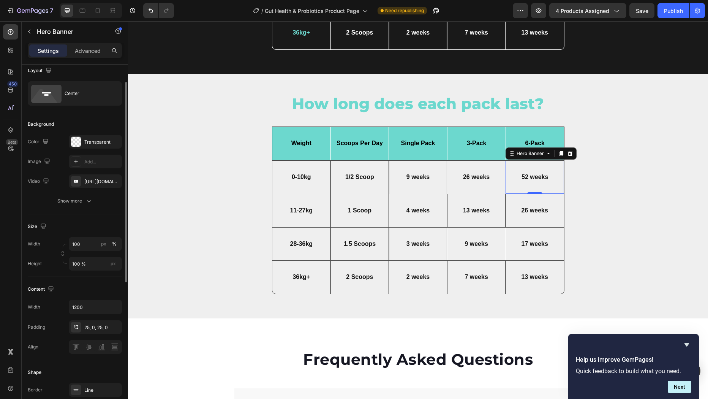
scroll to position [0, 0]
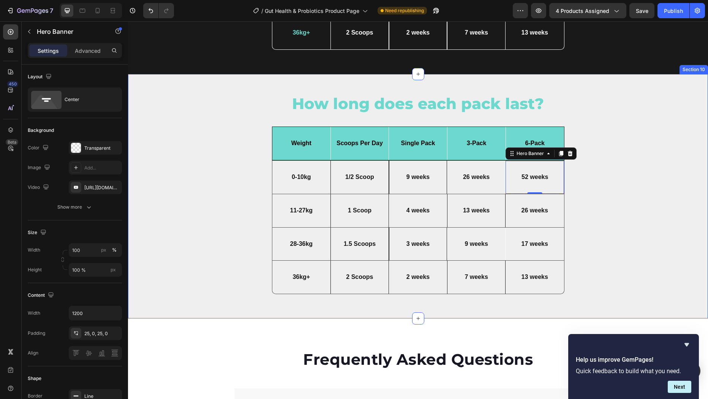
click at [586, 166] on div "How long does each pack last? Heading But I must explain Text Block Icon Row Dr…" at bounding box center [418, 196] width 569 height 207
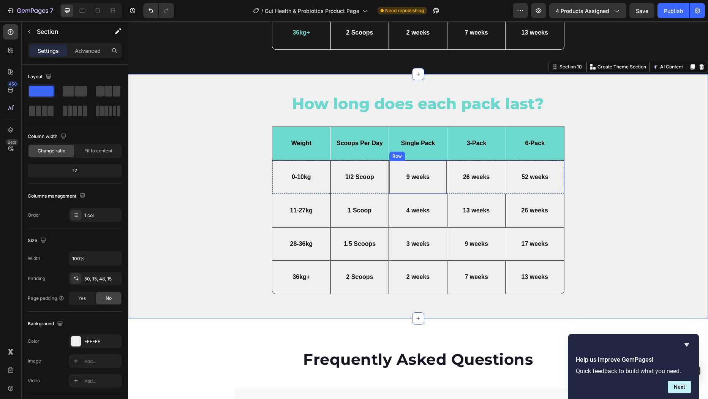
click at [396, 162] on div "9 weeks Text Block Row" at bounding box center [418, 177] width 58 height 33
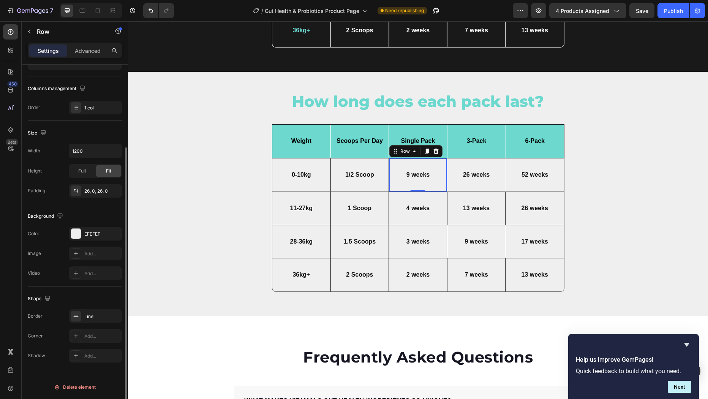
scroll to position [3213, 0]
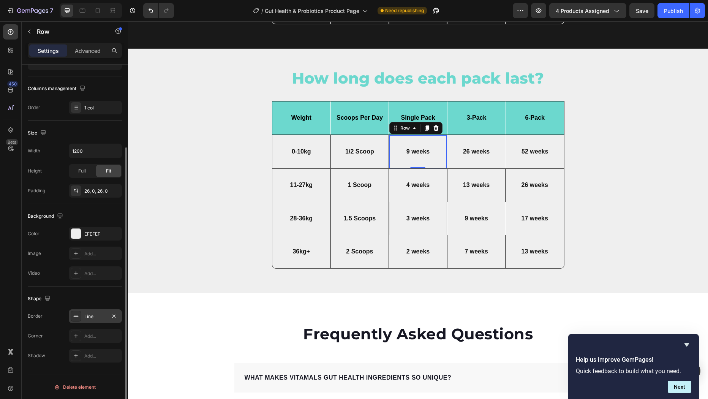
click at [100, 321] on div "Line" at bounding box center [95, 316] width 53 height 14
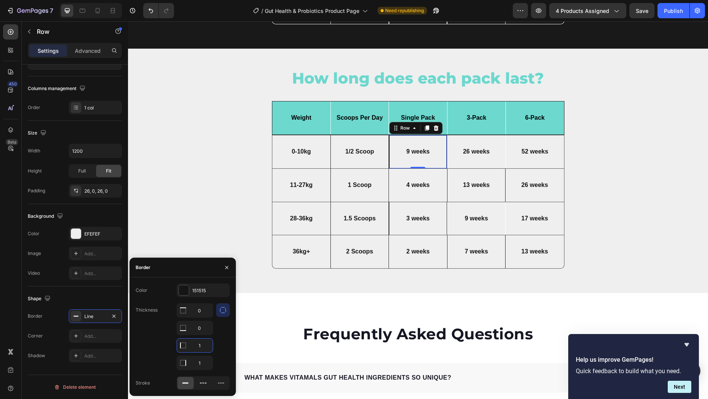
click at [199, 345] on input "1" at bounding box center [195, 345] width 36 height 14
type input "0"
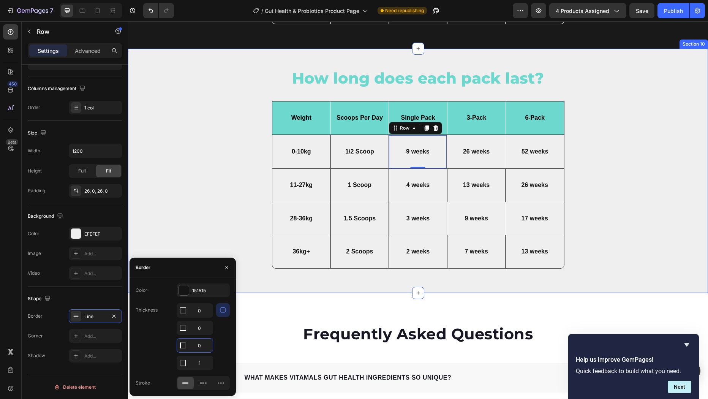
click at [589, 138] on div "How long does each pack last? Heading But I must explain Text Block Icon Row Dr…" at bounding box center [418, 171] width 569 height 207
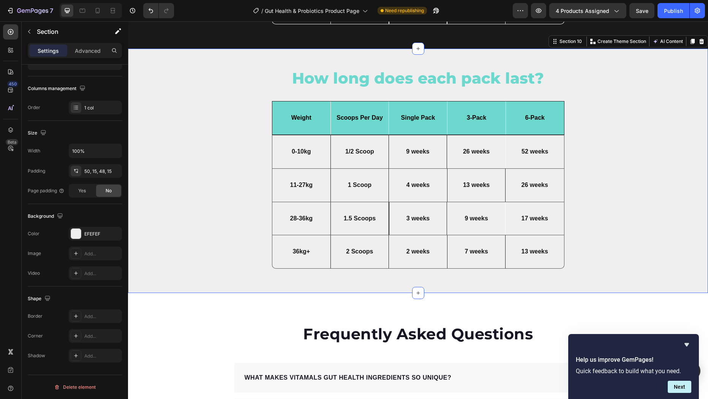
scroll to position [0, 0]
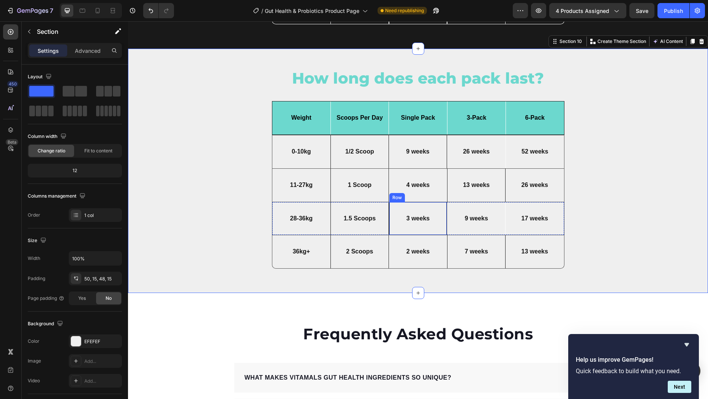
click at [428, 204] on div "3 weeks Text Block Row" at bounding box center [418, 218] width 58 height 33
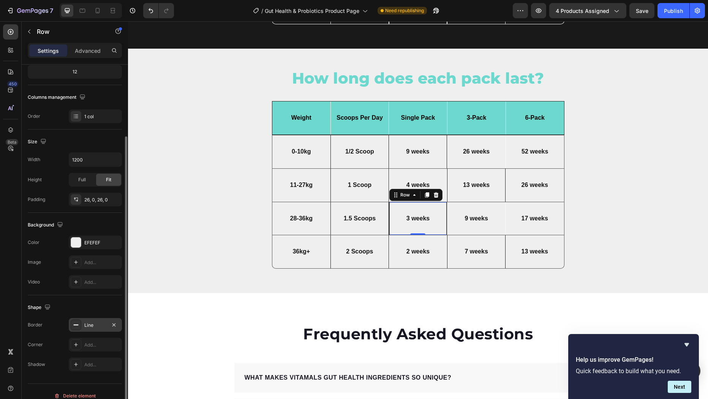
scroll to position [100, 0]
click at [97, 323] on div "Line" at bounding box center [95, 323] width 22 height 7
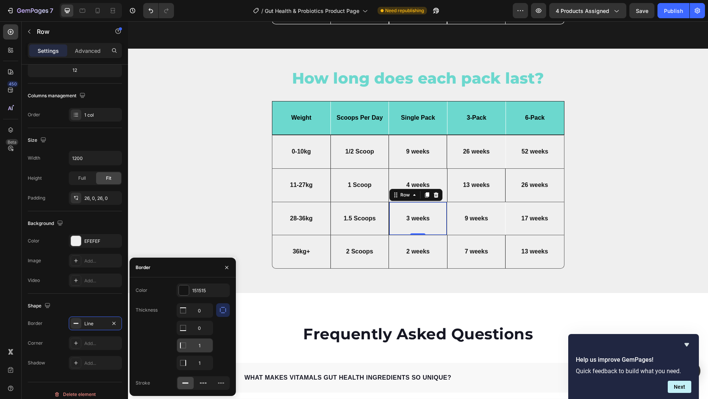
click at [200, 344] on input "1" at bounding box center [195, 345] width 36 height 14
click at [201, 344] on input "1" at bounding box center [195, 345] width 36 height 14
type input "0"
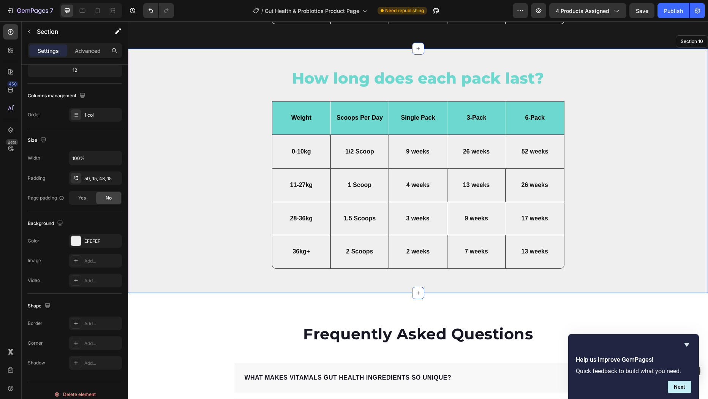
click at [621, 164] on div "How long does each pack last? Heading But I must explain Text Block Icon Row Dr…" at bounding box center [418, 171] width 569 height 207
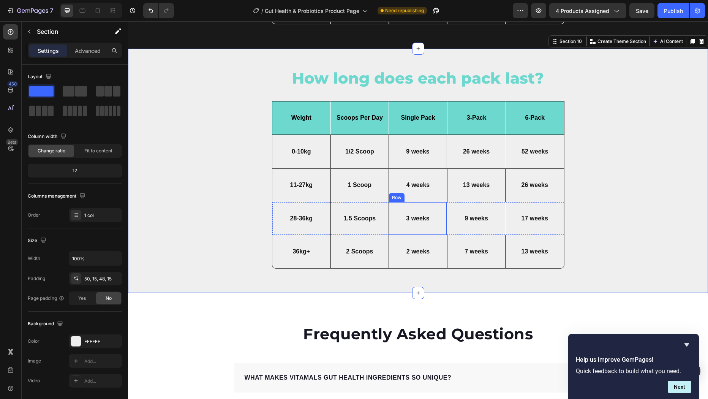
click at [433, 205] on div "3 weeks Text Block Row" at bounding box center [418, 218] width 58 height 33
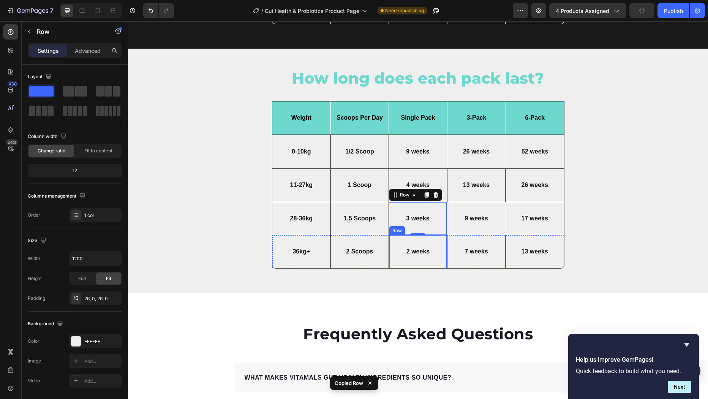
click at [436, 235] on div "2 weeks Text Block Row" at bounding box center [418, 251] width 58 height 33
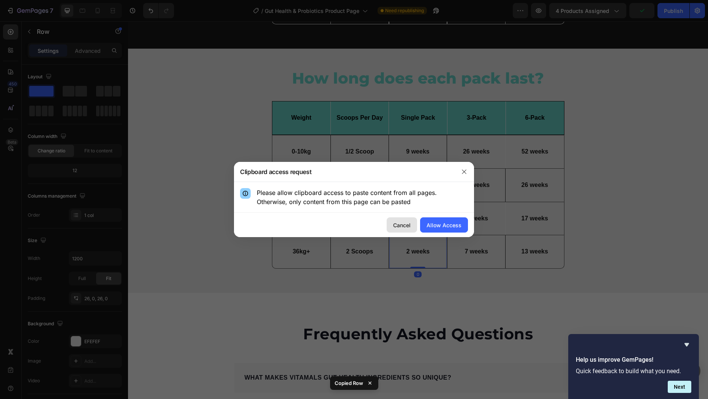
click at [408, 225] on div "Cancel" at bounding box center [401, 225] width 17 height 8
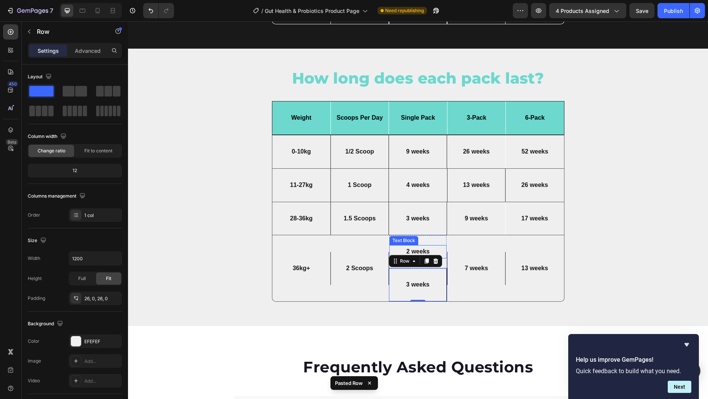
click at [433, 245] on div "2 weeks Text Block" at bounding box center [418, 251] width 58 height 13
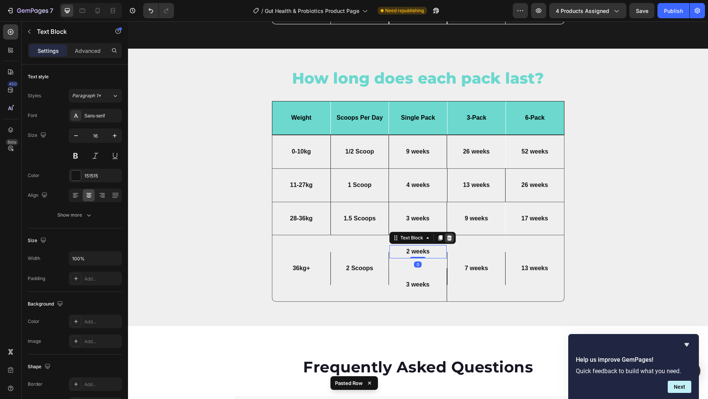
click at [449, 235] on icon at bounding box center [449, 238] width 6 height 6
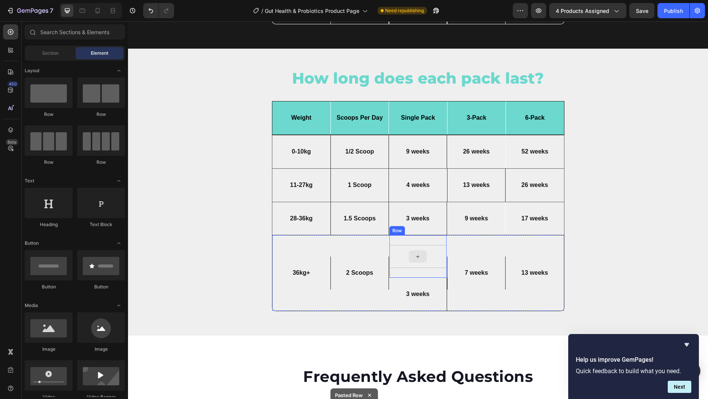
click at [430, 248] on div at bounding box center [418, 256] width 58 height 23
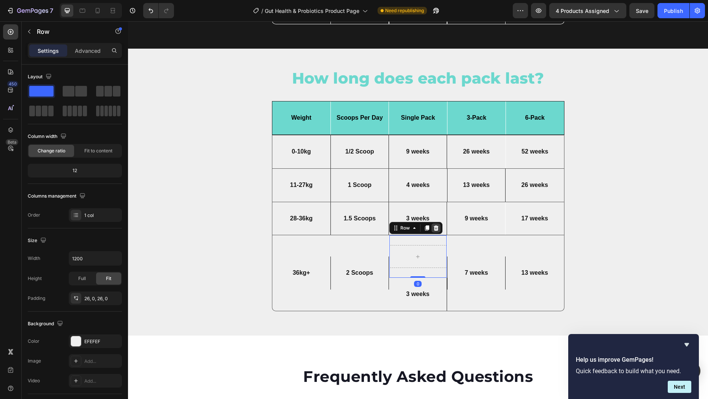
click at [439, 225] on icon at bounding box center [436, 228] width 6 height 6
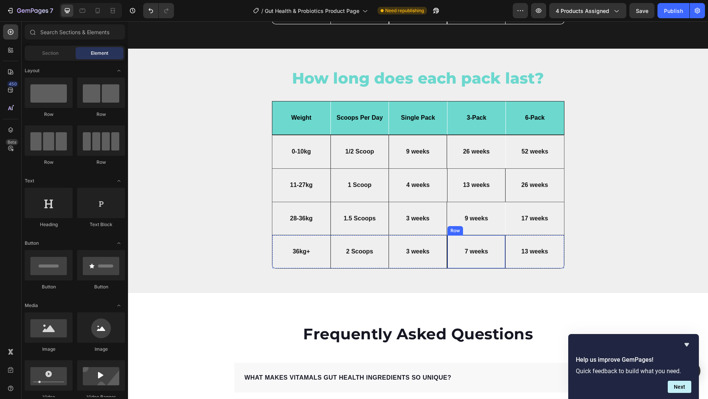
click at [475, 237] on div "7 weeks Text Block Row" at bounding box center [476, 251] width 58 height 33
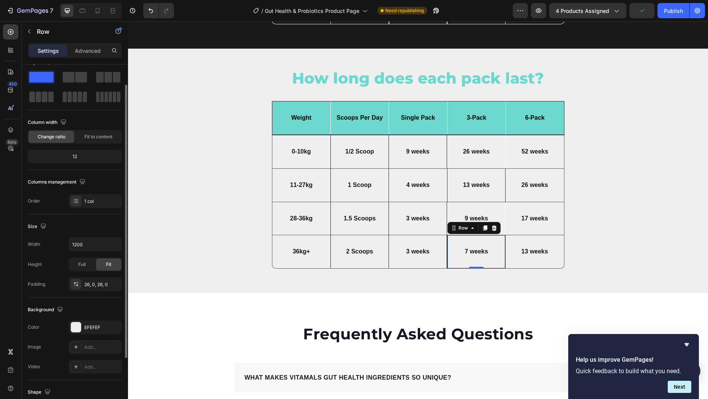
scroll to position [19, 0]
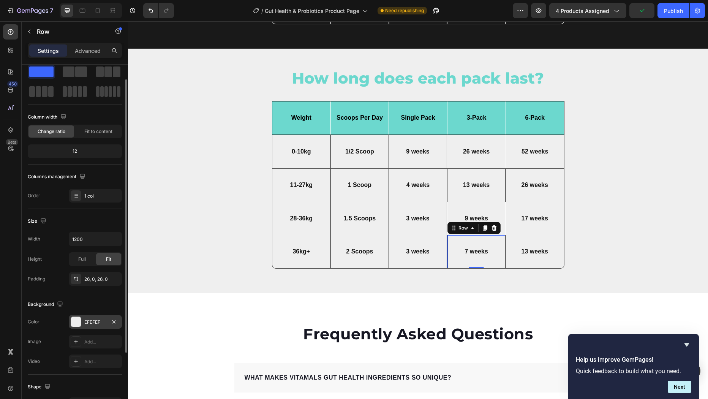
click at [97, 320] on div "EFEFEF" at bounding box center [95, 322] width 22 height 7
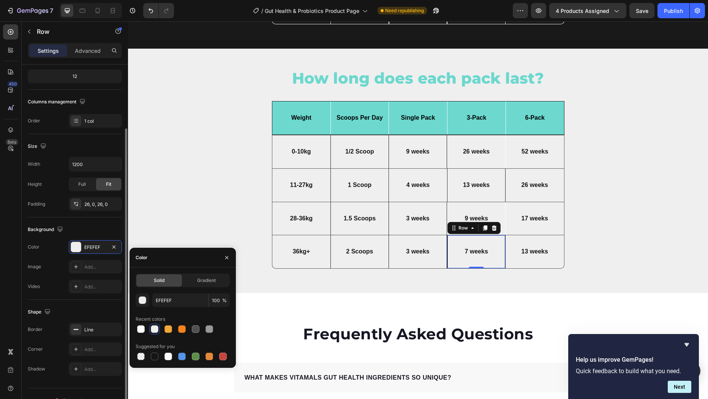
scroll to position [107, 0]
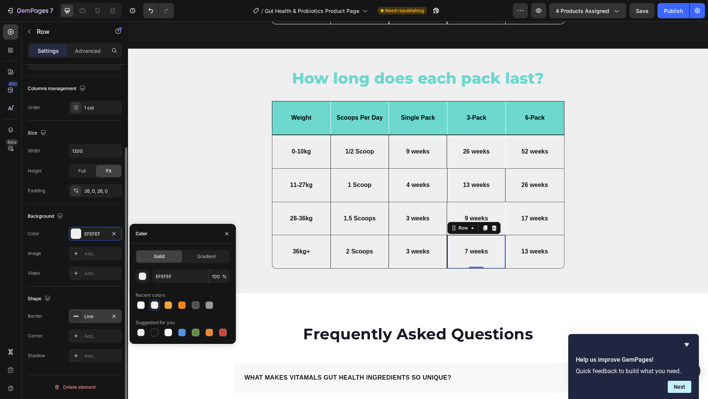
click at [95, 321] on div "Line" at bounding box center [95, 316] width 53 height 14
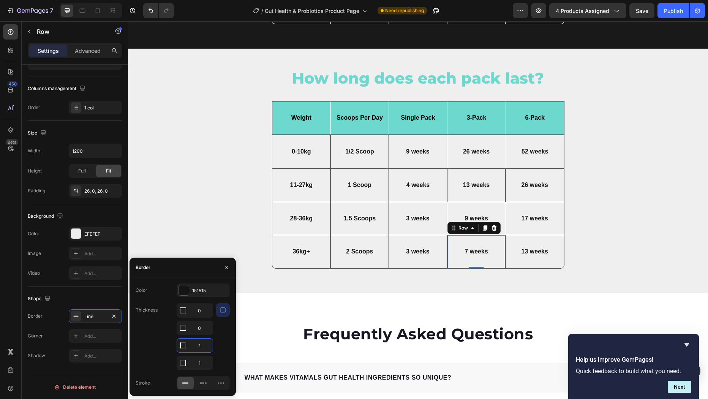
click at [201, 346] on input "1" at bounding box center [195, 345] width 36 height 14
type input "0"
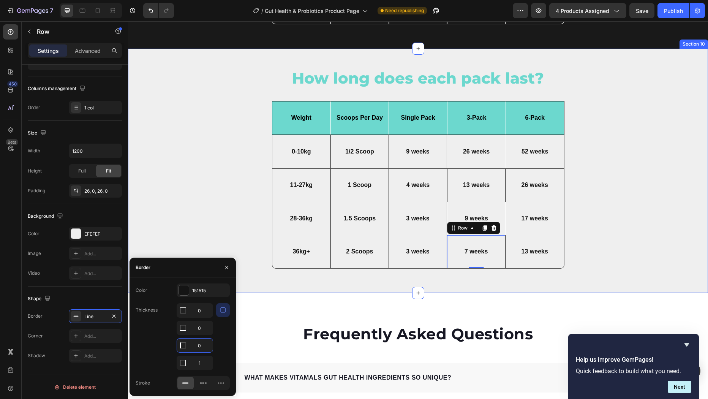
click at [634, 208] on div "How long does each pack last? Heading But I must explain Text Block Icon Row Dr…" at bounding box center [418, 171] width 569 height 207
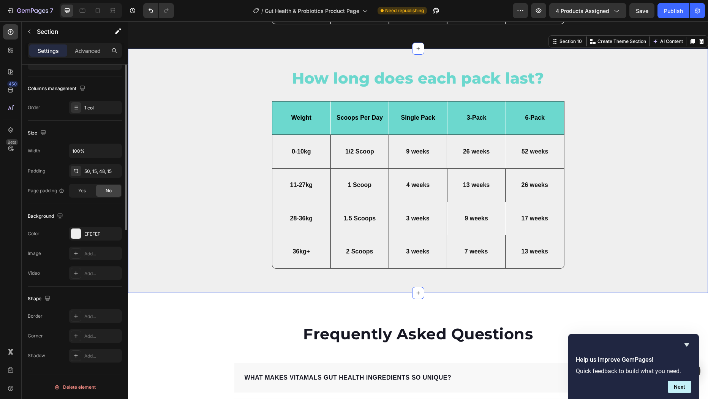
scroll to position [0, 0]
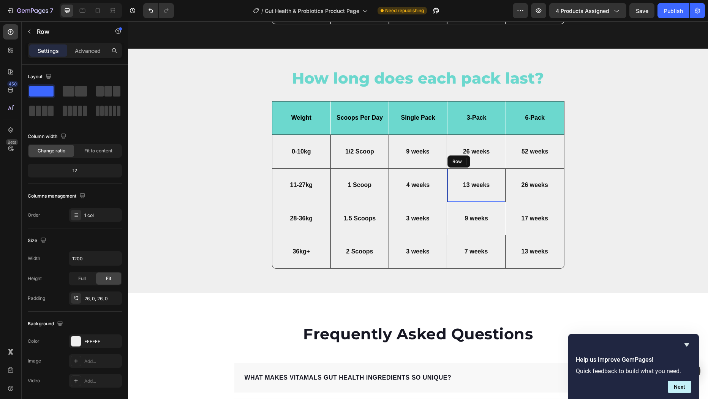
click at [455, 172] on div "13 weeks Text Block Row" at bounding box center [476, 185] width 58 height 33
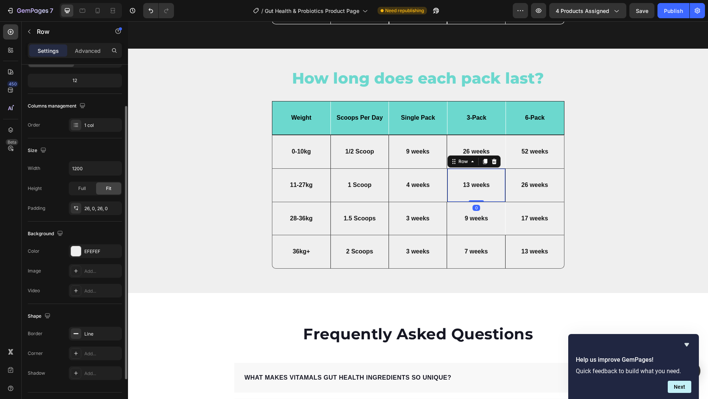
scroll to position [107, 0]
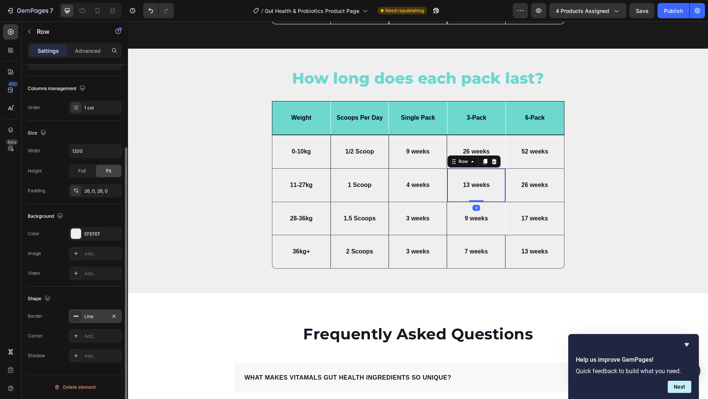
click at [98, 316] on div "Line" at bounding box center [95, 316] width 22 height 7
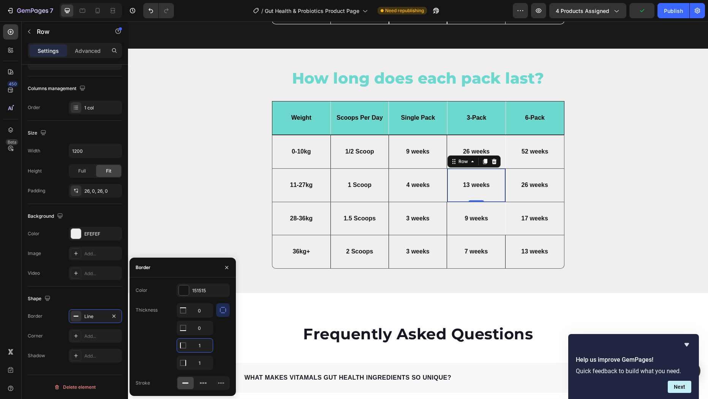
click at [201, 346] on input "1" at bounding box center [195, 345] width 36 height 14
type input "0"
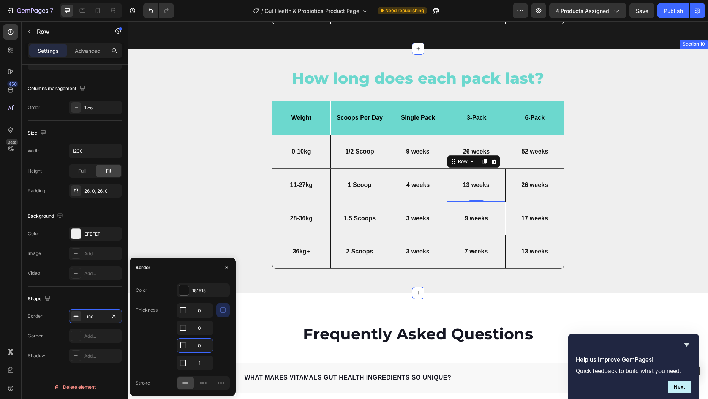
click at [584, 186] on div "How long does each pack last? Heading But I must explain Text Block Icon Row Dr…" at bounding box center [418, 171] width 569 height 207
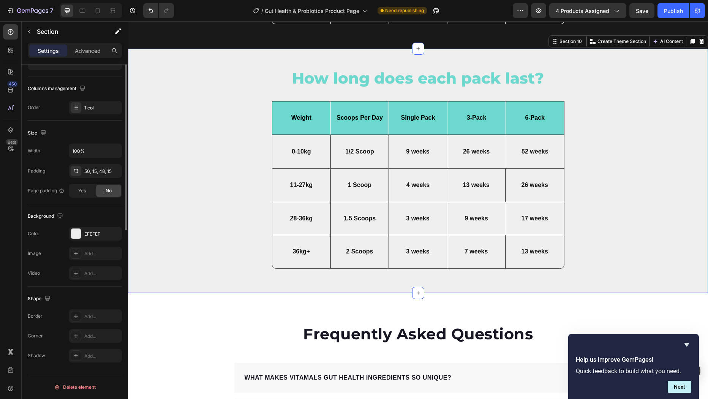
scroll to position [0, 0]
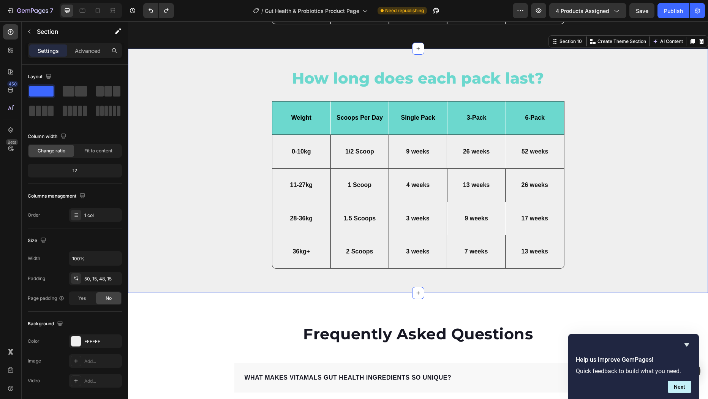
click at [583, 176] on div "How long does each pack last? Heading But I must explain Text Block Icon Row Dr…" at bounding box center [418, 171] width 569 height 207
click at [455, 207] on div "9 weeks Text Block Row" at bounding box center [476, 218] width 58 height 33
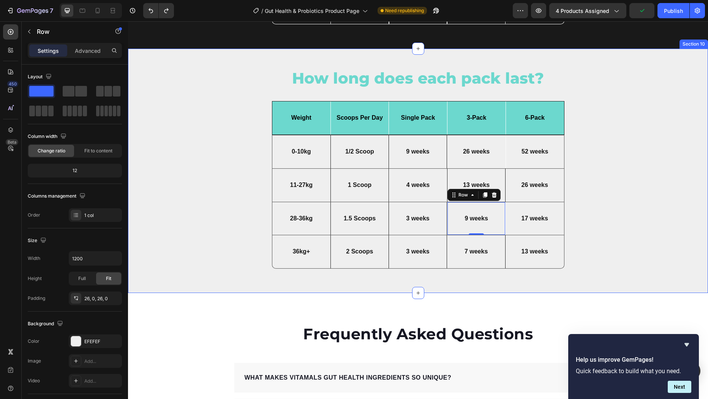
click at [624, 186] on div "How long does each pack last? Heading But I must explain Text Block Icon Row Dr…" at bounding box center [418, 171] width 569 height 207
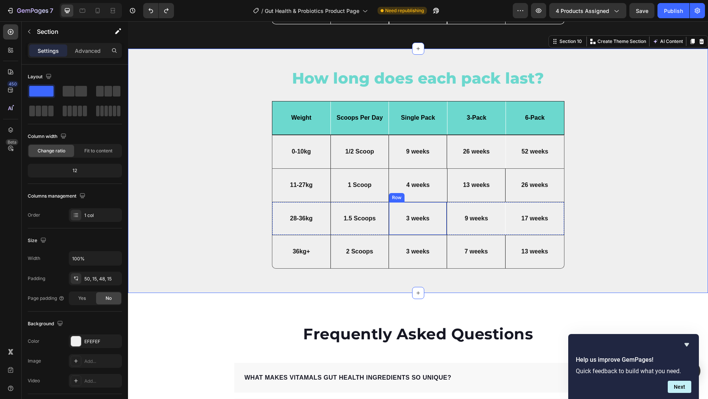
click at [437, 206] on div "3 weeks Text Block Row" at bounding box center [418, 218] width 58 height 33
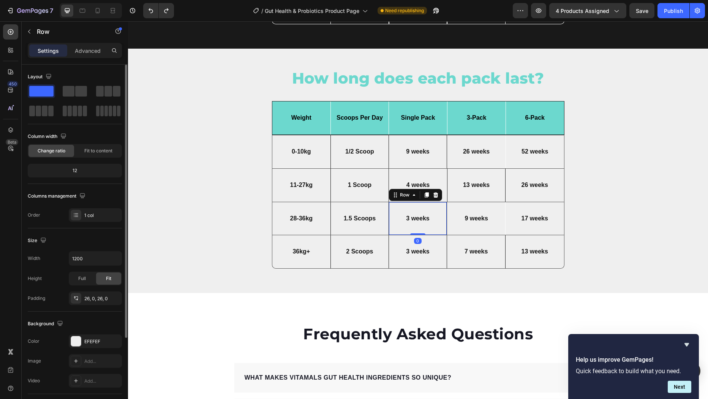
scroll to position [107, 0]
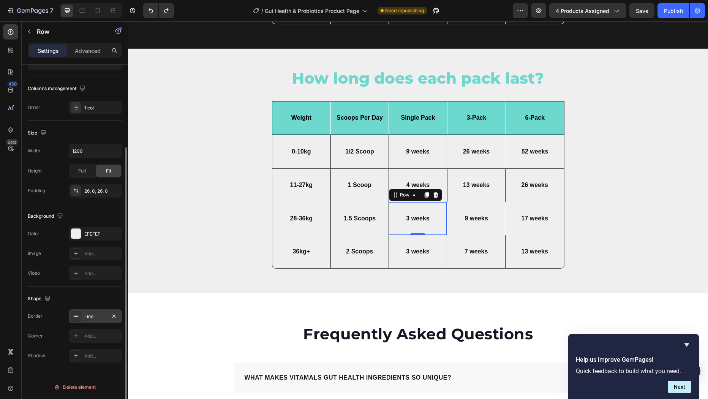
click at [95, 315] on div "Line" at bounding box center [95, 316] width 22 height 7
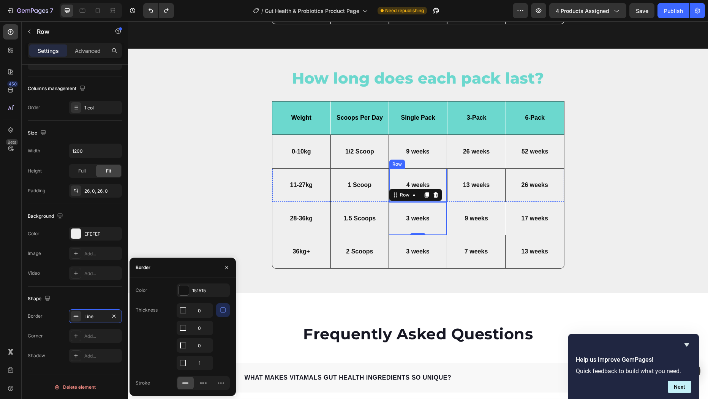
click at [432, 170] on div "4 weeks Text Block Row" at bounding box center [418, 185] width 58 height 33
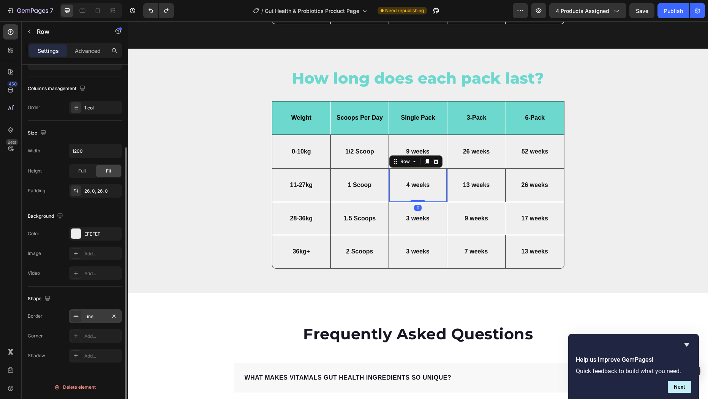
click at [95, 316] on div "Line" at bounding box center [95, 316] width 22 height 7
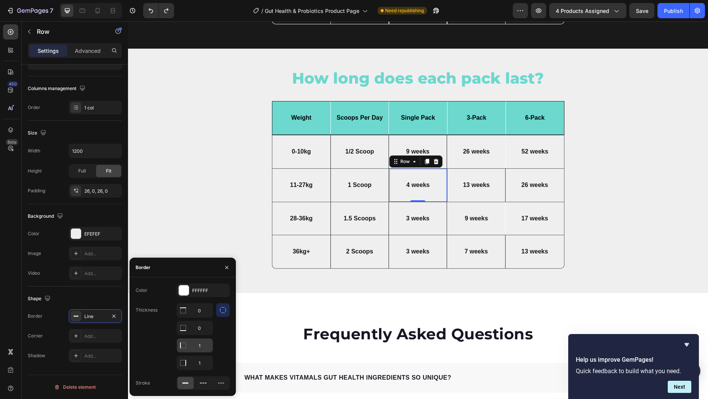
click at [200, 346] on input "1" at bounding box center [195, 345] width 36 height 14
type input "0"
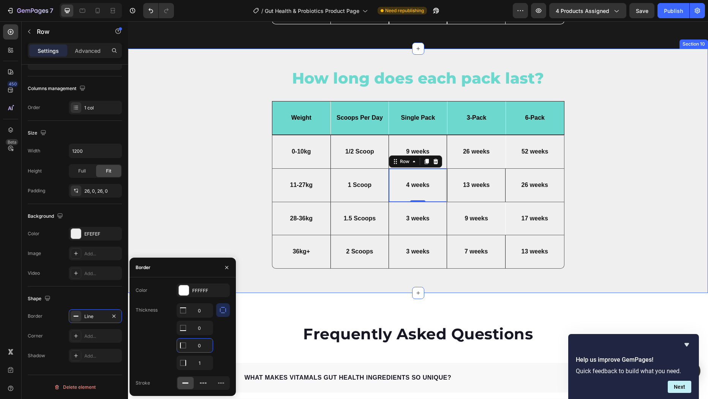
click at [592, 177] on div "How long does each pack last? Heading But I must explain Text Block Icon Row Dr…" at bounding box center [418, 171] width 569 height 207
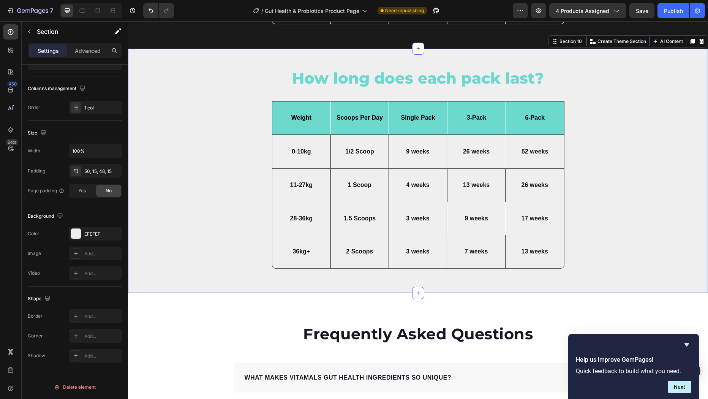
scroll to position [0, 0]
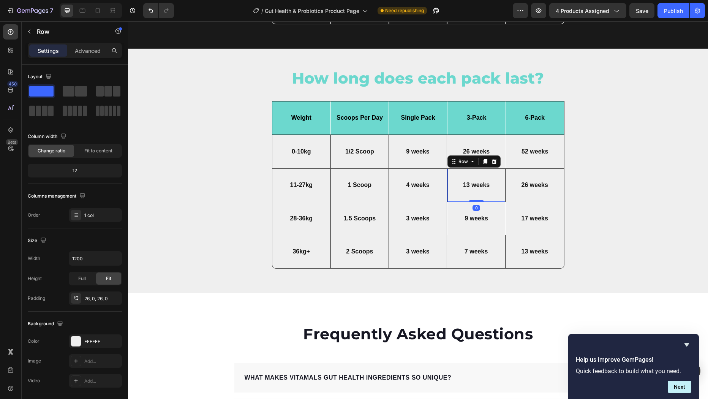
click at [488, 171] on div "13 weeks Text Block Row 0" at bounding box center [476, 185] width 58 height 33
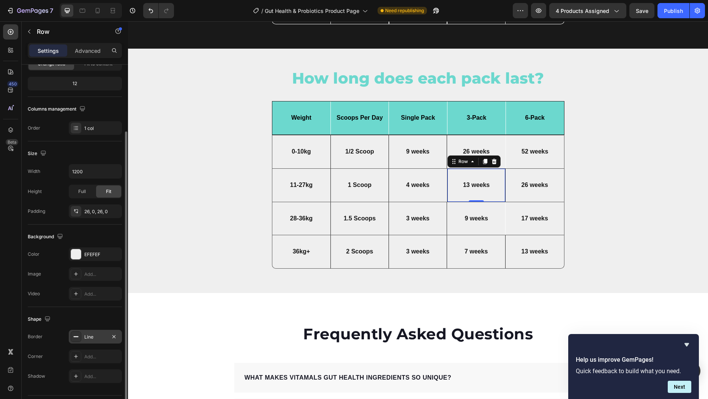
click at [99, 333] on div "Line" at bounding box center [95, 336] width 22 height 7
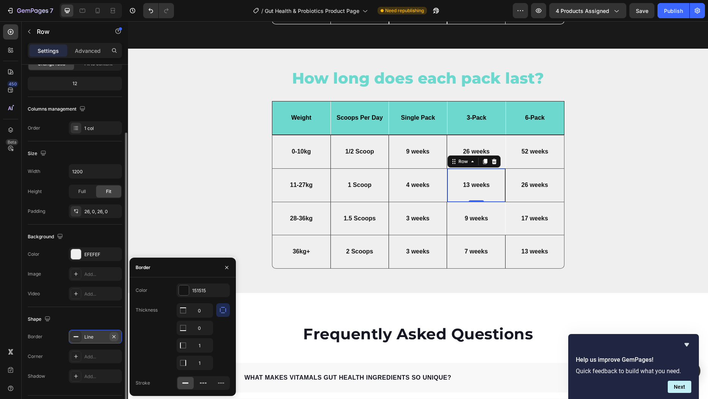
scroll to position [88, 0]
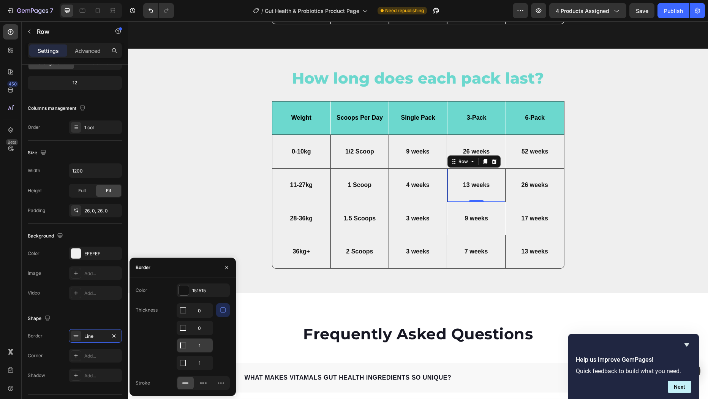
click at [199, 345] on input "1" at bounding box center [195, 345] width 36 height 14
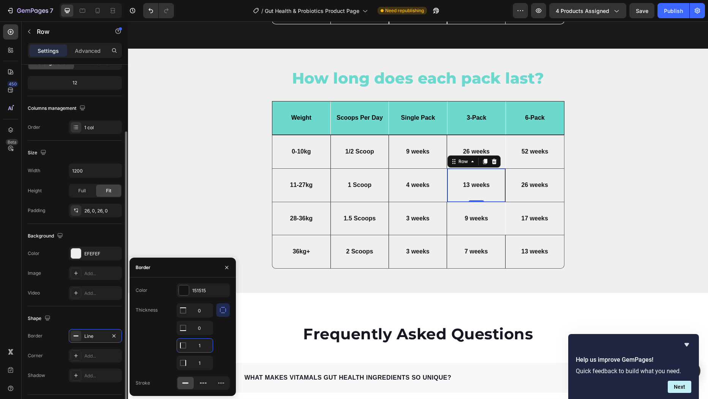
scroll to position [87, 0]
click at [199, 345] on input "1" at bounding box center [195, 345] width 36 height 14
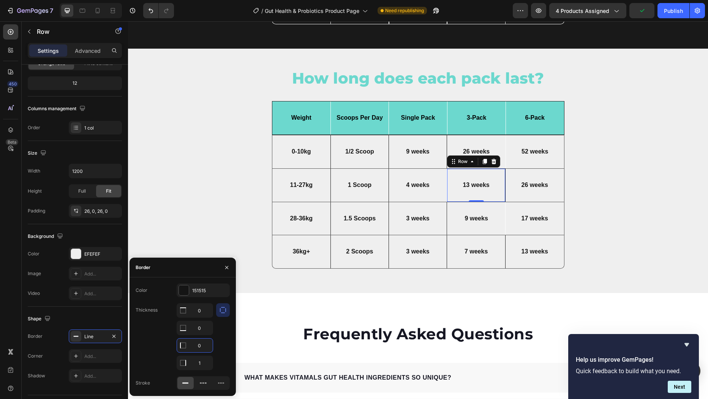
type input "0"
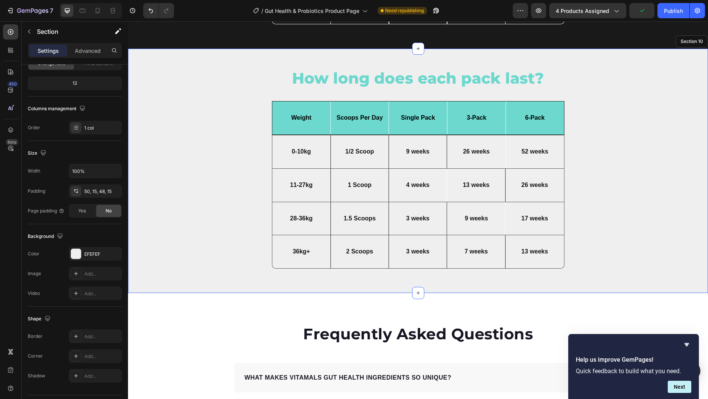
click at [602, 180] on div "How long does each pack last? Heading But I must explain Text Block Icon Row Dr…" at bounding box center [418, 171] width 569 height 207
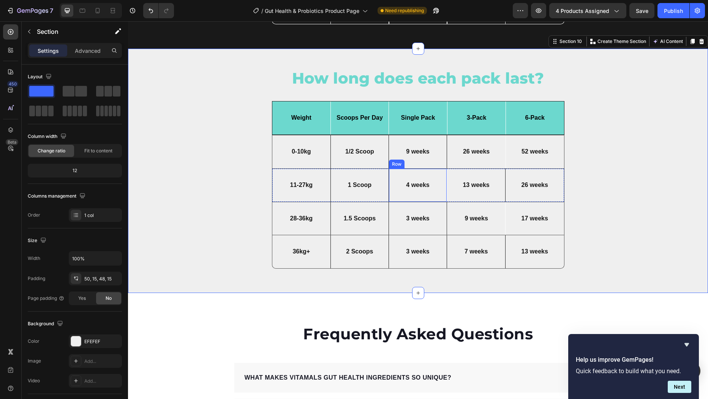
click at [428, 171] on div "4 weeks Text Block Row" at bounding box center [418, 185] width 58 height 33
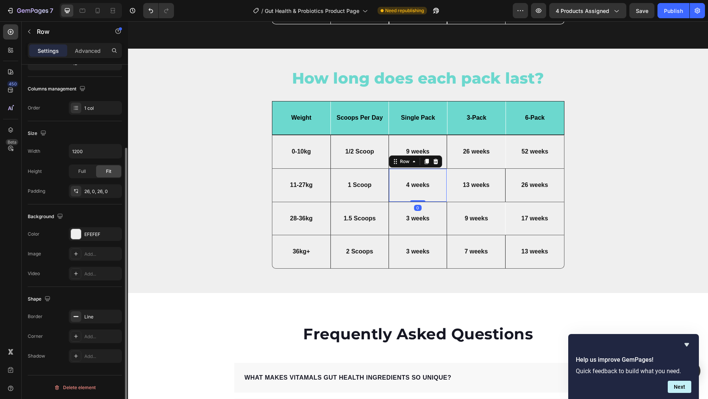
scroll to position [107, 0]
click at [104, 318] on div "Line" at bounding box center [95, 316] width 22 height 7
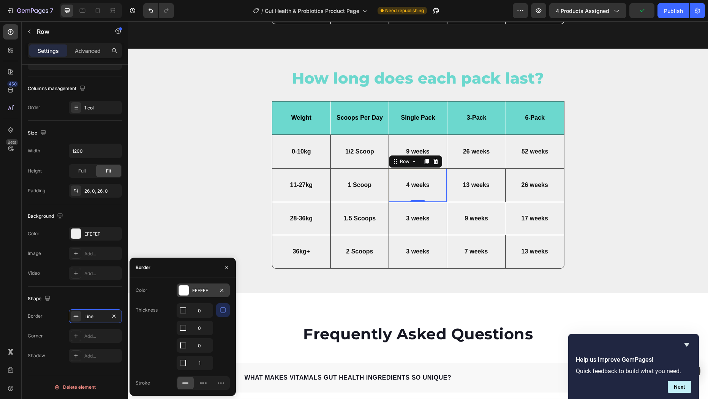
click at [181, 291] on div at bounding box center [184, 290] width 10 height 10
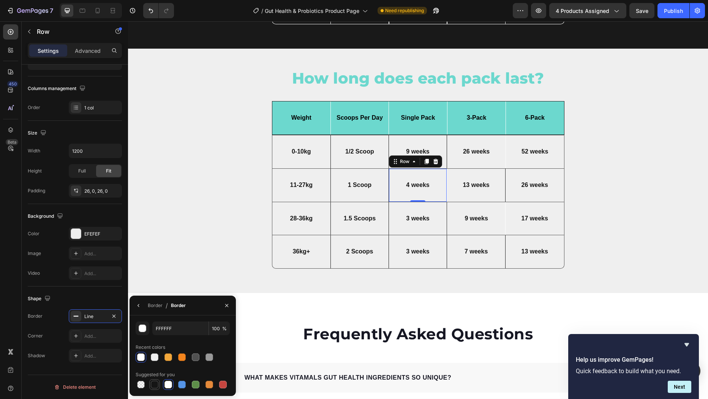
click at [155, 383] on div at bounding box center [155, 385] width 8 height 8
type input "151515"
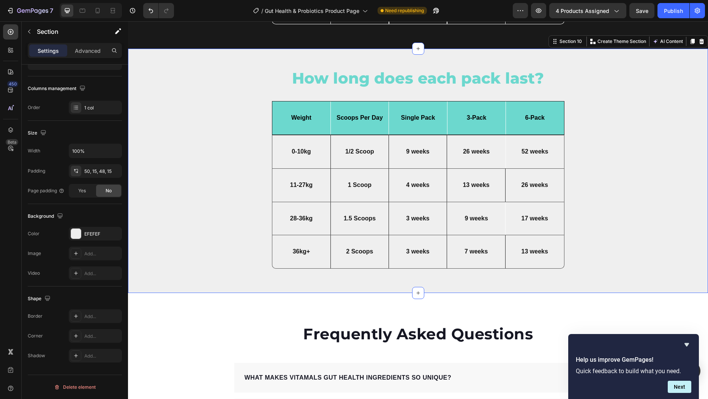
click at [592, 185] on div "How long does each pack last? Heading But I must explain Text Block Icon Row Dr…" at bounding box center [418, 171] width 569 height 207
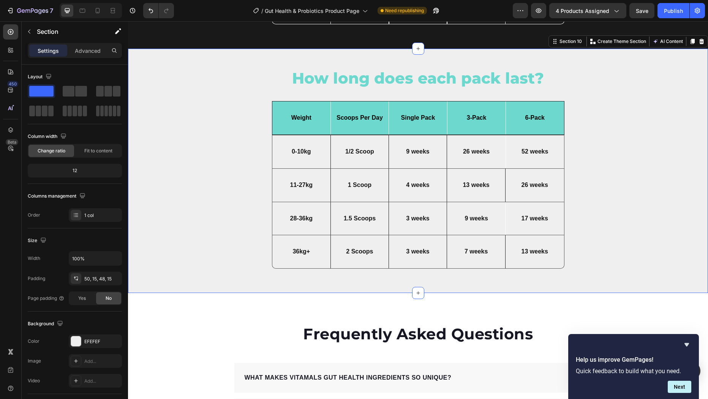
scroll to position [3213, 0]
click at [488, 204] on div "9 weeks Text Block Row" at bounding box center [476, 218] width 58 height 33
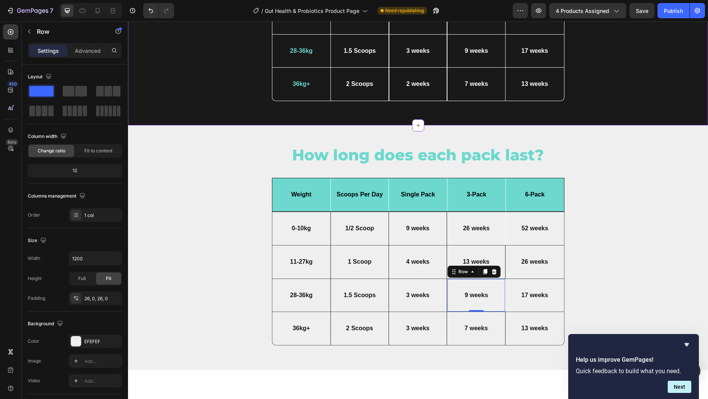
scroll to position [3140, 0]
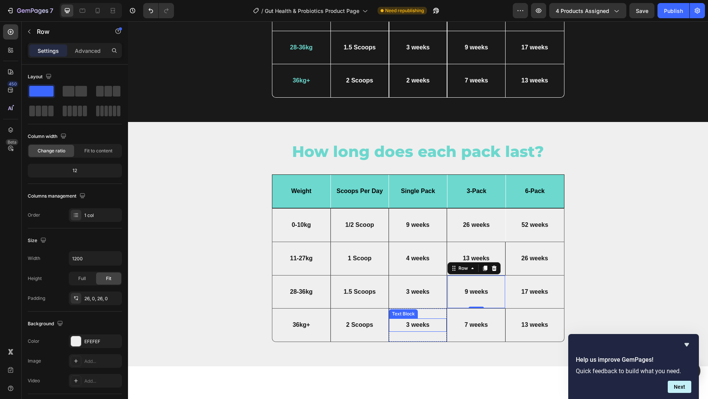
click at [408, 323] on p "3 weeks" at bounding box center [418, 325] width 53 height 8
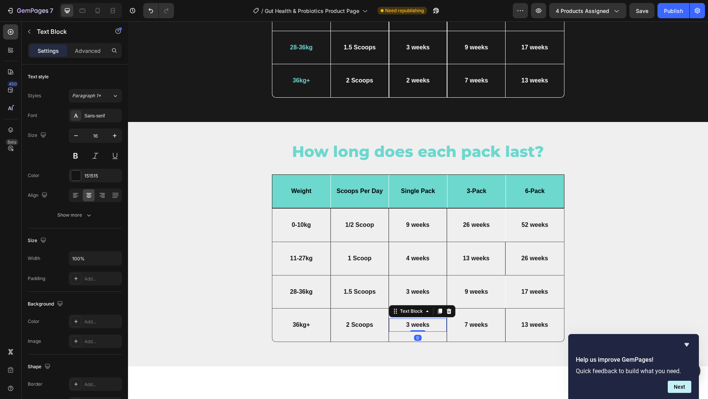
click at [408, 323] on p "3 weeks" at bounding box center [418, 325] width 53 height 8
click at [407, 322] on p "3 weeks" at bounding box center [418, 325] width 53 height 8
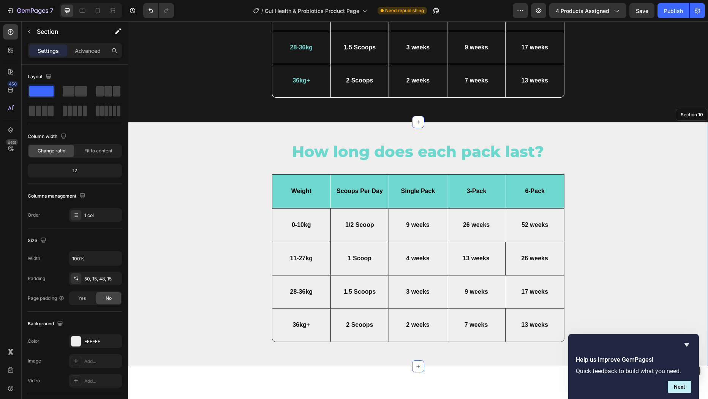
click at [654, 202] on div "How long does each pack last? Heading But I must explain Text Block Icon Row Dr…" at bounding box center [418, 244] width 569 height 207
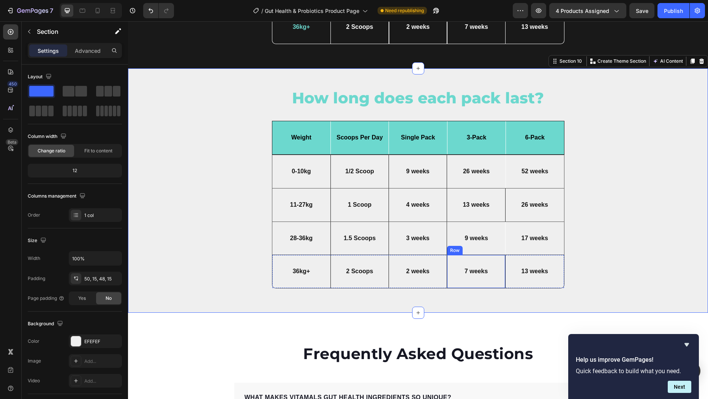
scroll to position [3197, 0]
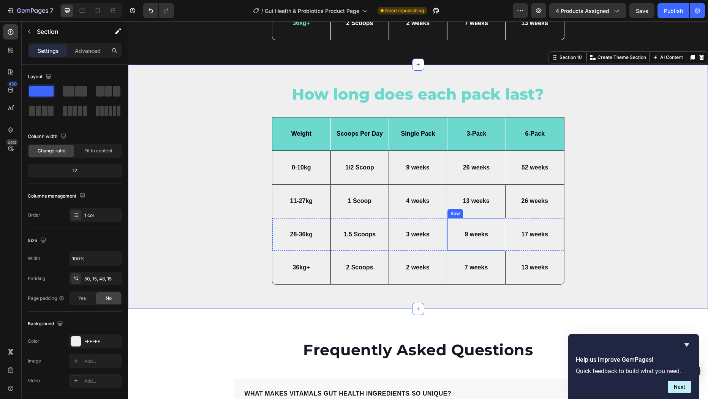
click at [495, 220] on div "9 weeks Text Block Row" at bounding box center [476, 234] width 58 height 33
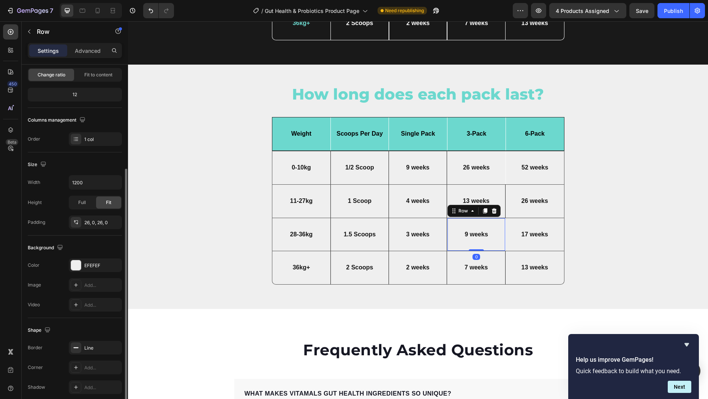
scroll to position [107, 0]
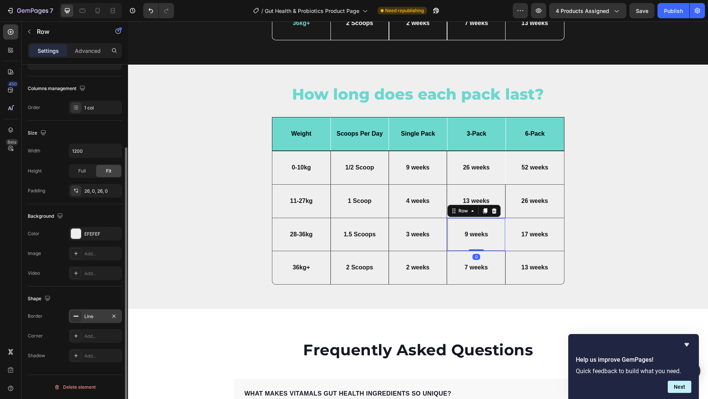
click at [98, 314] on div "Line" at bounding box center [95, 316] width 22 height 7
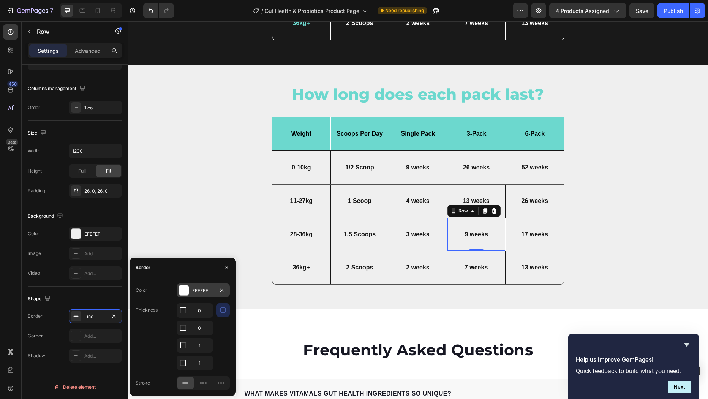
click at [184, 289] on div at bounding box center [184, 290] width 10 height 10
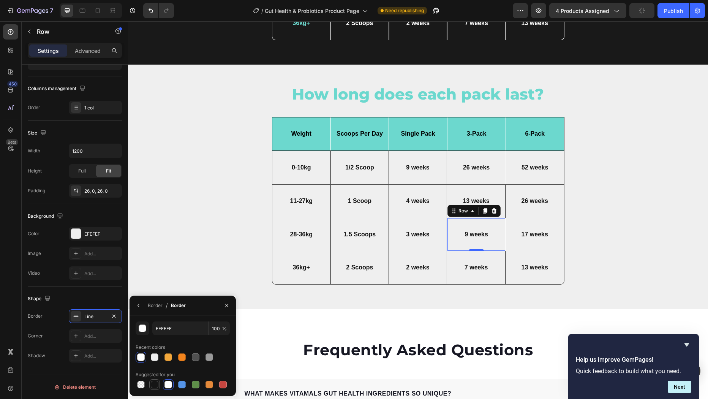
click at [154, 384] on div at bounding box center [155, 385] width 8 height 8
type input "151515"
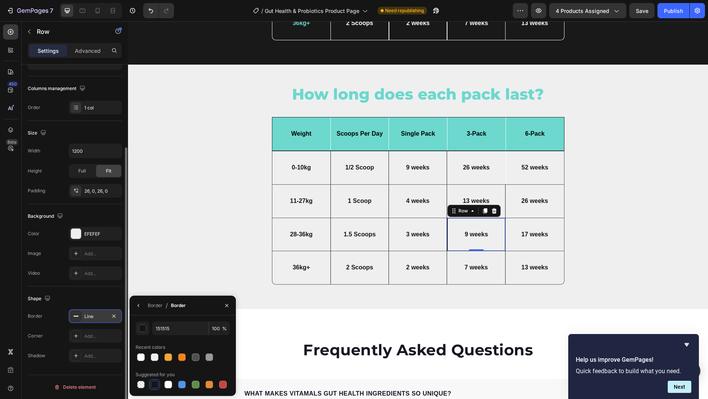
click at [101, 318] on div "Line" at bounding box center [95, 316] width 22 height 7
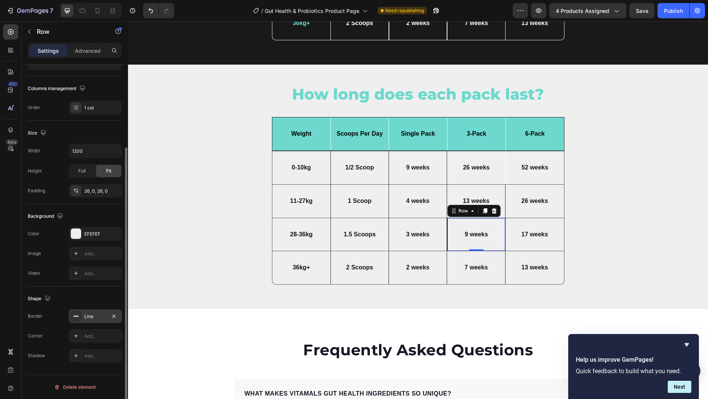
click at [101, 317] on div "Line" at bounding box center [95, 316] width 22 height 7
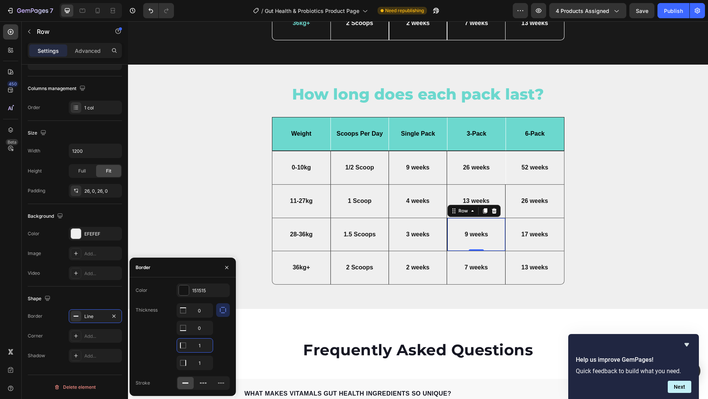
click at [199, 346] on input "1" at bounding box center [195, 345] width 36 height 14
type input "0"
click at [599, 234] on div "How long does each pack last? Heading But I must explain Text Block Icon Row Dr…" at bounding box center [418, 187] width 569 height 207
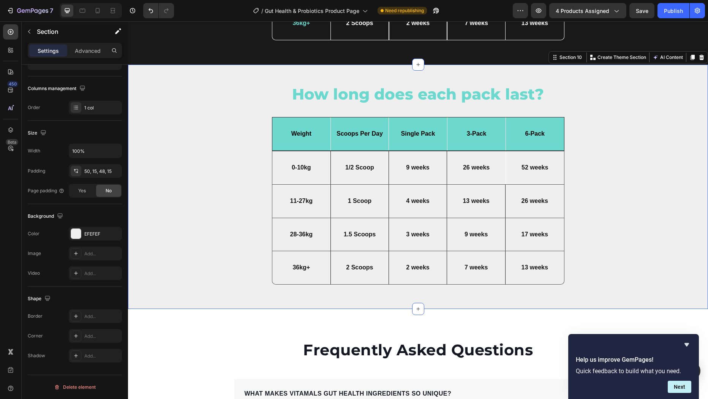
scroll to position [0, 0]
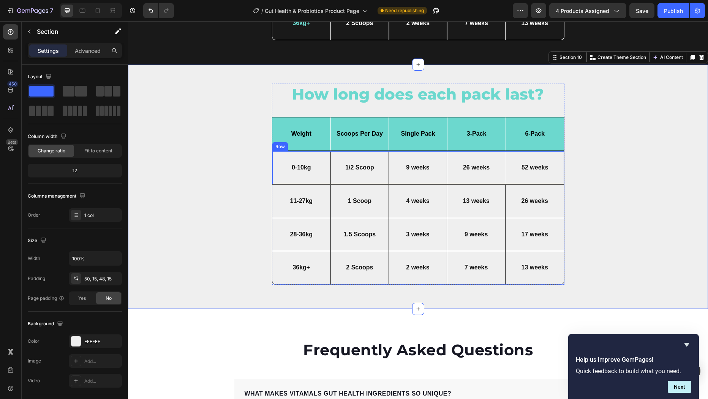
click at [496, 153] on div "26 weeks Text Block" at bounding box center [476, 167] width 58 height 33
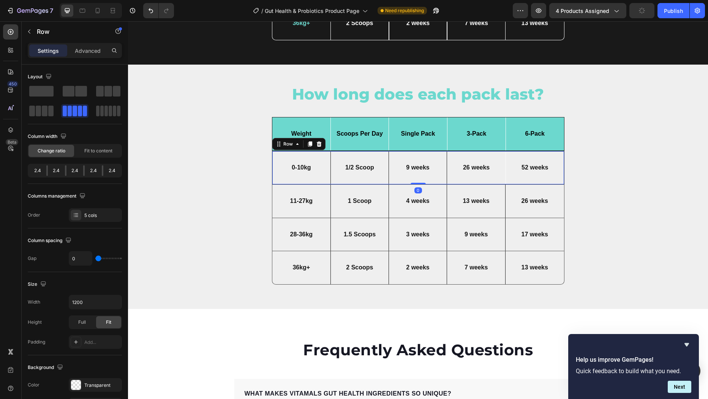
click at [493, 155] on div "26 weeks Text Block" at bounding box center [476, 167] width 58 height 33
click at [487, 153] on div "26 weeks Text Block" at bounding box center [476, 167] width 58 height 33
click at [541, 155] on div "52 weeks Text Block" at bounding box center [535, 168] width 58 height 32
click at [501, 152] on div "26 weeks Text Block" at bounding box center [476, 167] width 58 height 33
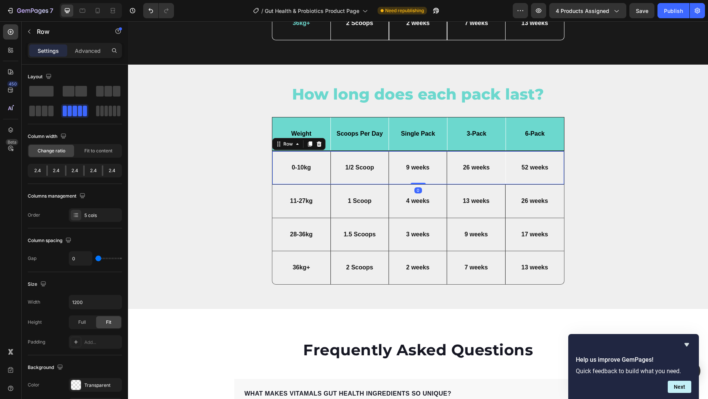
click at [498, 153] on div "26 weeks Text Block" at bounding box center [476, 167] width 58 height 33
click at [467, 154] on div "26 weeks Text Block" at bounding box center [476, 167] width 58 height 33
click at [487, 158] on div "26 weeks Text Block" at bounding box center [476, 167] width 58 height 33
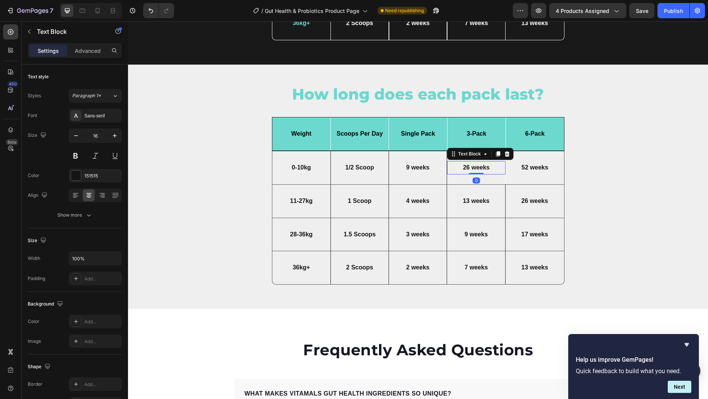
click at [469, 167] on p "26 weeks" at bounding box center [476, 168] width 53 height 8
click at [464, 176] on div "26 weeks Text Block 0" at bounding box center [476, 167] width 58 height 33
drag, startPoint x: 464, startPoint y: 166, endPoint x: 454, endPoint y: 166, distance: 10.3
click at [464, 166] on p "26 weeks" at bounding box center [476, 168] width 53 height 8
click at [529, 167] on p "52 weeks" at bounding box center [535, 168] width 53 height 8
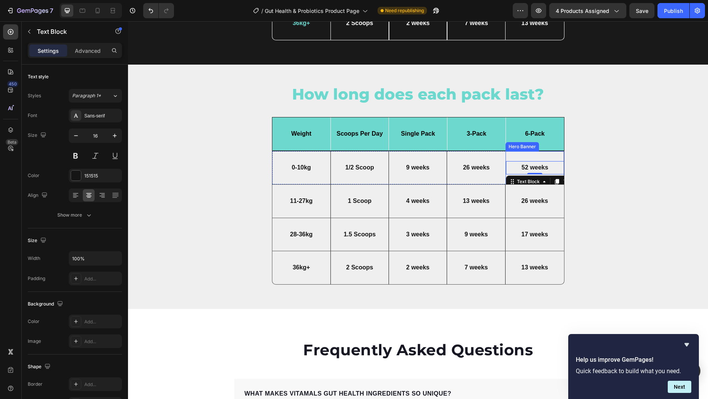
click at [529, 153] on div "52 weeks Text Block 0" at bounding box center [535, 168] width 58 height 32
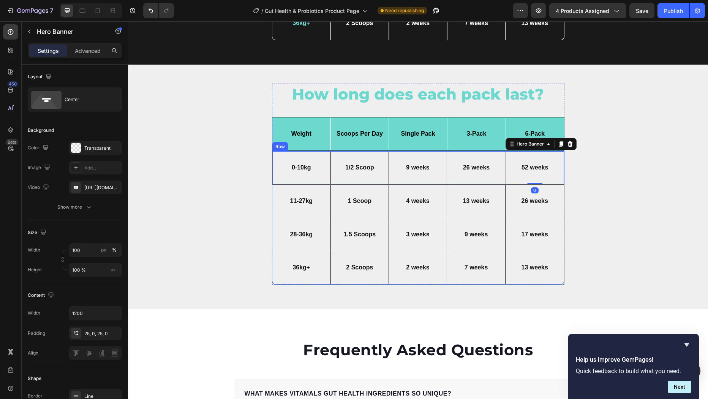
click at [499, 153] on div "26 weeks Text Block" at bounding box center [476, 167] width 58 height 33
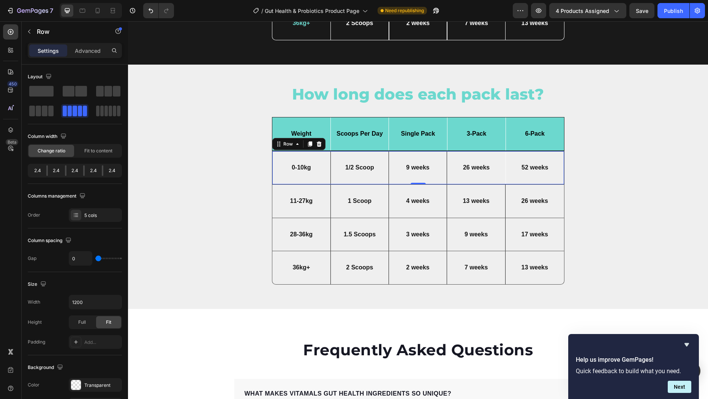
click at [482, 153] on div "26 weeks Text Block" at bounding box center [476, 167] width 58 height 33
click at [428, 157] on div "9 weeks Text Block Row" at bounding box center [418, 167] width 58 height 33
click at [486, 154] on div "26 weeks Text Block" at bounding box center [476, 167] width 58 height 33
click at [482, 153] on div "26 weeks Text Block" at bounding box center [476, 167] width 58 height 33
click at [479, 155] on div "26 weeks Text Block" at bounding box center [476, 167] width 58 height 33
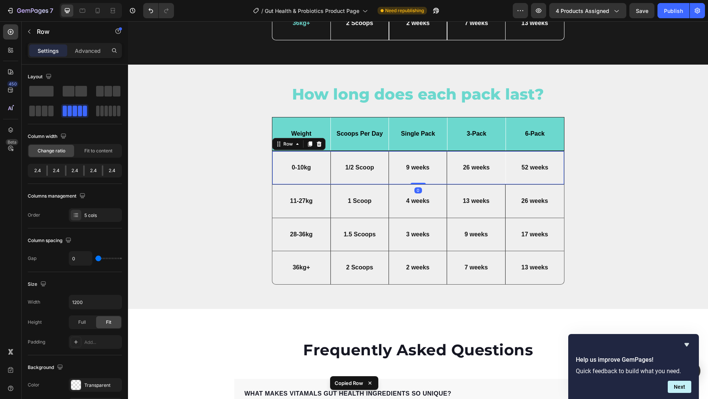
click at [479, 155] on div "26 weeks Text Block" at bounding box center [476, 167] width 58 height 33
click at [476, 156] on div "26 weeks Text Block" at bounding box center [476, 167] width 58 height 33
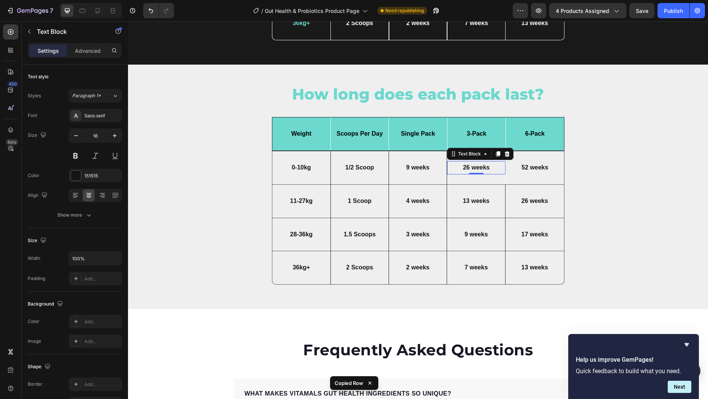
click at [474, 164] on p "26 weeks" at bounding box center [476, 168] width 53 height 8
click at [416, 164] on p "9 weeks" at bounding box center [418, 168] width 53 height 8
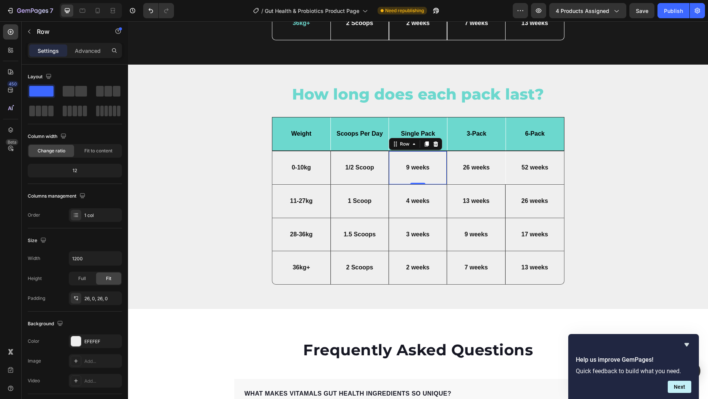
click at [437, 174] on div "9 weeks Text Block Row 0" at bounding box center [418, 167] width 58 height 33
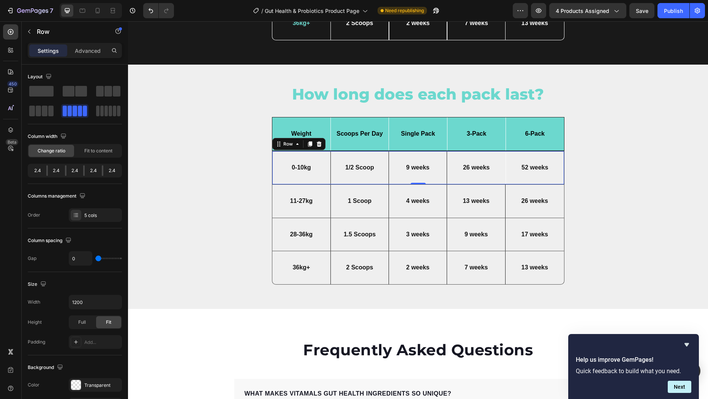
click at [488, 154] on div "26 weeks Text Block" at bounding box center [476, 167] width 58 height 33
click at [499, 153] on div "26 weeks Text Block" at bounding box center [476, 167] width 58 height 33
click at [521, 154] on div "52 weeks Text Block" at bounding box center [535, 168] width 58 height 32
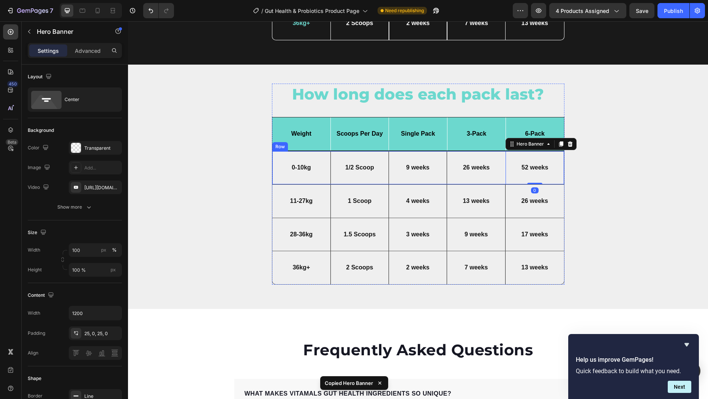
click at [493, 154] on div "26 weeks Text Block" at bounding box center [476, 167] width 58 height 33
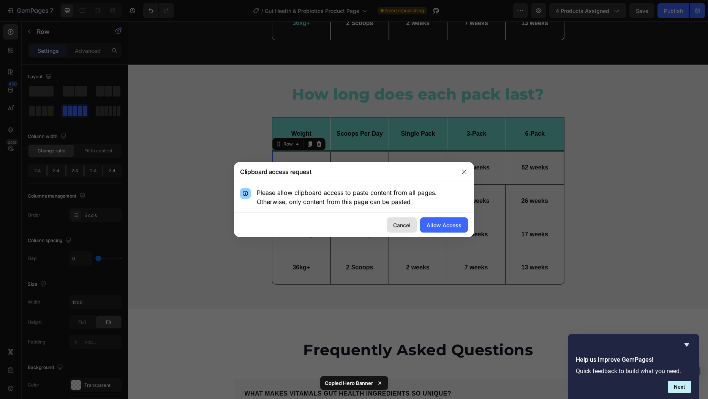
click at [404, 221] on div "Cancel" at bounding box center [401, 225] width 17 height 8
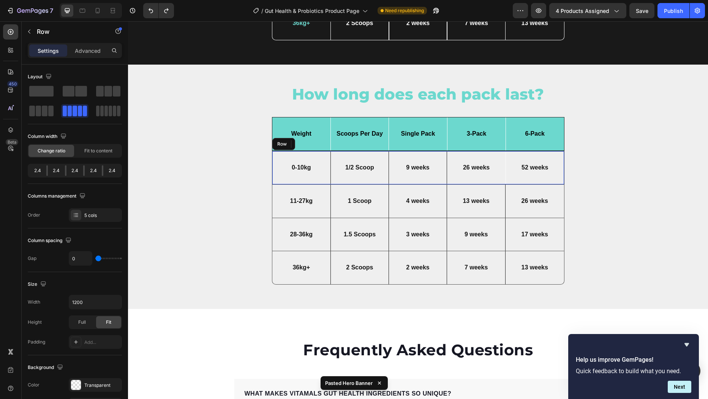
click at [488, 155] on div "26 weeks Text Block" at bounding box center [476, 167] width 58 height 33
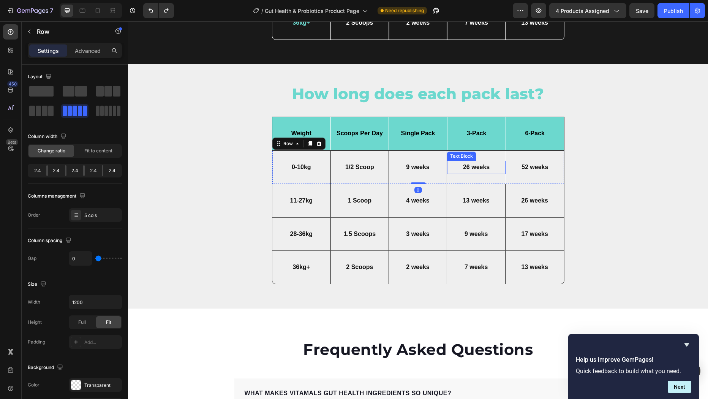
click at [485, 161] on div "26 weeks Text Block" at bounding box center [476, 167] width 58 height 13
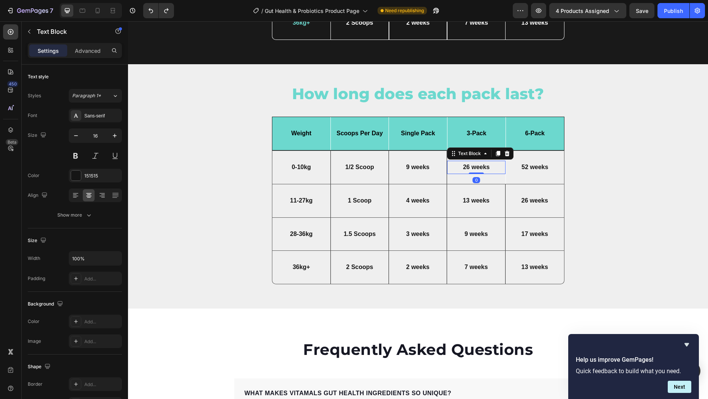
scroll to position [3198, 0]
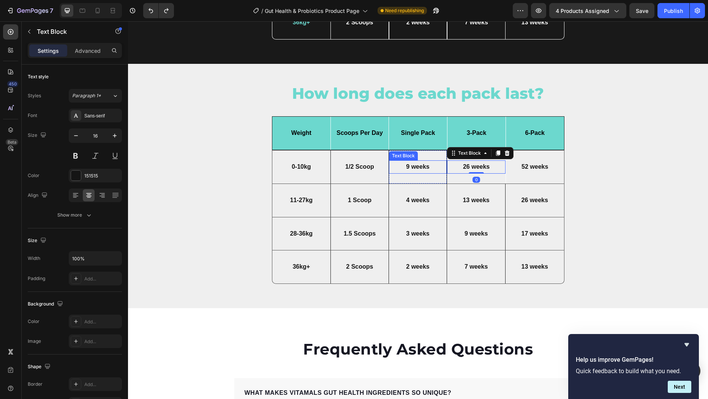
click at [417, 165] on p "9 weeks" at bounding box center [418, 167] width 53 height 8
click at [410, 151] on div "Text Block" at bounding box center [411, 153] width 26 height 7
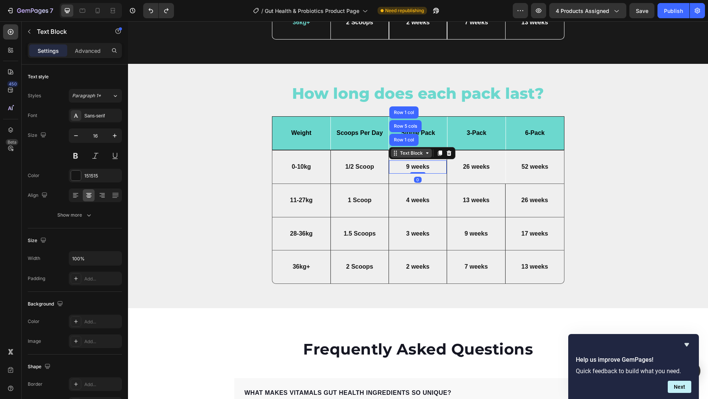
scroll to position [3198, 0]
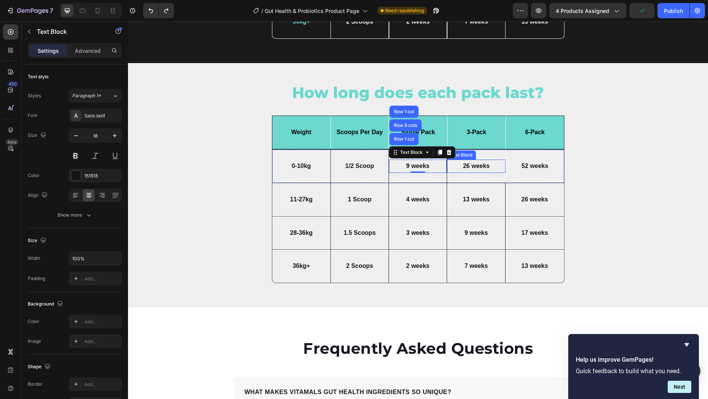
click at [478, 163] on p "26 weeks" at bounding box center [476, 166] width 53 height 8
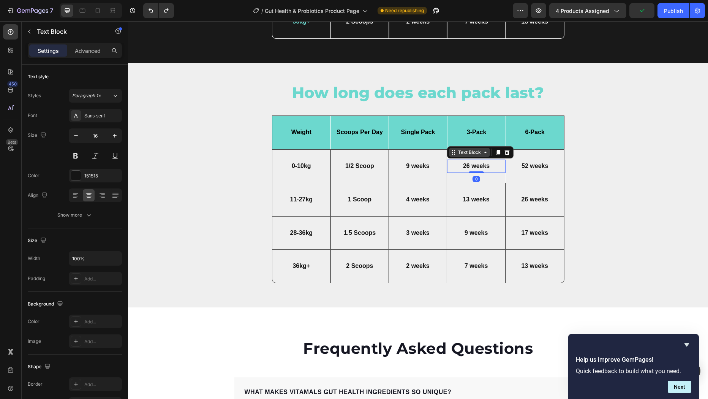
click at [469, 153] on div "Text Block" at bounding box center [469, 152] width 26 height 7
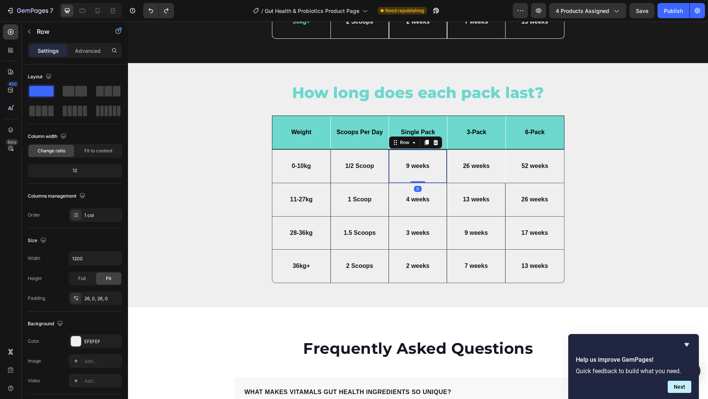
click at [432, 153] on div "9 weeks Text Block Row 0" at bounding box center [418, 166] width 58 height 33
click at [470, 154] on div "26 weeks Text Block" at bounding box center [476, 166] width 58 height 33
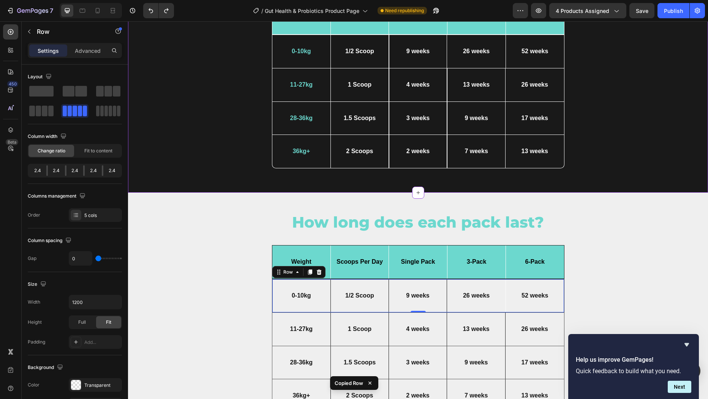
scroll to position [3070, 0]
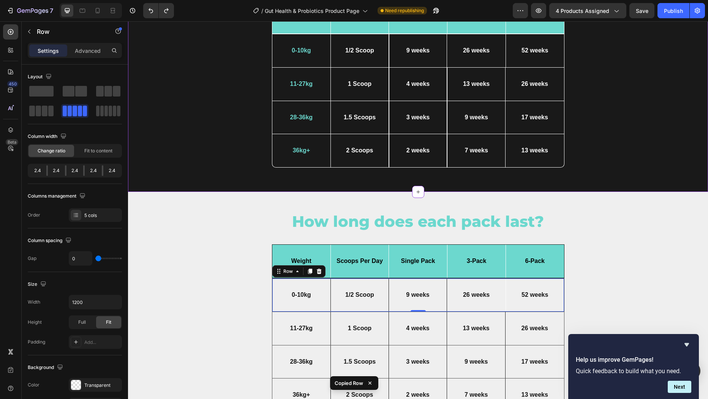
click at [466, 39] on div "26 weeks Text Block" at bounding box center [476, 50] width 58 height 33
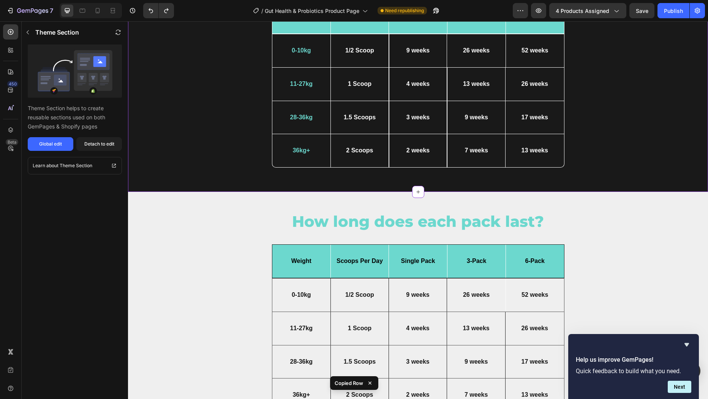
click at [467, 39] on div "26 weeks Text Block" at bounding box center [476, 50] width 58 height 33
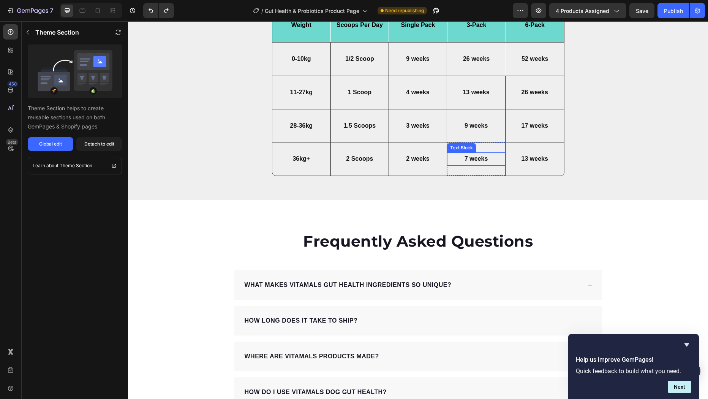
scroll to position [3255, 0]
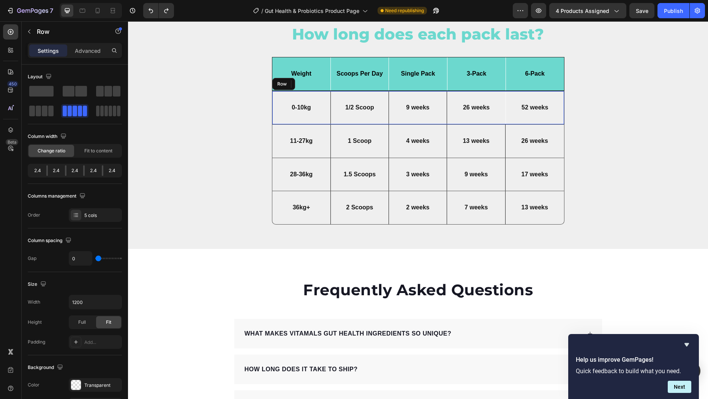
click at [486, 97] on div "26 weeks Text Block" at bounding box center [476, 107] width 58 height 33
click at [485, 95] on div "26 weeks Text Block" at bounding box center [476, 107] width 58 height 33
click at [477, 130] on div "13 weeks Text Block Row" at bounding box center [476, 141] width 58 height 33
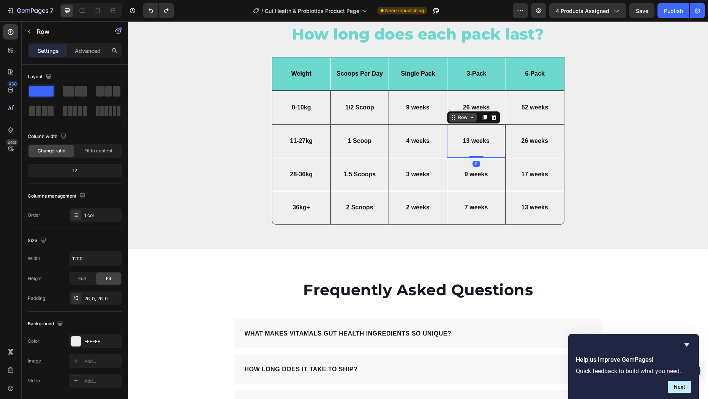
click at [468, 117] on div "Row" at bounding box center [462, 117] width 13 height 7
click at [459, 129] on div "13 weeks Text Block Row 0" at bounding box center [476, 141] width 58 height 33
drag, startPoint x: 458, startPoint y: 128, endPoint x: 460, endPoint y: 170, distance: 42.6
click at [458, 128] on div "13 weeks Text Block Row 0" at bounding box center [476, 141] width 58 height 33
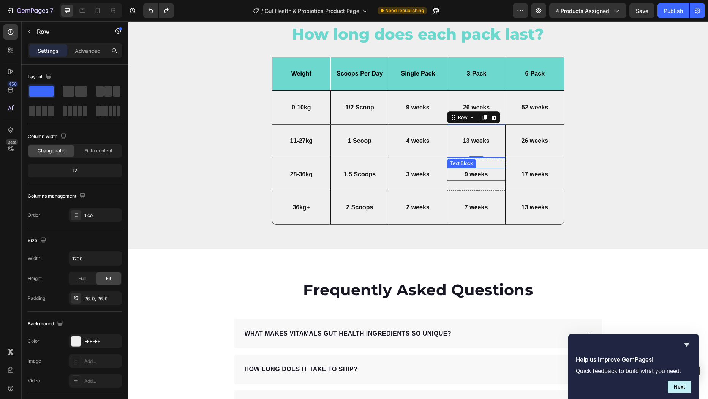
click at [457, 161] on div "Text Block" at bounding box center [462, 163] width 26 height 7
click at [490, 185] on div "9 weeks Text Block Row 1 col Row 5 cols Row 1 col 0 Row" at bounding box center [476, 174] width 58 height 33
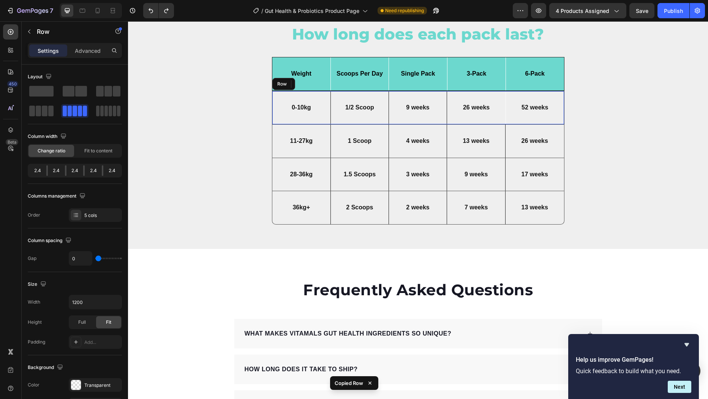
click at [496, 117] on div "26 weeks Text Block" at bounding box center [476, 107] width 58 height 33
click at [496, 118] on div "26 weeks Text Block" at bounding box center [476, 107] width 58 height 33
click at [434, 116] on div "9 weeks Text Block Row" at bounding box center [418, 107] width 58 height 33
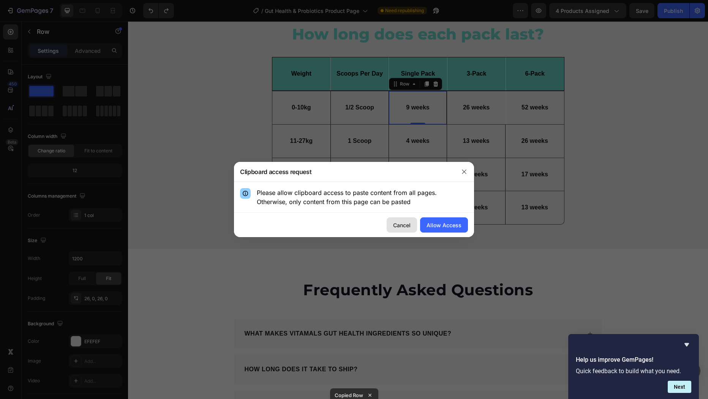
click at [400, 224] on div "Cancel" at bounding box center [401, 225] width 17 height 8
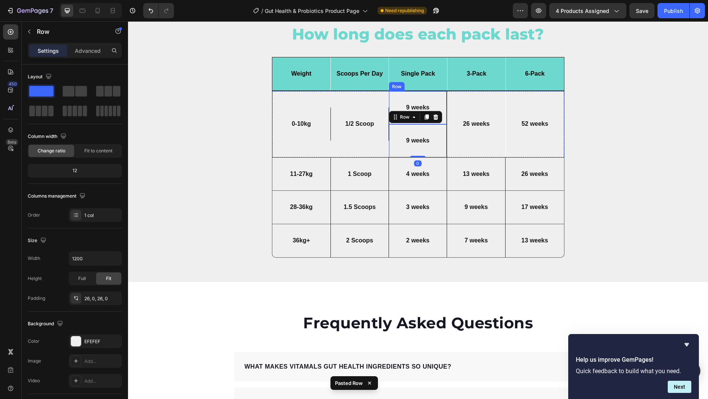
click at [420, 96] on div "9 weeks Text Block Row" at bounding box center [418, 107] width 58 height 33
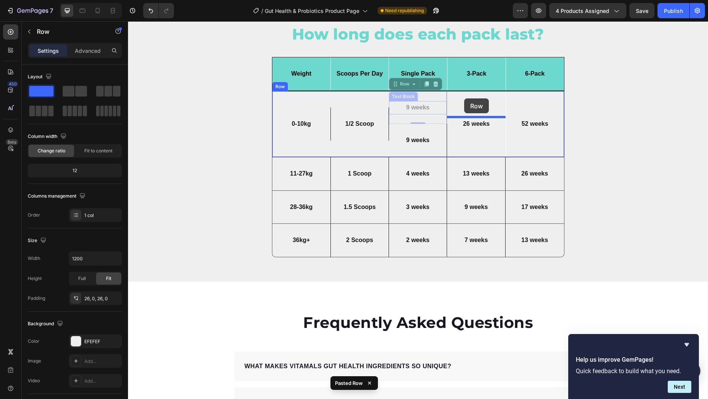
drag, startPoint x: 410, startPoint y: 84, endPoint x: 464, endPoint y: 98, distance: 55.7
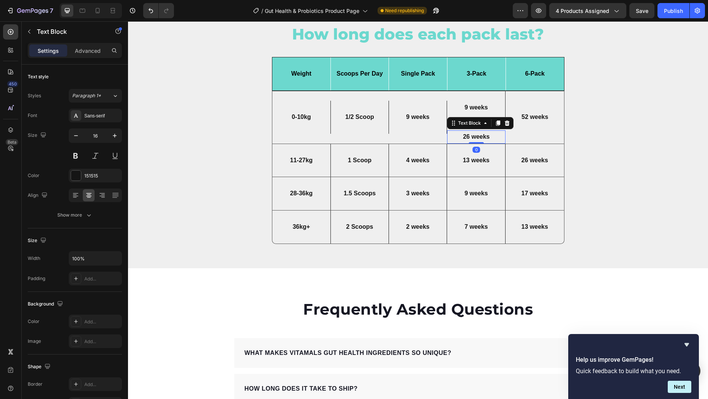
click at [483, 133] on p "26 weeks" at bounding box center [476, 137] width 53 height 8
click at [507, 120] on icon at bounding box center [507, 123] width 6 height 6
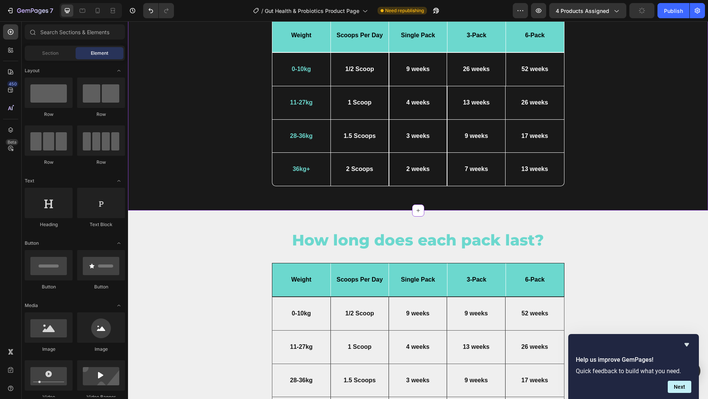
scroll to position [3051, 0]
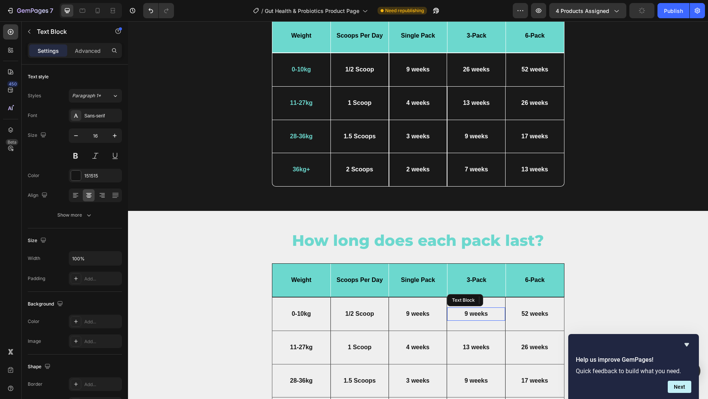
click at [466, 311] on p "9 weeks" at bounding box center [476, 314] width 53 height 8
click at [521, 302] on div "52 weeks Text Block" at bounding box center [535, 314] width 58 height 32
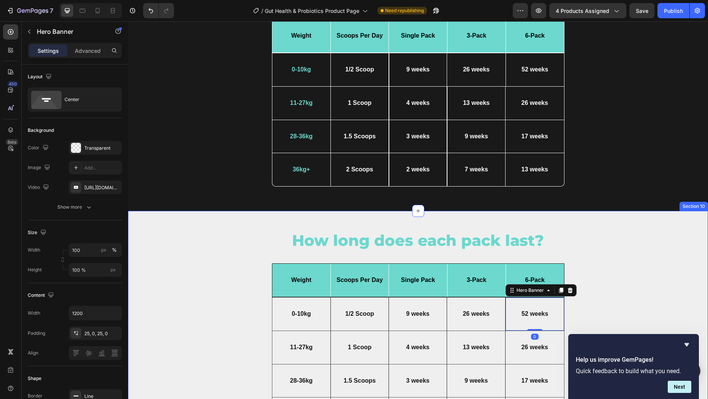
click at [585, 296] on div "How long does each pack last? Heading But I must explain Text Block Icon Row Dr…" at bounding box center [418, 333] width 569 height 207
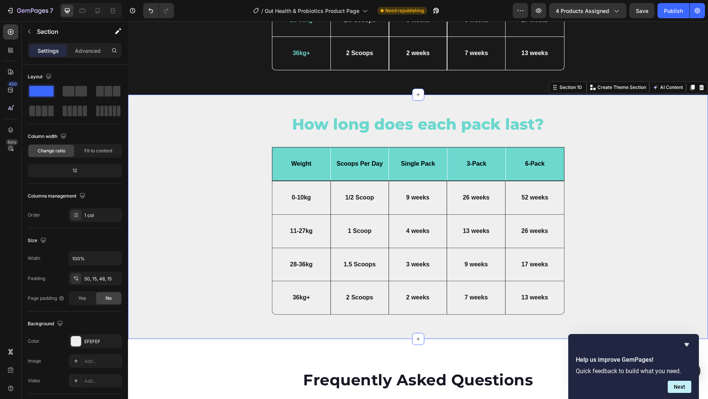
scroll to position [3170, 0]
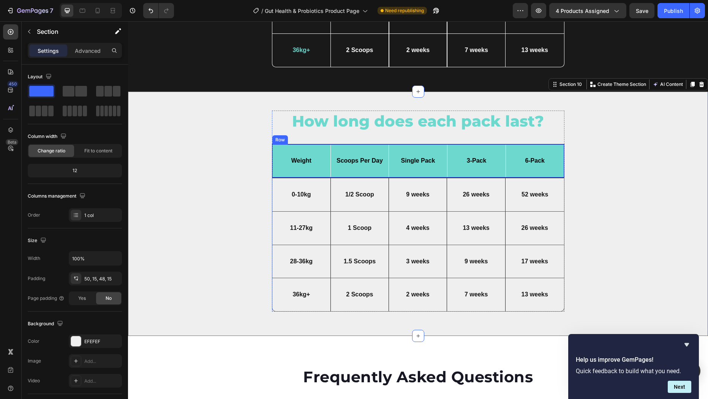
click at [306, 148] on div "Weight Text Block" at bounding box center [301, 160] width 58 height 33
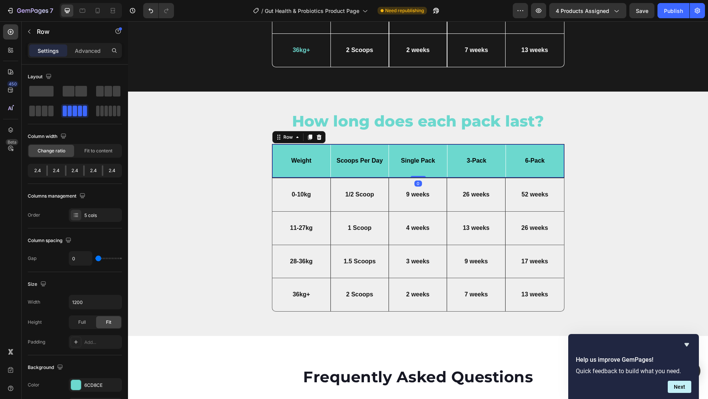
click at [305, 148] on div "Weight Text Block" at bounding box center [301, 160] width 58 height 33
click at [294, 147] on div "Weight Text Block" at bounding box center [301, 160] width 58 height 33
click at [346, 150] on div "Scoops Per Day Text Block Row" at bounding box center [359, 160] width 58 height 33
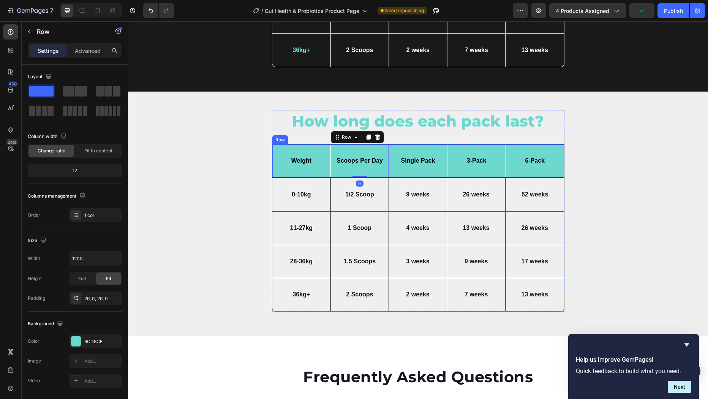
click at [319, 152] on div "Weight Text Block" at bounding box center [301, 160] width 58 height 33
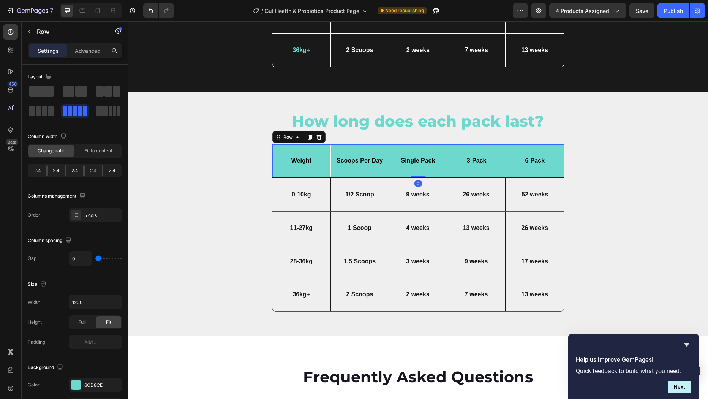
click at [314, 152] on div "Weight Text Block" at bounding box center [301, 160] width 58 height 33
click at [353, 151] on div "Text Block" at bounding box center [345, 149] width 29 height 9
click at [308, 148] on div "Weight Text Block" at bounding box center [301, 160] width 58 height 33
click at [292, 149] on div "Weight Text Block" at bounding box center [301, 160] width 58 height 33
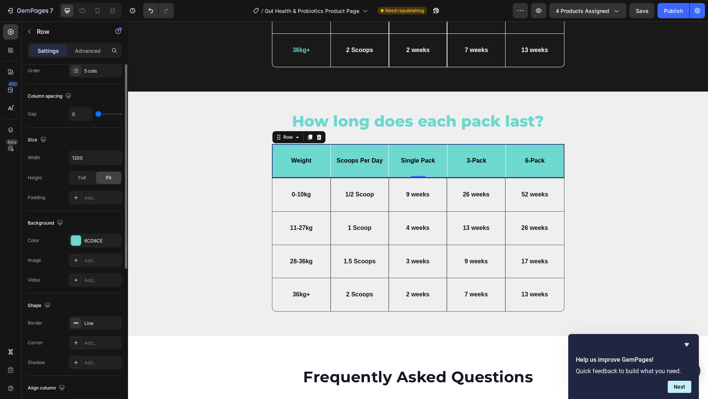
scroll to position [194, 0]
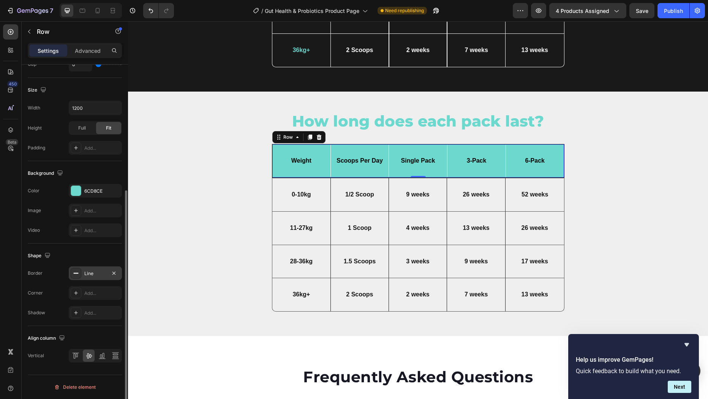
click at [97, 275] on div "Line" at bounding box center [95, 273] width 22 height 7
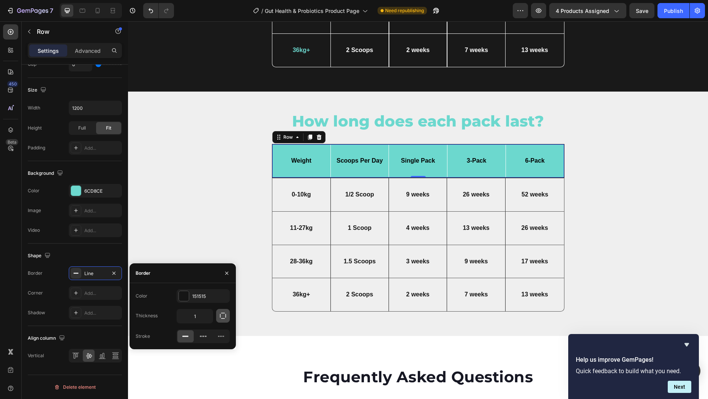
click at [221, 317] on icon "button" at bounding box center [223, 316] width 8 height 8
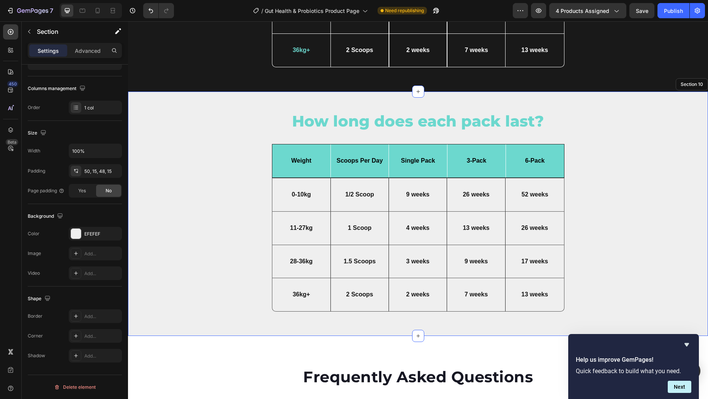
click at [208, 226] on div "How long does each pack last? Heading But I must explain Text Block Icon Row Dr…" at bounding box center [418, 214] width 569 height 207
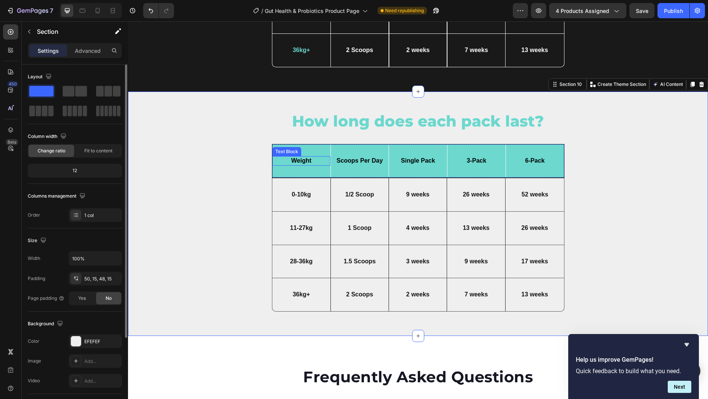
click at [299, 161] on strong "Weight" at bounding box center [301, 160] width 20 height 6
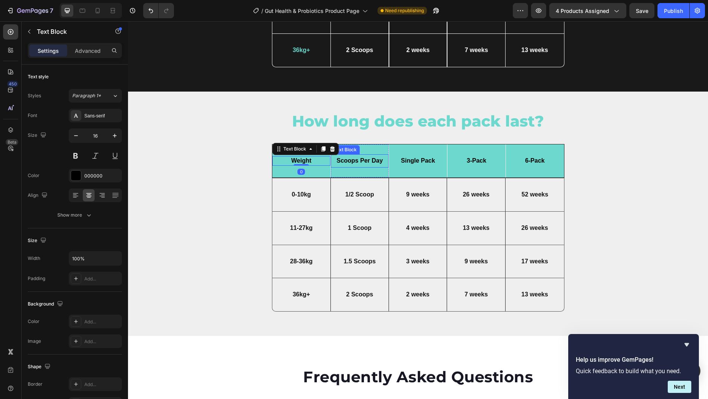
click at [350, 158] on p "Scoops Per Day" at bounding box center [359, 161] width 52 height 8
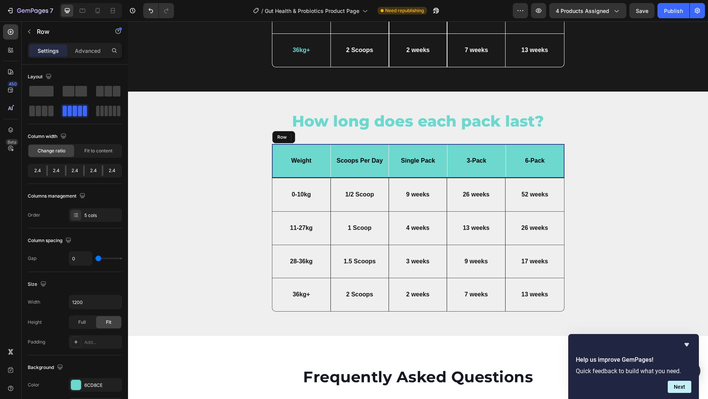
click at [431, 148] on div "Single Pack Text Block" at bounding box center [418, 160] width 58 height 33
click at [310, 151] on div "Weight Text Block" at bounding box center [301, 160] width 58 height 33
click at [380, 148] on div "Scoops Per Day Text Block Row" at bounding box center [359, 160] width 58 height 33
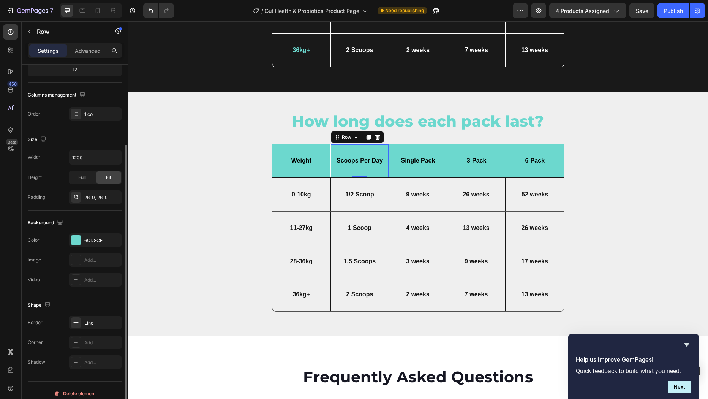
scroll to position [107, 0]
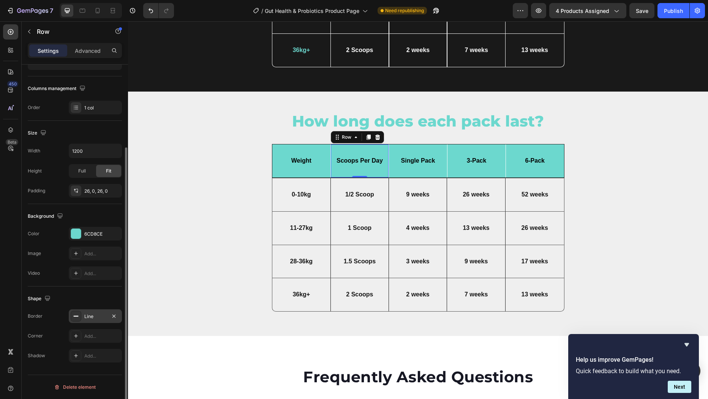
click at [95, 316] on div "Line" at bounding box center [95, 316] width 22 height 7
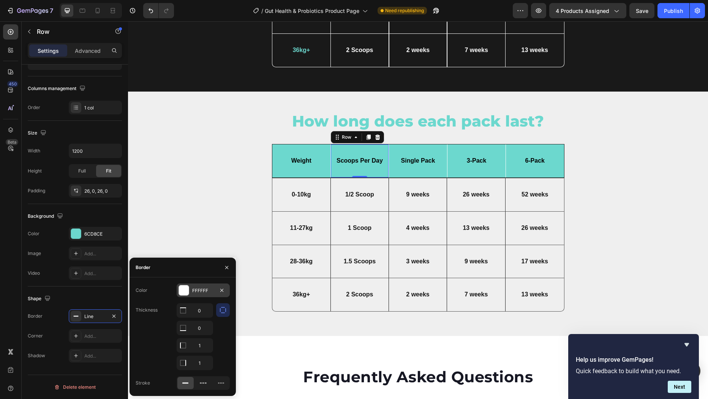
drag, startPoint x: 183, startPoint y: 292, endPoint x: 62, endPoint y: 278, distance: 122.0
click at [183, 292] on div at bounding box center [184, 290] width 10 height 10
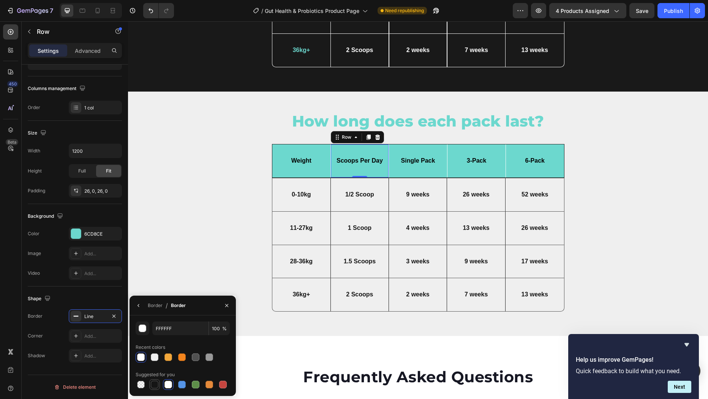
click at [153, 385] on div at bounding box center [155, 385] width 8 height 8
type input "151515"
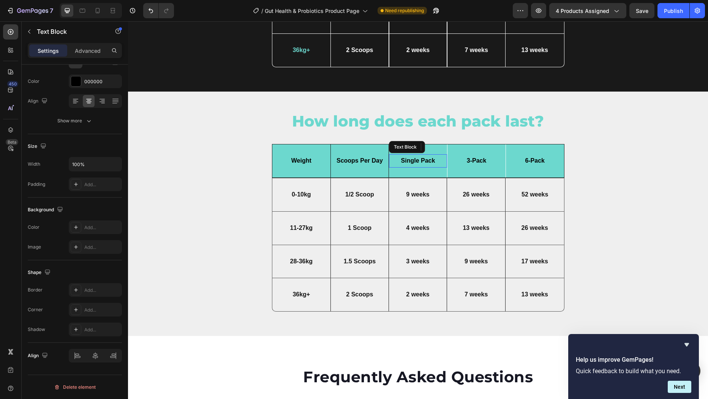
click at [417, 154] on div "Single Pack Text Block" at bounding box center [418, 160] width 58 height 13
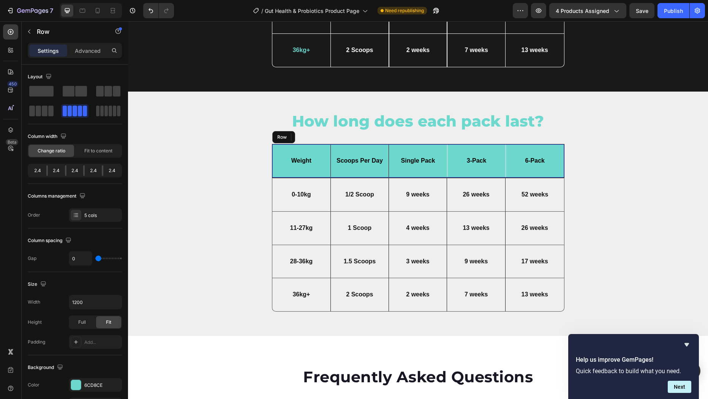
click at [438, 172] on div "Single Pack Text Block 0" at bounding box center [418, 160] width 58 height 33
click at [463, 164] on div "3-Pack Text Block" at bounding box center [476, 160] width 58 height 13
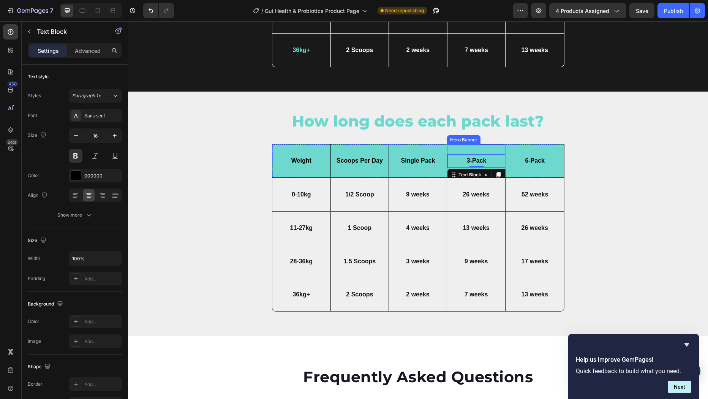
click at [470, 146] on div "3-Pack Text Block 0" at bounding box center [476, 161] width 58 height 32
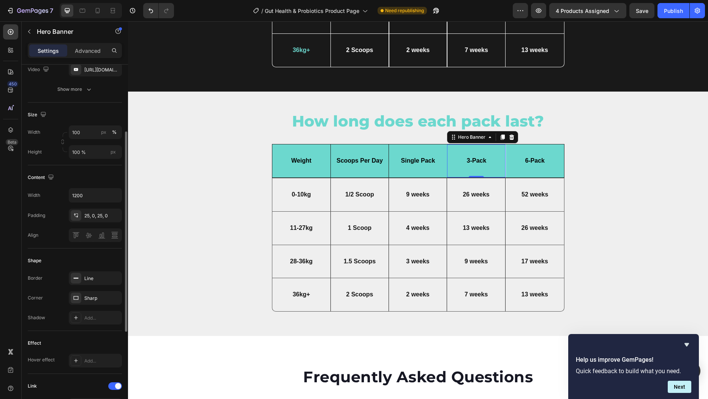
scroll to position [118, 0]
click at [97, 279] on div "Line" at bounding box center [95, 278] width 22 height 7
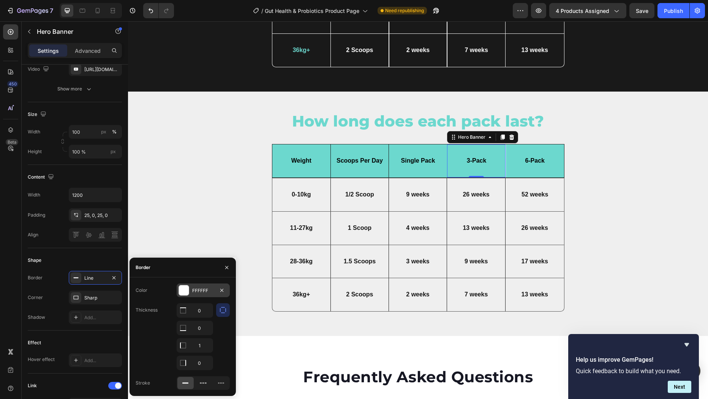
click at [184, 292] on div at bounding box center [184, 290] width 10 height 10
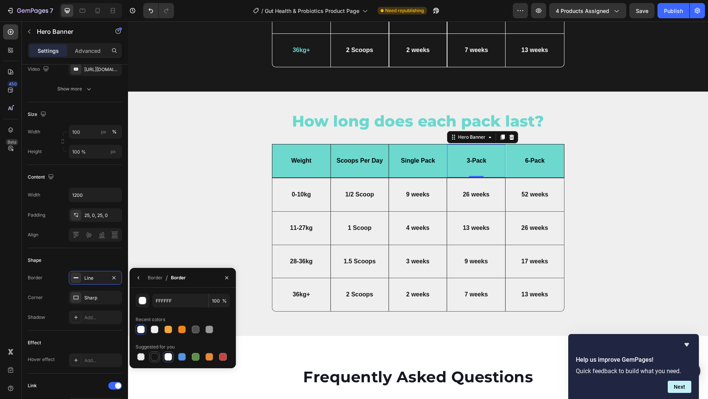
click at [157, 356] on div at bounding box center [155, 357] width 8 height 8
type input "151515"
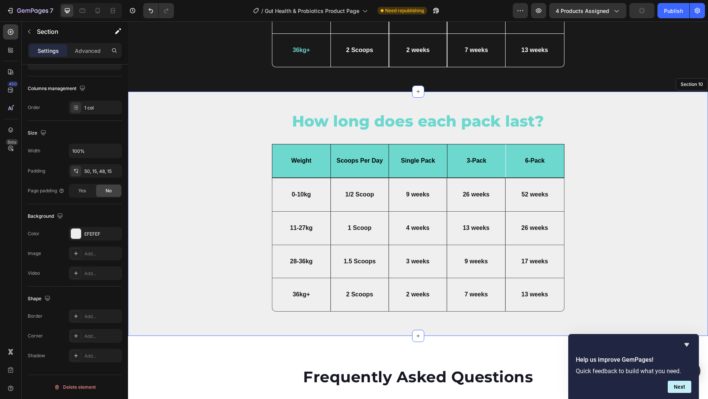
click at [614, 190] on div "How long does each pack last? Heading But I must explain Text Block Icon Row Dr…" at bounding box center [418, 214] width 569 height 207
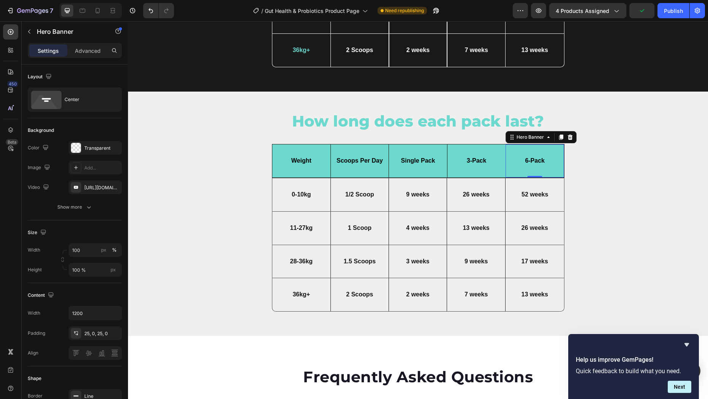
click at [540, 151] on div "6-Pack Text Block" at bounding box center [535, 161] width 58 height 32
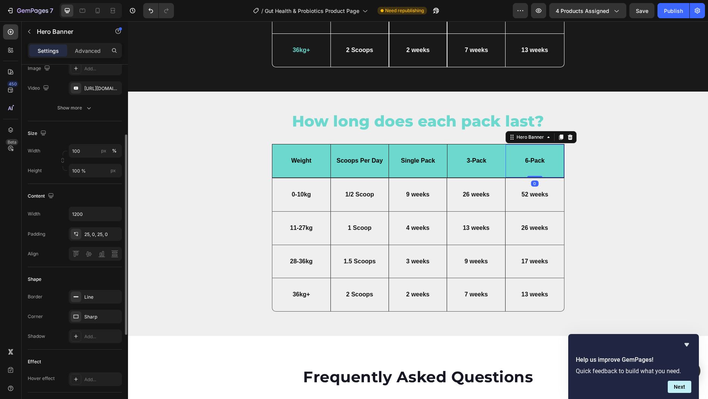
scroll to position [111, 0]
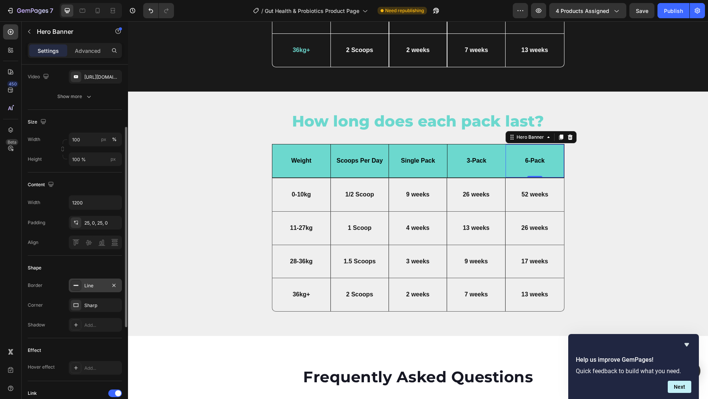
click at [99, 284] on div "Line" at bounding box center [95, 285] width 22 height 7
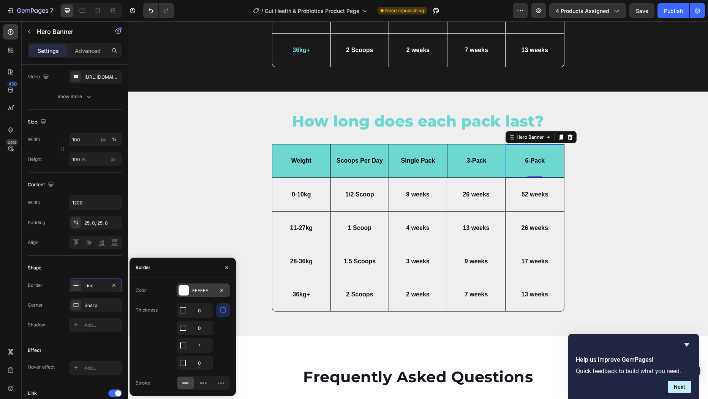
click at [186, 292] on div at bounding box center [184, 290] width 10 height 10
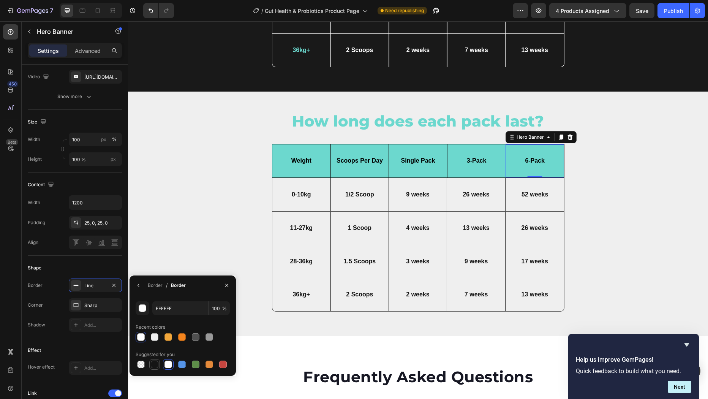
click at [153, 363] on div at bounding box center [155, 364] width 8 height 8
type input "151515"
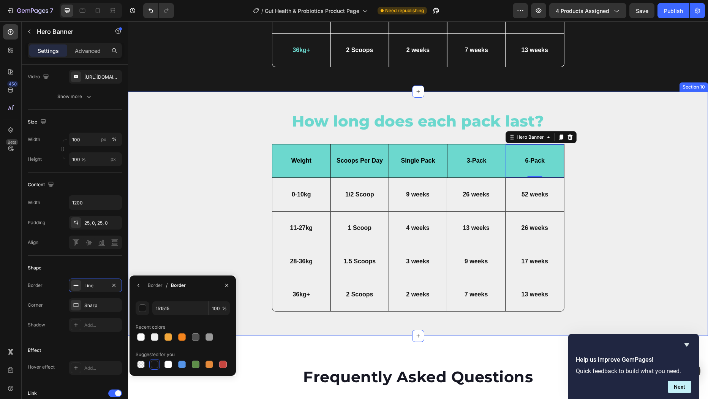
click at [599, 204] on div "How long does each pack last? Heading But I must explain Text Block Icon Row Dr…" at bounding box center [418, 214] width 569 height 207
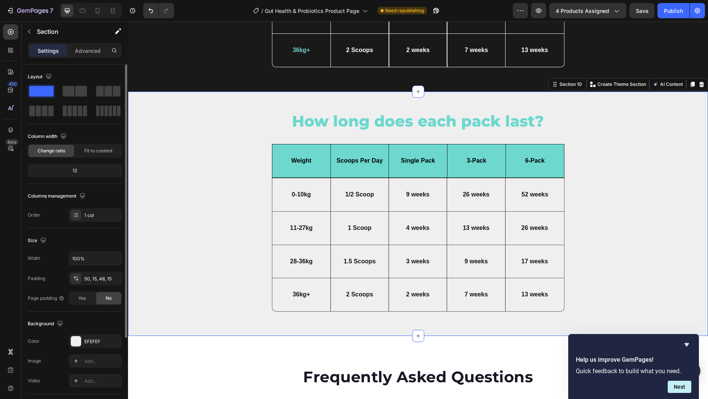
scroll to position [3171, 0]
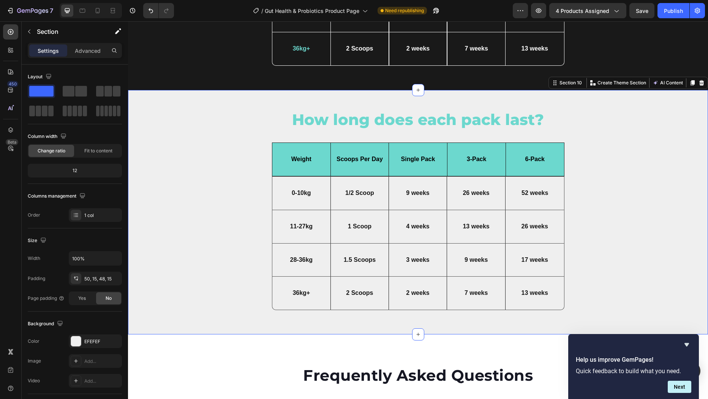
click at [197, 121] on div "How long does each pack last? Heading But I must explain Text Block Icon Row Dr…" at bounding box center [418, 212] width 569 height 207
click at [210, 121] on div "How long does each pack last? Heading But I must explain Text Block Icon Row Dr…" at bounding box center [418, 212] width 569 height 207
click at [186, 285] on div "How long does each pack last? Heading But I must explain Text Block Icon Row Dr…" at bounding box center [418, 212] width 569 height 207
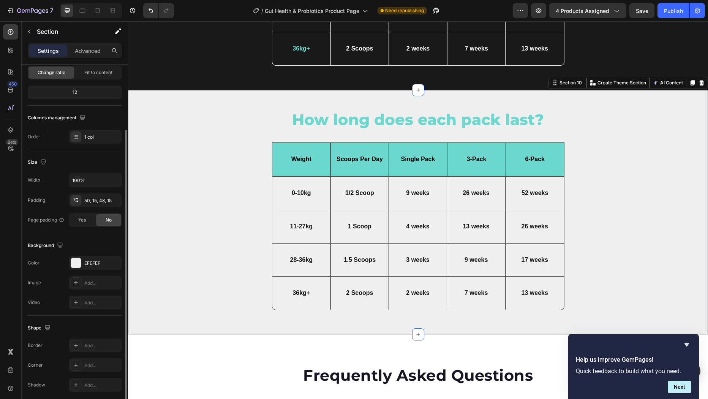
scroll to position [81, 0]
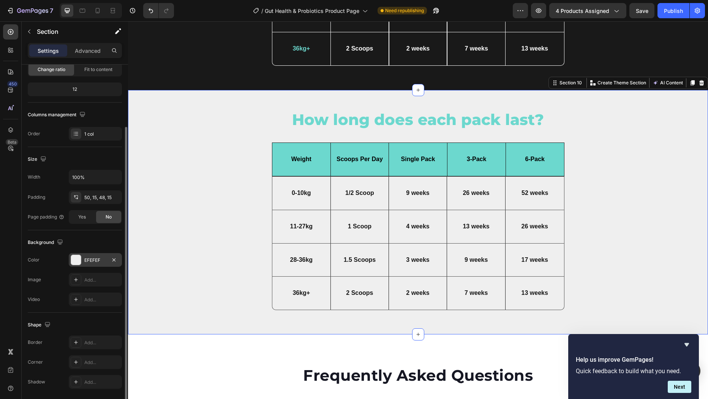
click at [76, 262] on div at bounding box center [76, 260] width 10 height 10
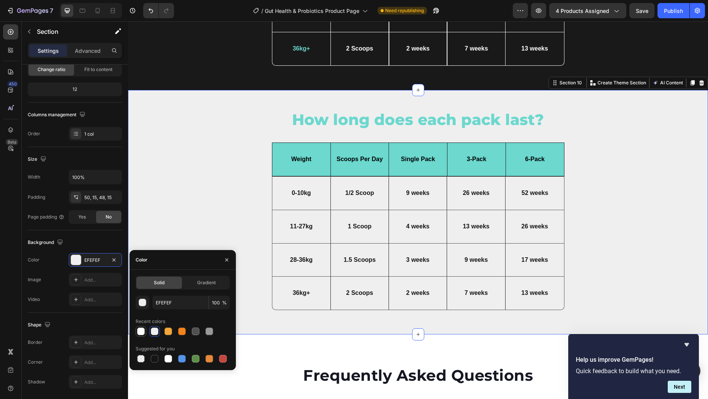
click at [142, 329] on div at bounding box center [141, 331] width 8 height 8
type input "FFFFFF"
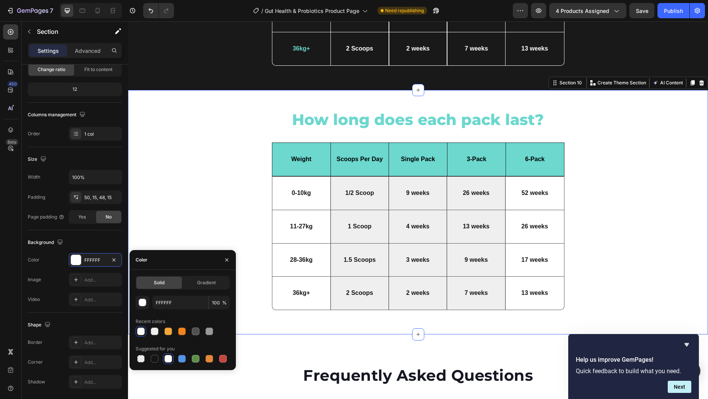
click at [212, 212] on div "How long does each pack last? Heading But I must explain Text Block Icon Row Dr…" at bounding box center [418, 212] width 569 height 207
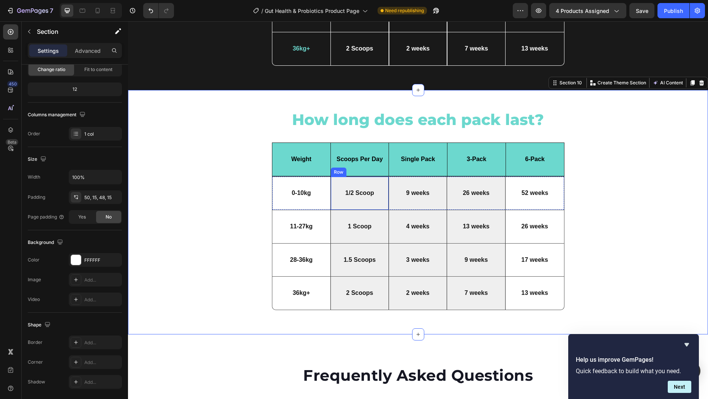
click at [369, 180] on div "1/2 Scoop Text Block Row" at bounding box center [359, 193] width 58 height 33
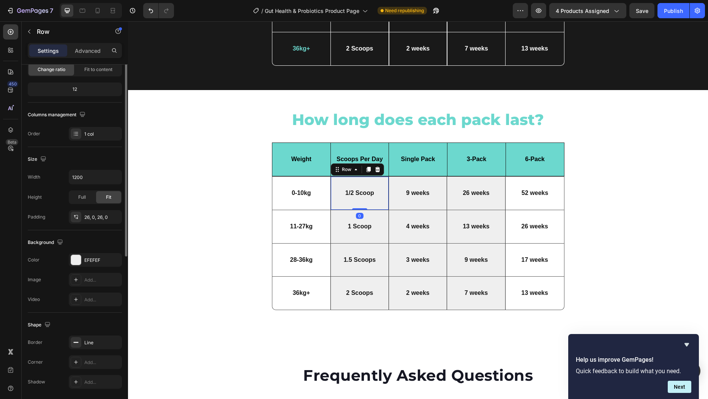
scroll to position [0, 0]
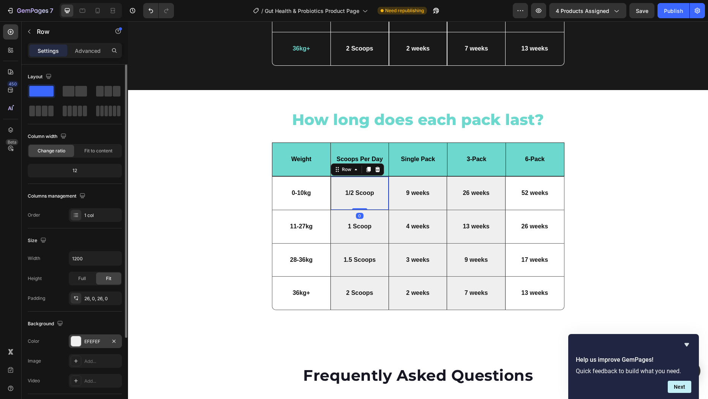
click at [74, 342] on div at bounding box center [76, 341] width 10 height 10
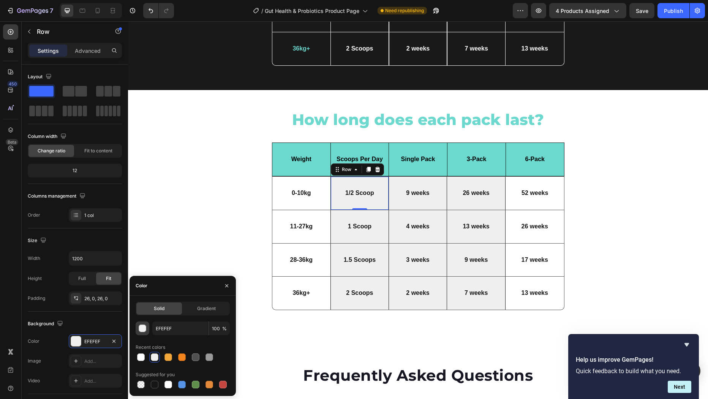
click at [141, 329] on div "button" at bounding box center [143, 329] width 8 height 8
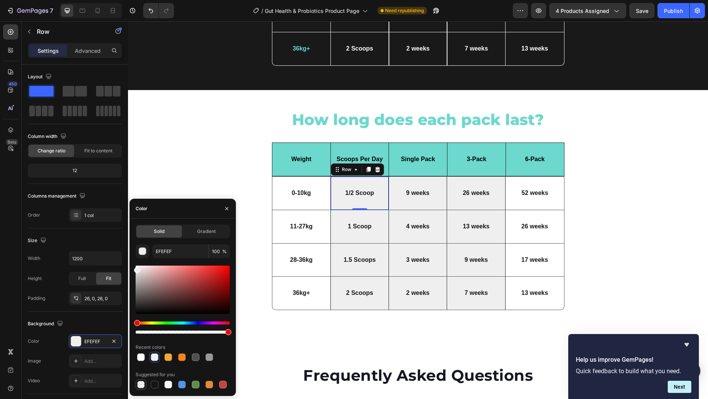
click at [142, 384] on div at bounding box center [141, 385] width 8 height 8
type input "000000"
type input "0"
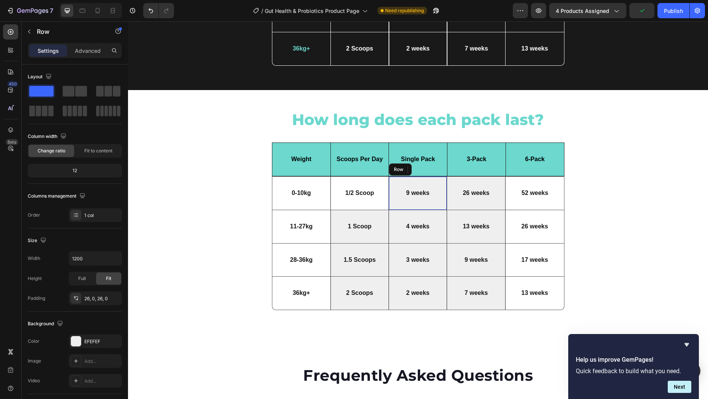
drag, startPoint x: 428, startPoint y: 180, endPoint x: 422, endPoint y: 185, distance: 7.5
click at [428, 180] on div "9 weeks Text Block Row" at bounding box center [418, 193] width 58 height 33
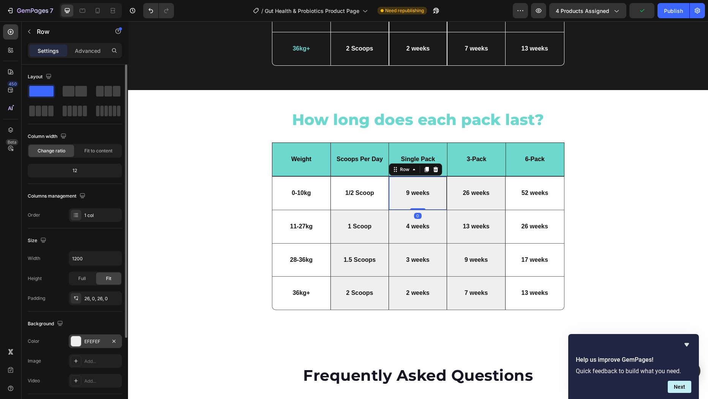
click at [78, 341] on div at bounding box center [76, 341] width 10 height 10
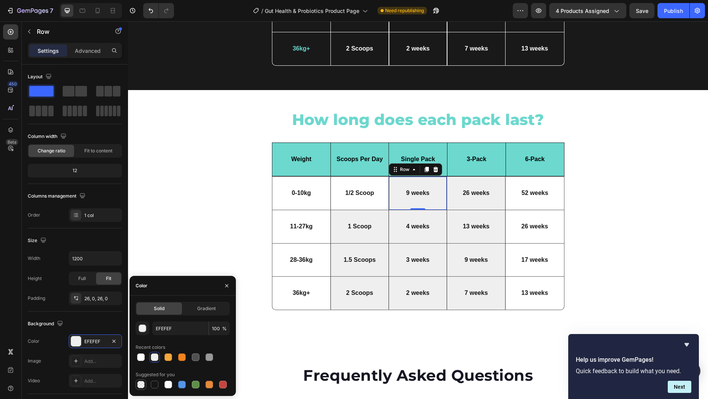
click at [142, 385] on div at bounding box center [141, 385] width 8 height 8
type input "000000"
type input "0"
click at [483, 179] on div "26 weeks Text Block Row" at bounding box center [476, 193] width 58 height 33
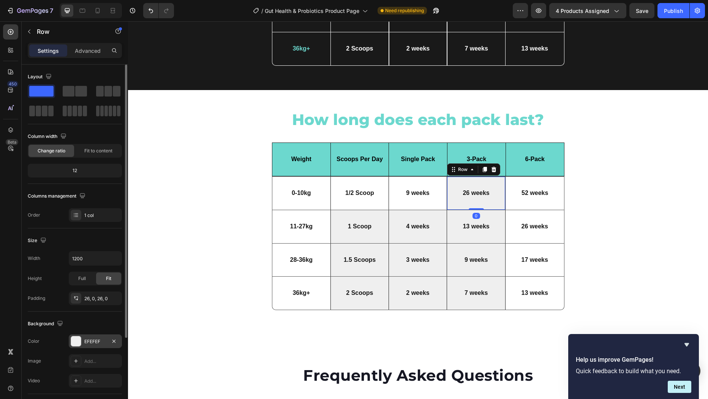
click at [76, 341] on div at bounding box center [76, 341] width 10 height 10
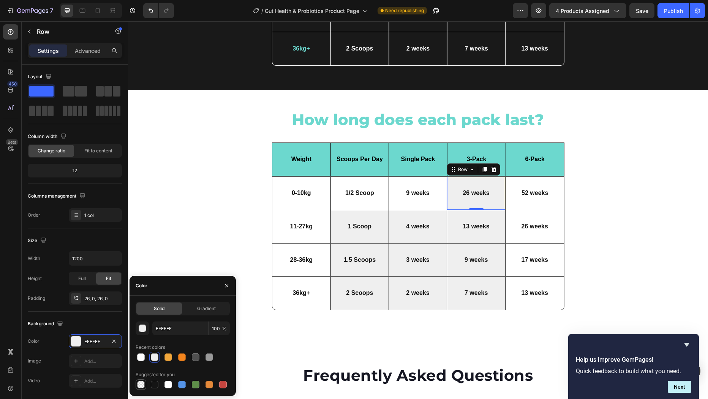
click at [140, 382] on div at bounding box center [141, 385] width 8 height 8
type input "000000"
type input "0"
click at [373, 212] on div "1 Scoop Text Block Row" at bounding box center [359, 226] width 58 height 33
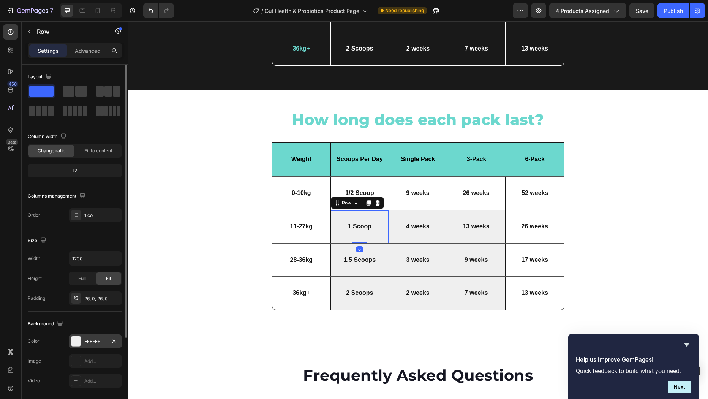
click at [76, 343] on div at bounding box center [76, 341] width 10 height 10
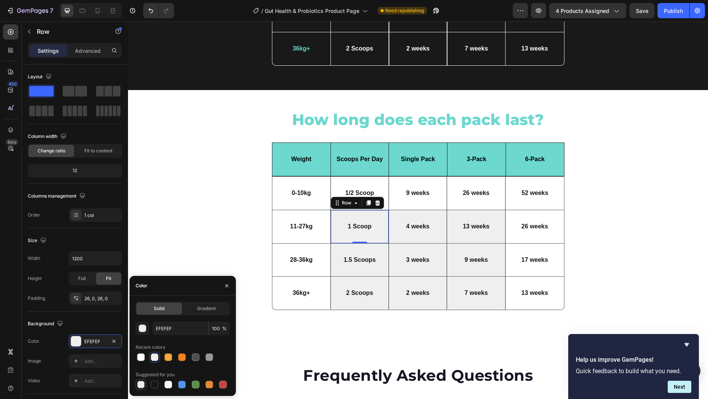
click at [144, 382] on div at bounding box center [141, 385] width 8 height 8
type input "000000"
type input "0"
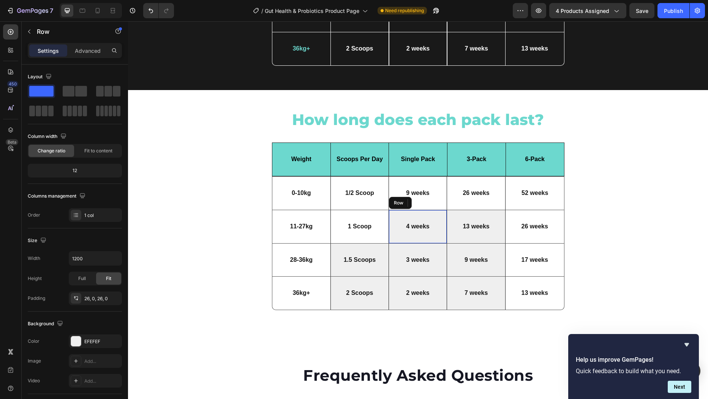
click at [431, 214] on div "4 weeks Text Block Row" at bounding box center [418, 226] width 58 height 33
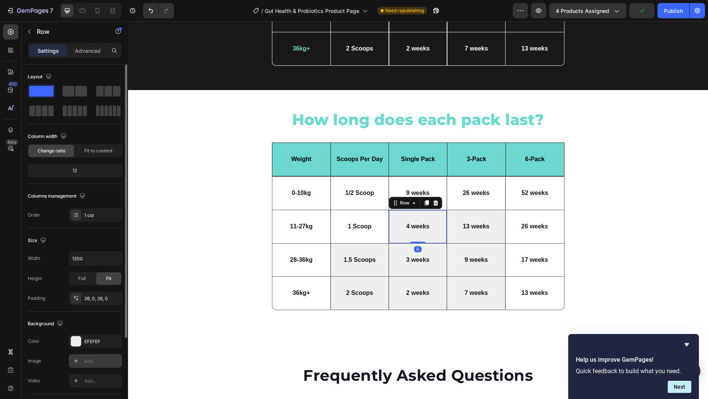
drag, startPoint x: 78, startPoint y: 342, endPoint x: 120, endPoint y: 357, distance: 44.3
click at [78, 342] on div at bounding box center [76, 341] width 10 height 10
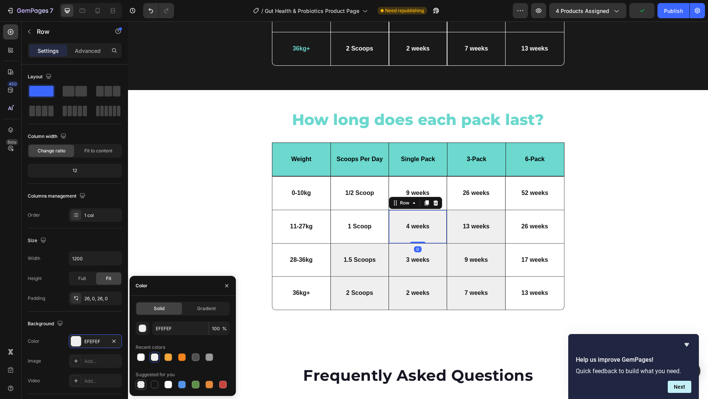
click at [140, 383] on div at bounding box center [141, 385] width 8 height 8
type input "000000"
type input "0"
click at [477, 213] on div "13 weeks Text Block Row" at bounding box center [476, 226] width 58 height 33
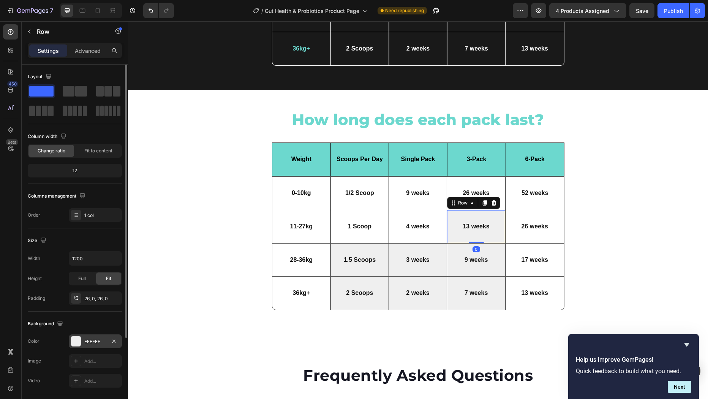
click at [76, 343] on div at bounding box center [76, 341] width 10 height 10
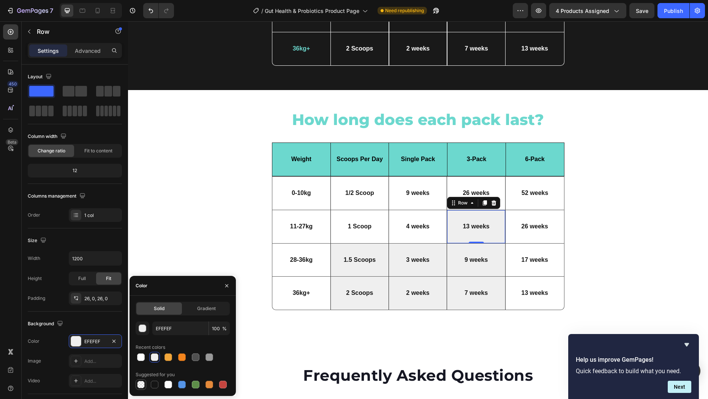
click at [138, 381] on div at bounding box center [141, 385] width 8 height 8
type input "000000"
type input "0"
click at [370, 246] on div "1.5 Scoops Text Block Row" at bounding box center [359, 259] width 58 height 33
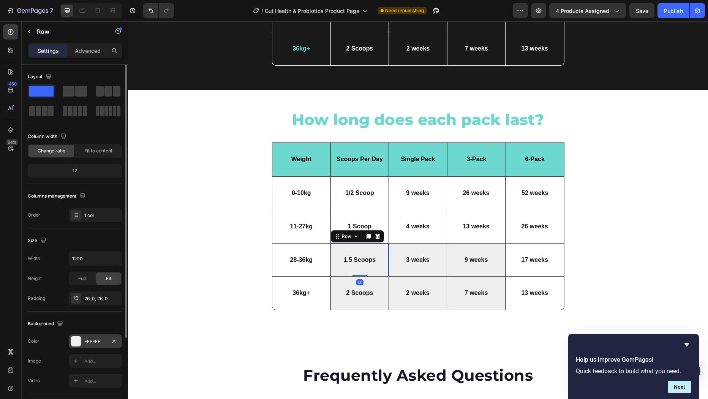
click at [73, 340] on div at bounding box center [76, 341] width 10 height 10
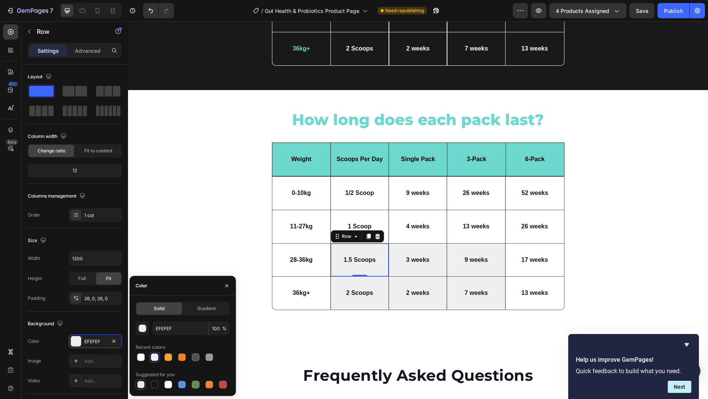
click at [140, 383] on div at bounding box center [141, 385] width 8 height 8
type input "000000"
type input "0"
click at [428, 244] on div "3 weeks Text Block Row" at bounding box center [418, 259] width 58 height 33
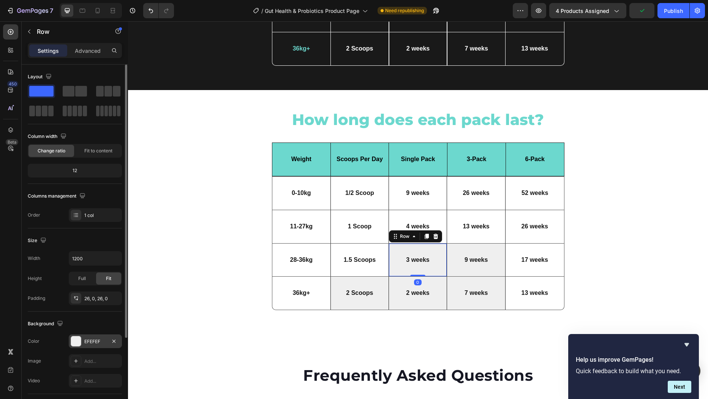
click at [78, 339] on div at bounding box center [76, 341] width 10 height 10
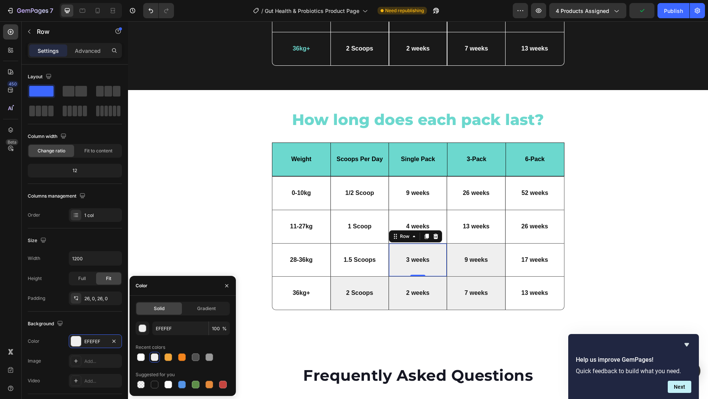
drag, startPoint x: 141, startPoint y: 384, endPoint x: 193, endPoint y: 343, distance: 67.1
click at [141, 384] on div at bounding box center [141, 385] width 8 height 8
type input "000000"
type input "0"
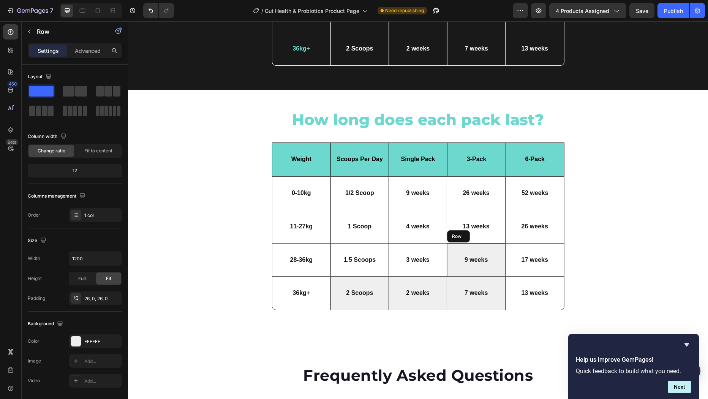
click at [491, 246] on div "9 weeks Text Block Row" at bounding box center [476, 259] width 58 height 33
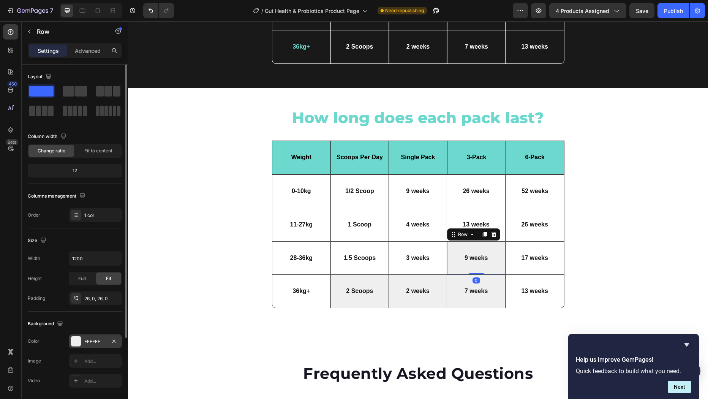
click at [77, 338] on div at bounding box center [76, 341] width 10 height 10
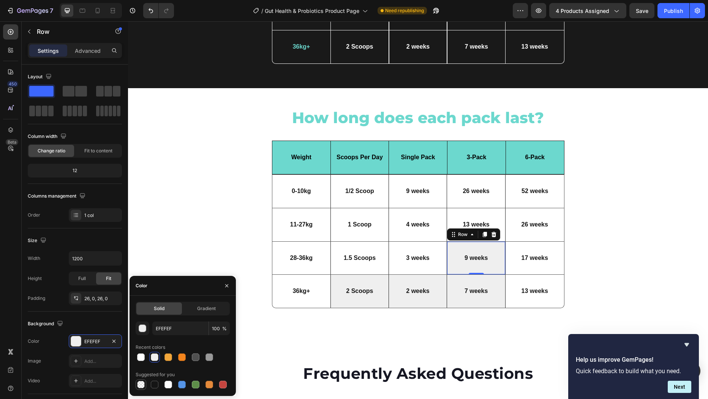
click at [142, 380] on div at bounding box center [140, 384] width 9 height 9
type input "000000"
type input "0"
click at [376, 275] on div "2 Scoops Text Block Row" at bounding box center [359, 291] width 58 height 33
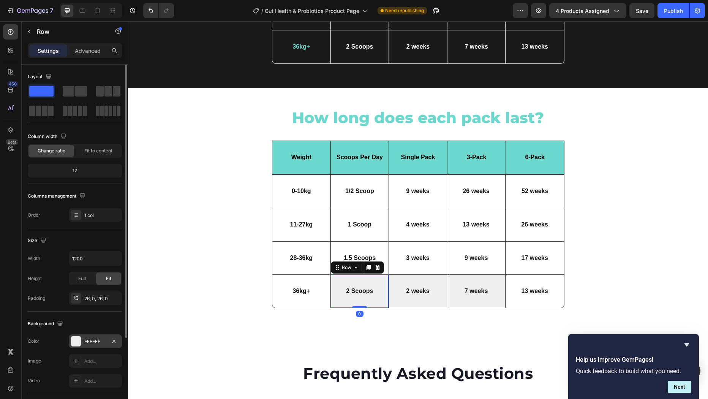
click at [79, 338] on div at bounding box center [76, 341] width 10 height 10
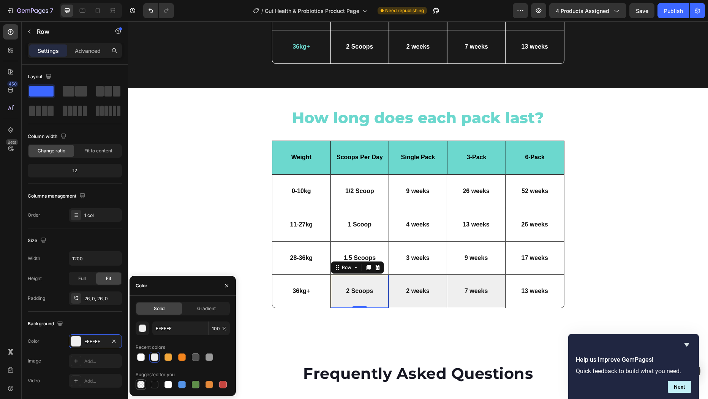
click at [141, 386] on div at bounding box center [141, 385] width 8 height 8
type input "000000"
type input "0"
click at [399, 276] on div "2 weeks Text Block Row" at bounding box center [418, 291] width 58 height 33
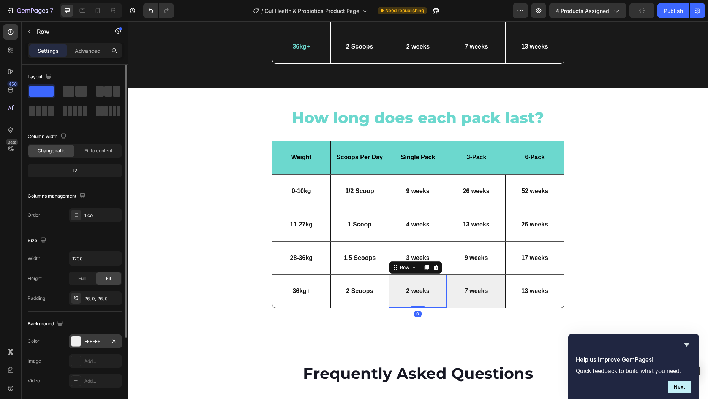
drag, startPoint x: 73, startPoint y: 340, endPoint x: 106, endPoint y: 344, distance: 32.5
click at [73, 340] on div at bounding box center [76, 341] width 10 height 10
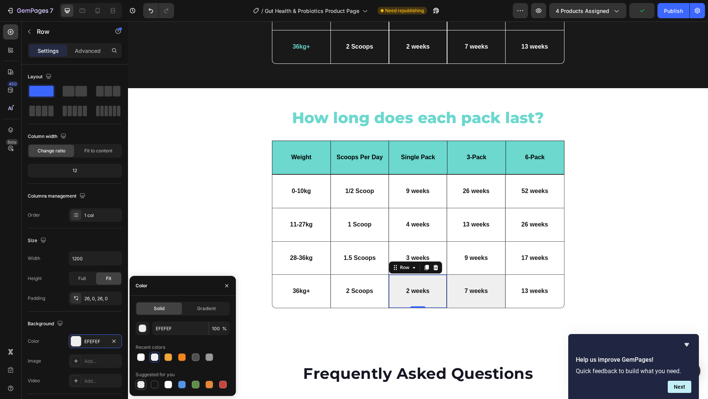
click at [137, 384] on div at bounding box center [141, 385] width 8 height 8
type input "000000"
type input "0"
click at [487, 277] on div "7 weeks Text Block Row" at bounding box center [476, 291] width 58 height 33
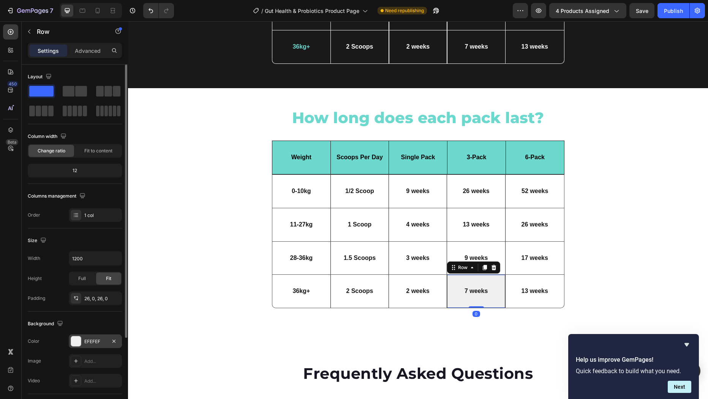
click at [77, 340] on div at bounding box center [76, 341] width 10 height 10
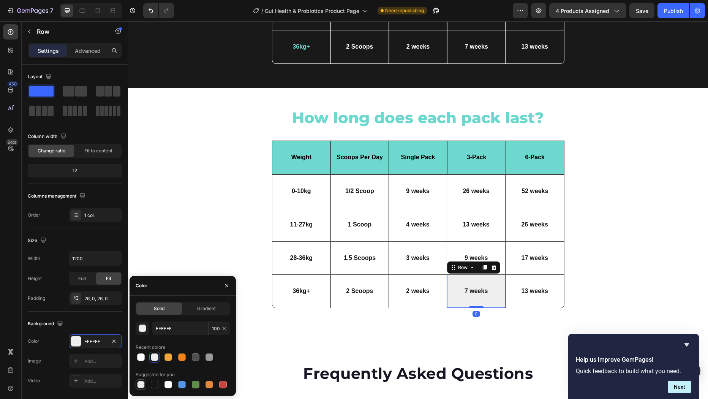
click at [142, 384] on div at bounding box center [141, 385] width 8 height 8
type input "000000"
type input "0"
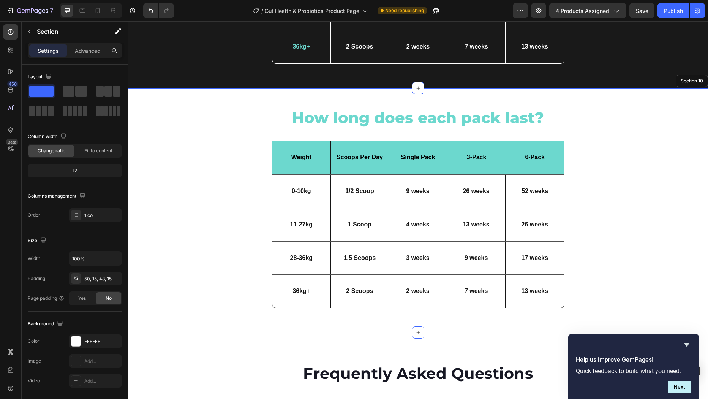
click at [591, 235] on div "How long does each pack last? Heading But I must explain Text Block Icon Row Dr…" at bounding box center [418, 210] width 569 height 207
click at [313, 147] on div "Weight Text Block" at bounding box center [301, 157] width 58 height 33
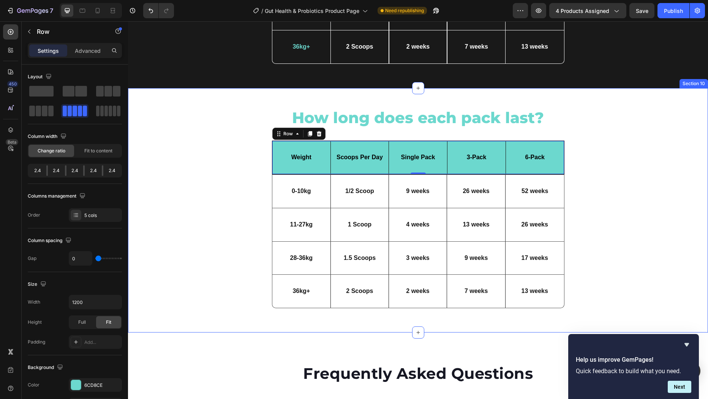
click at [647, 140] on div "How long does each pack last? Heading But I must explain Text Block Icon Row Dr…" at bounding box center [418, 210] width 569 height 207
